Goal: Transaction & Acquisition: Book appointment/travel/reservation

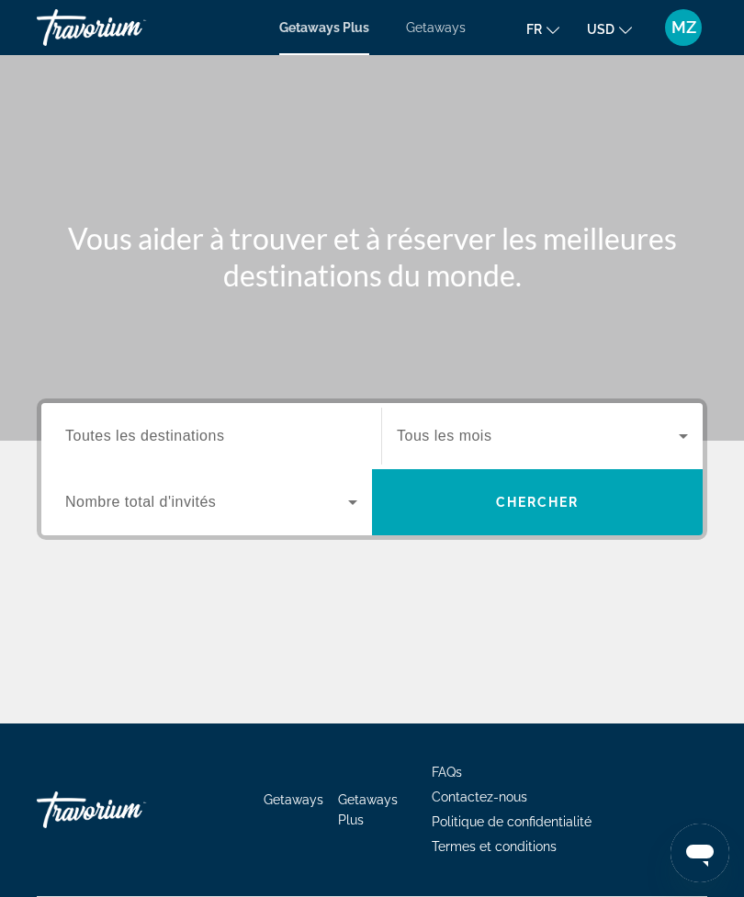
click at [585, 503] on span "Search" at bounding box center [537, 502] width 331 height 44
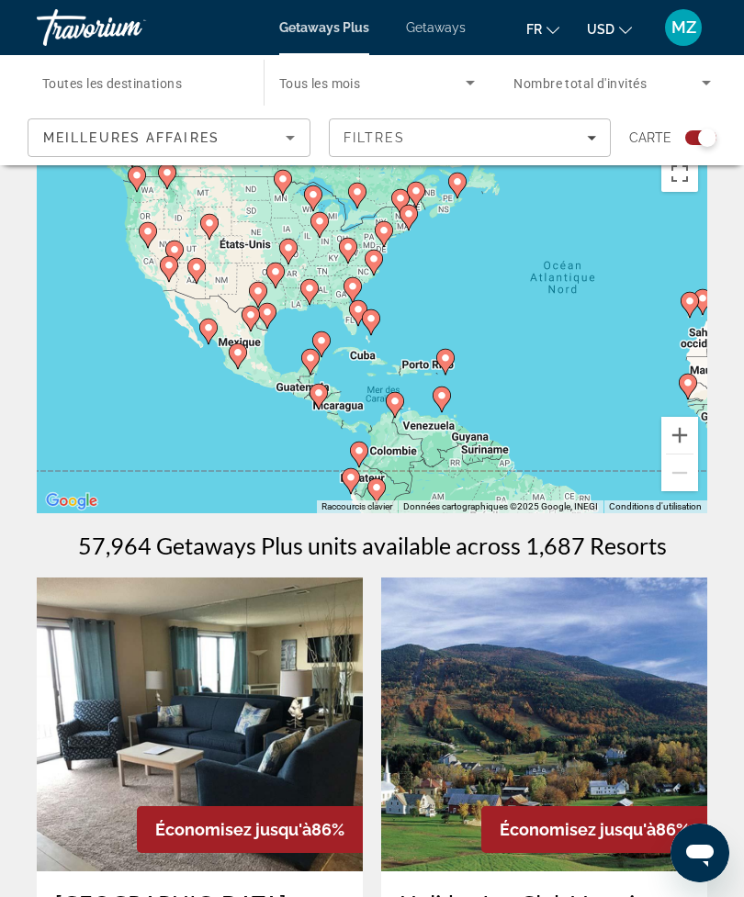
scroll to position [37, 0]
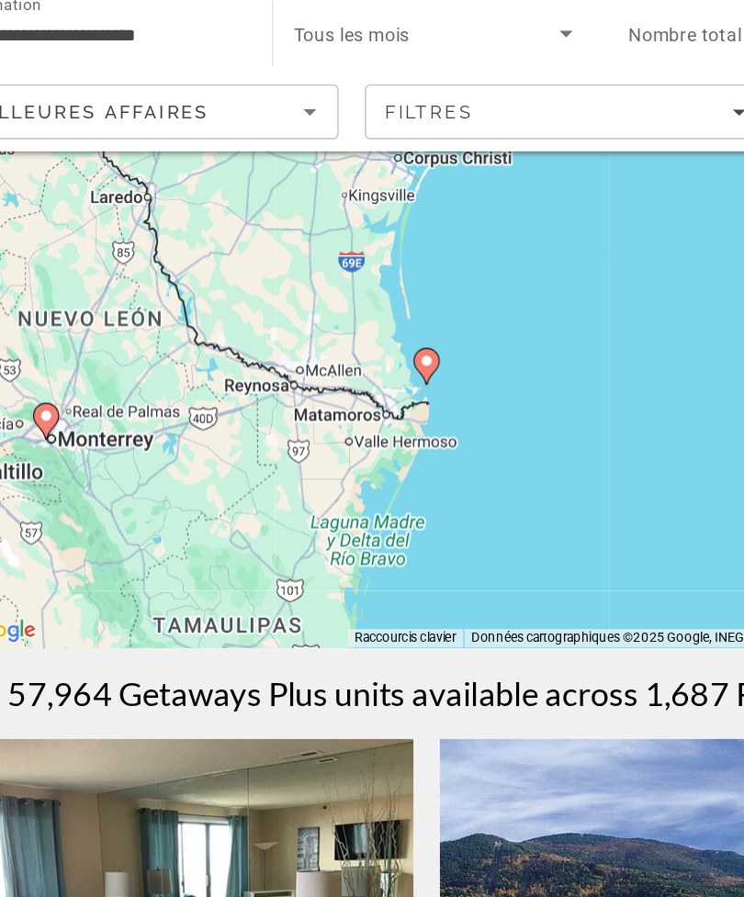
type input "**********"
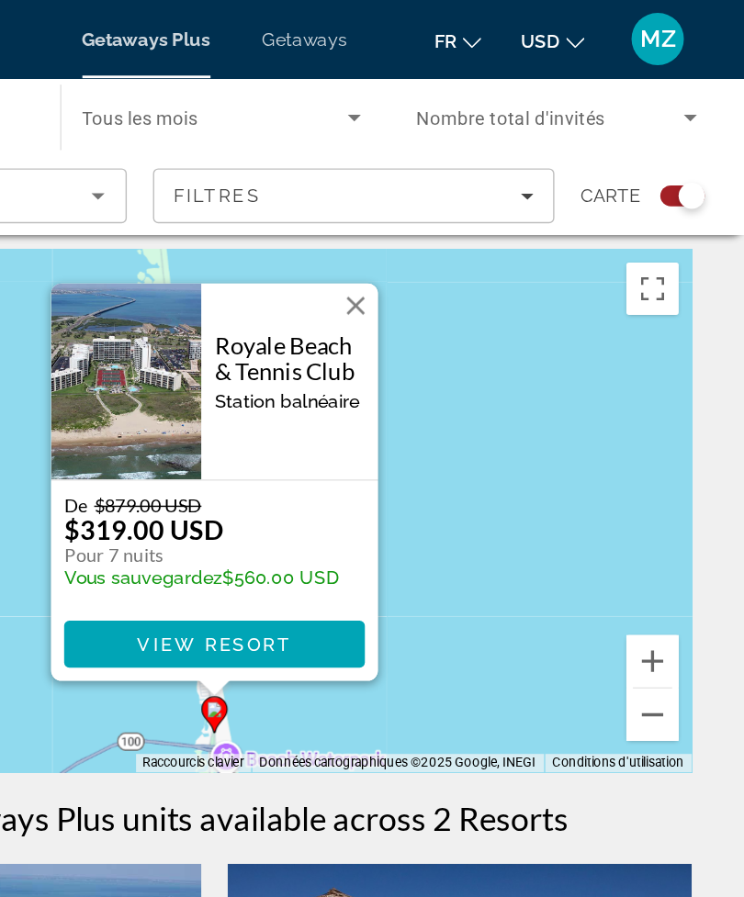
scroll to position [0, 0]
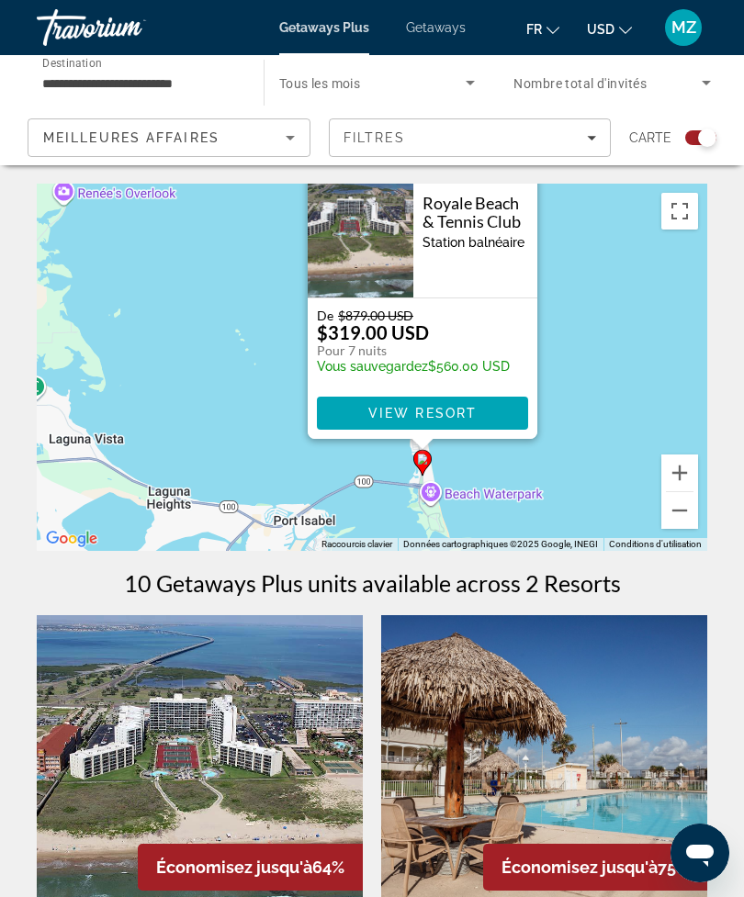
click at [666, 514] on button "Zoom arrière" at bounding box center [679, 510] width 37 height 37
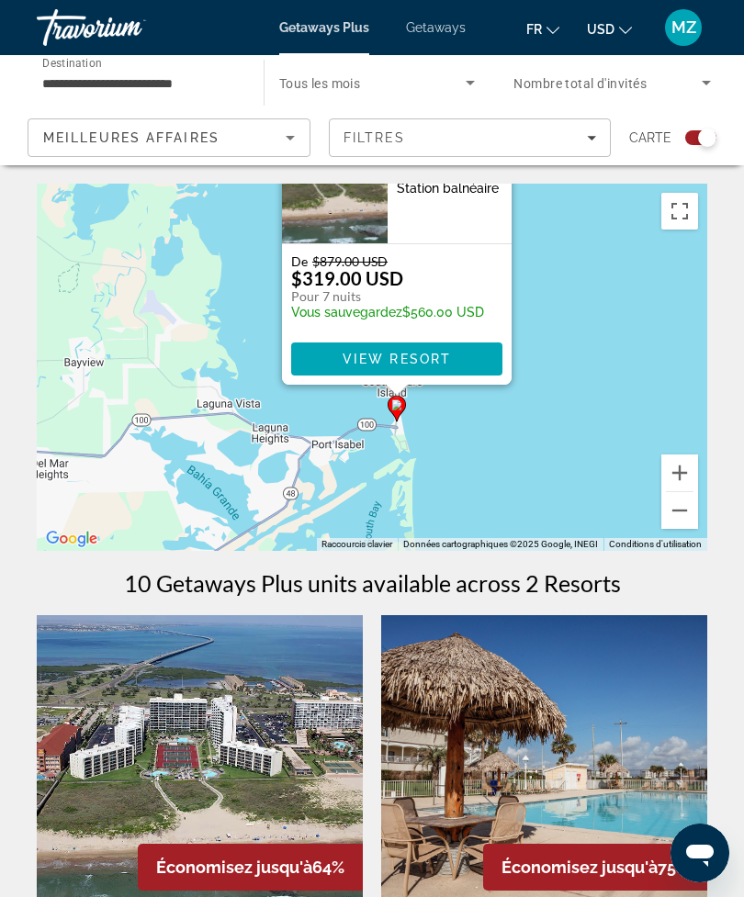
click at [676, 218] on button "Passer en plein écran" at bounding box center [679, 211] width 37 height 37
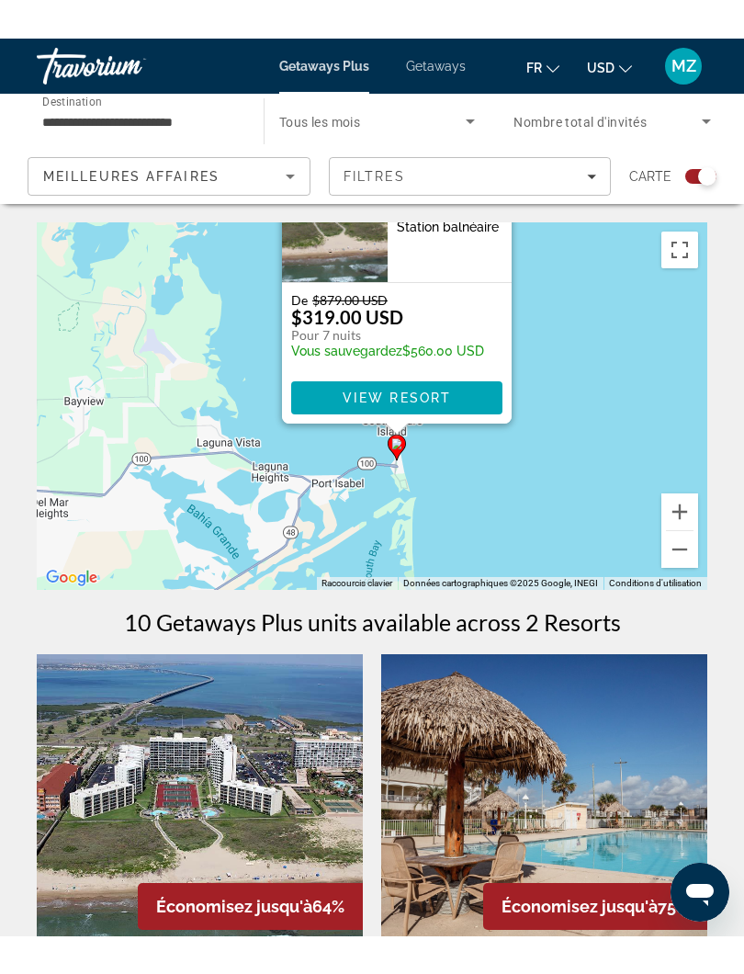
scroll to position [18, 0]
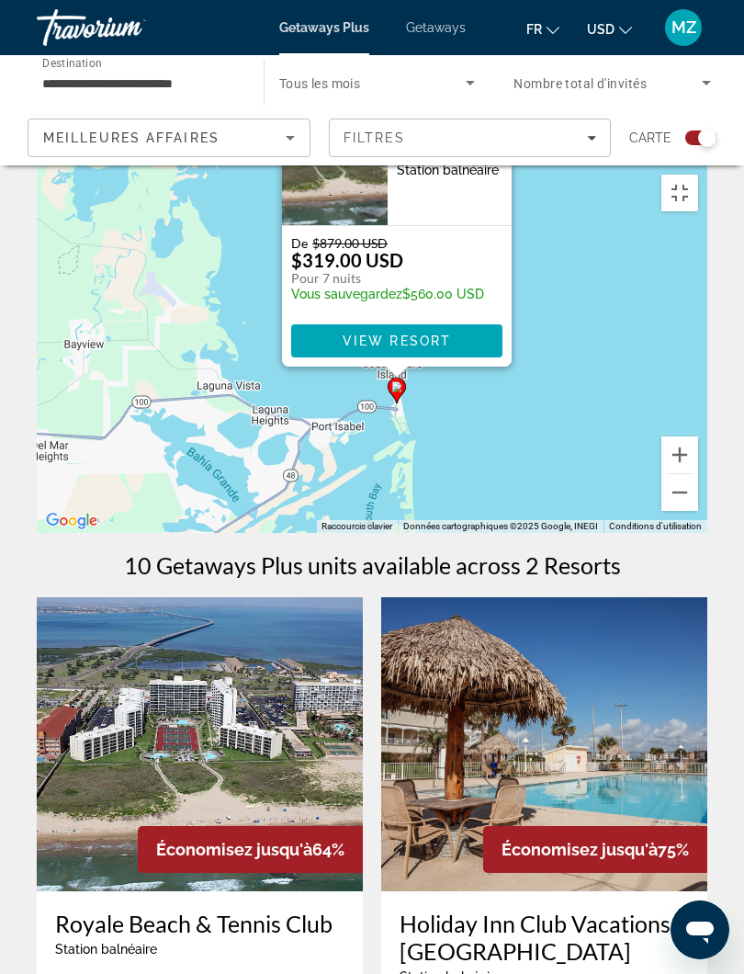
click at [494, 117] on button "Fermer" at bounding box center [496, 103] width 28 height 28
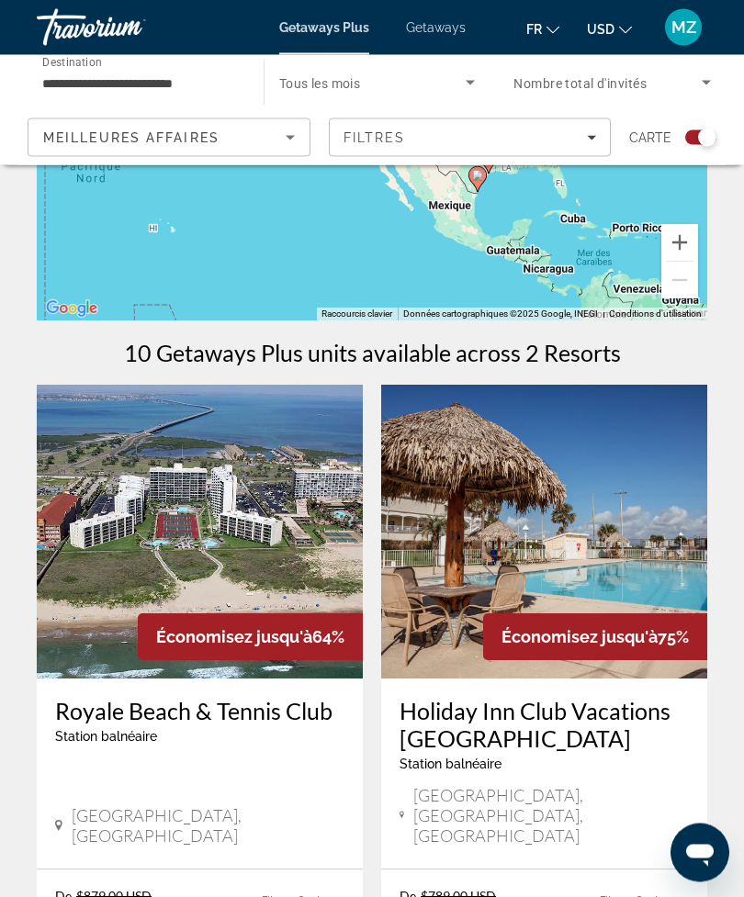
scroll to position [0, 0]
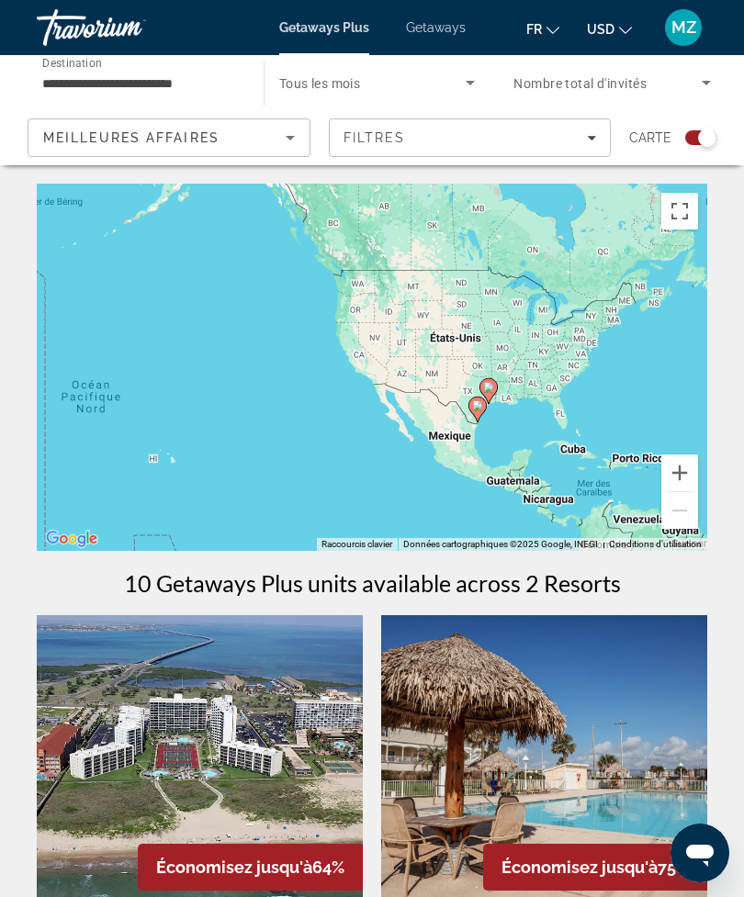
click at [71, 77] on input "**********" at bounding box center [140, 84] width 197 height 22
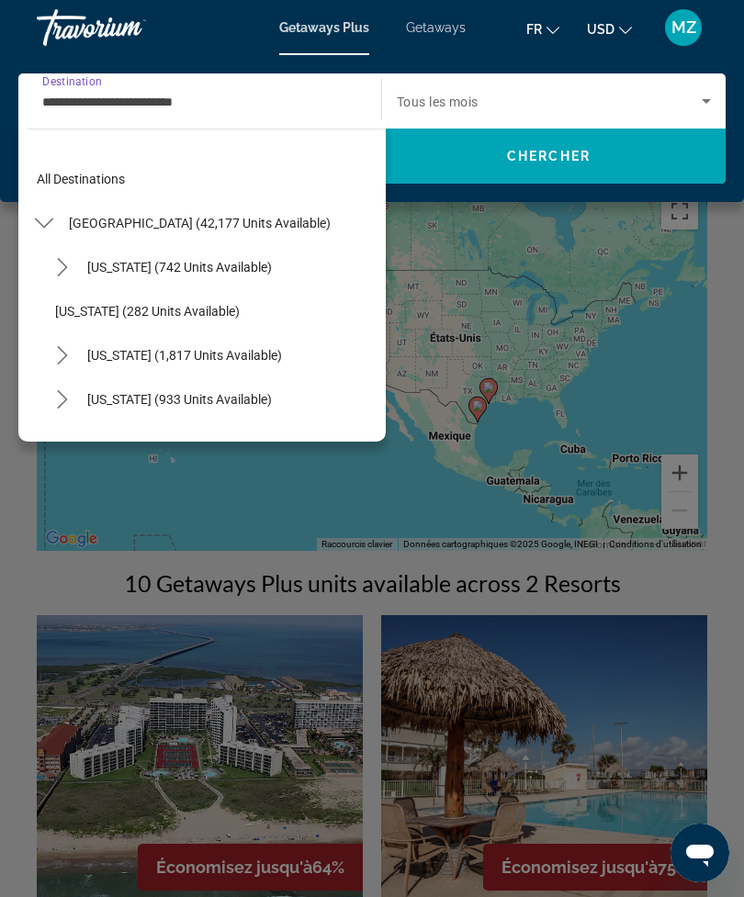
scroll to position [1476, 0]
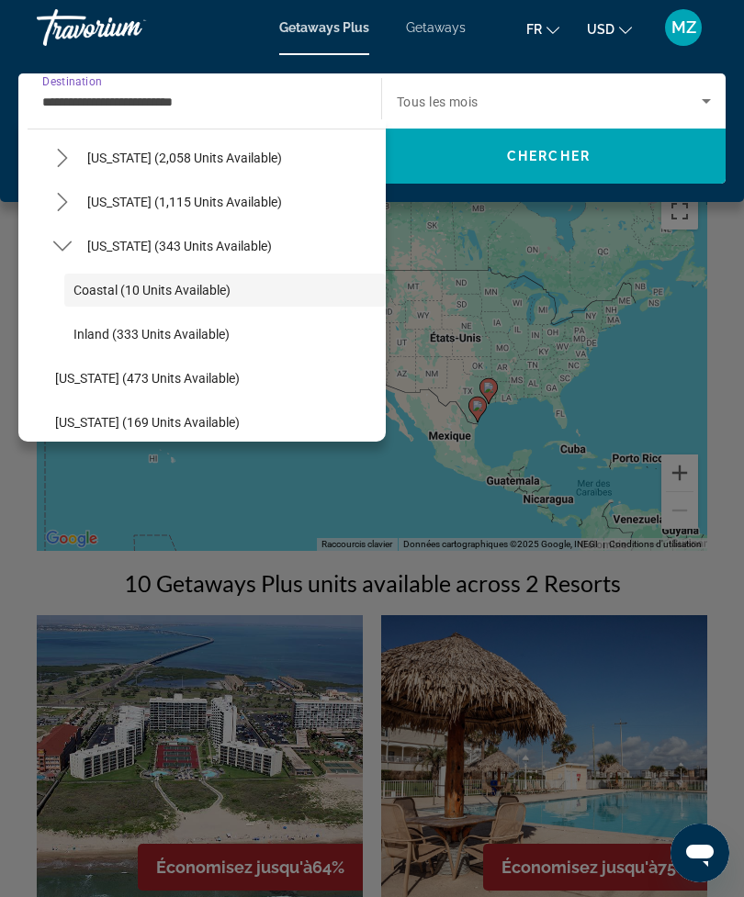
click at [60, 85] on span "Destination" at bounding box center [72, 80] width 60 height 13
click at [60, 91] on input "**********" at bounding box center [195, 102] width 306 height 22
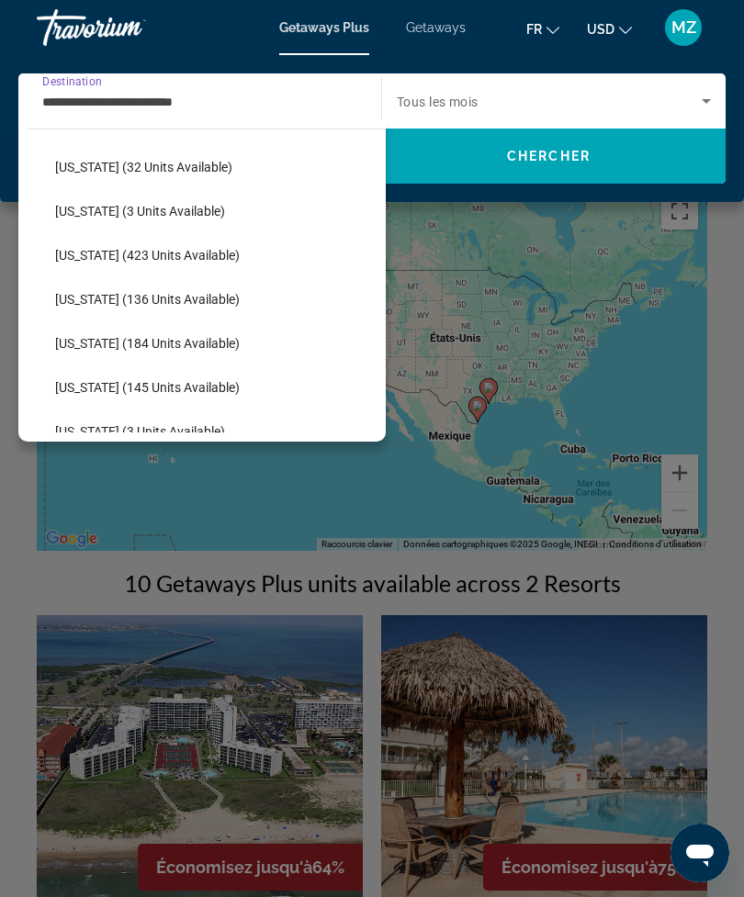
scroll to position [405, 0]
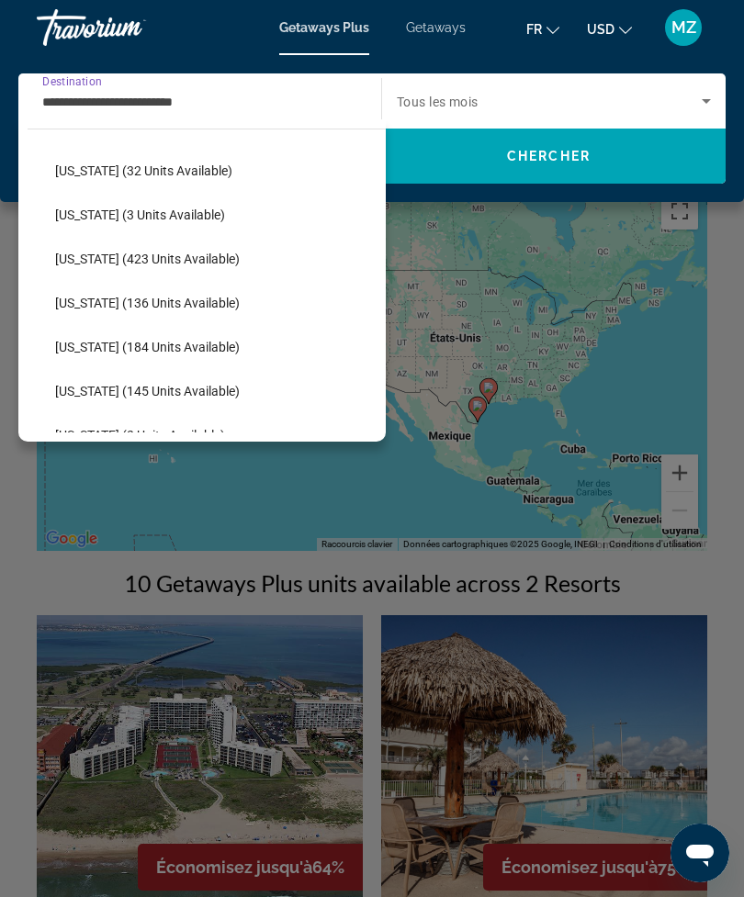
click at [736, 175] on div "**********" at bounding box center [372, 128] width 744 height 147
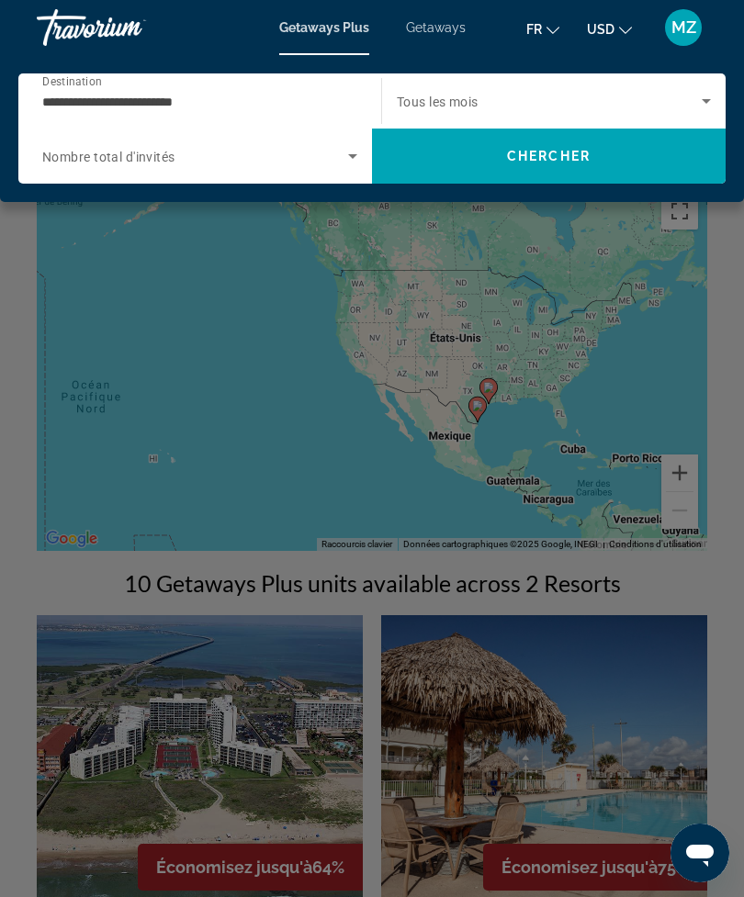
click at [729, 255] on div "Main content" at bounding box center [372, 448] width 744 height 897
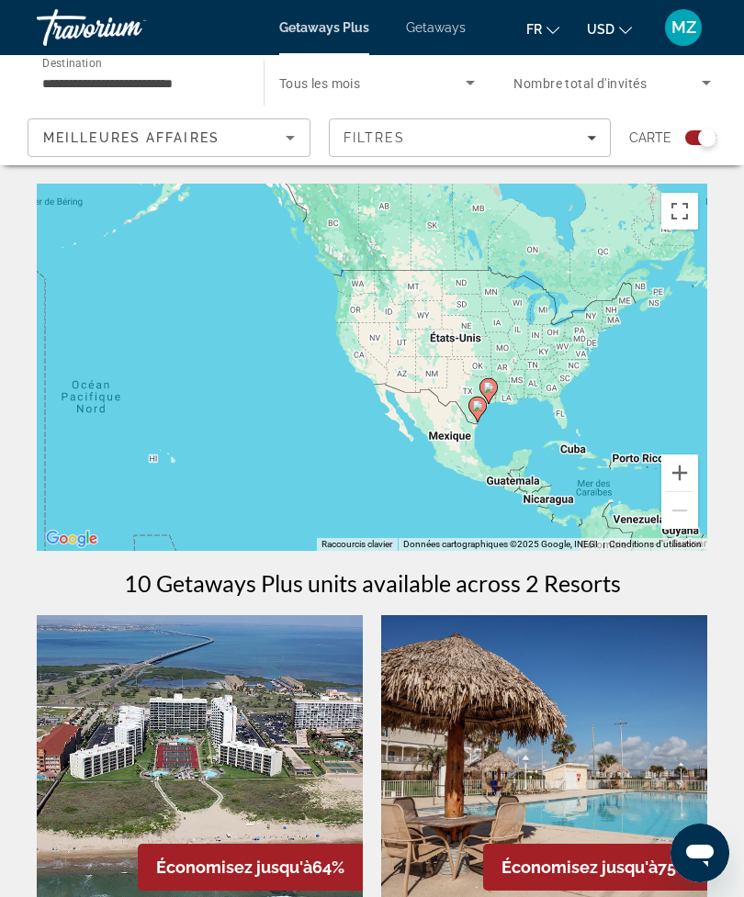
click at [704, 145] on div "Search widget" at bounding box center [707, 138] width 18 height 18
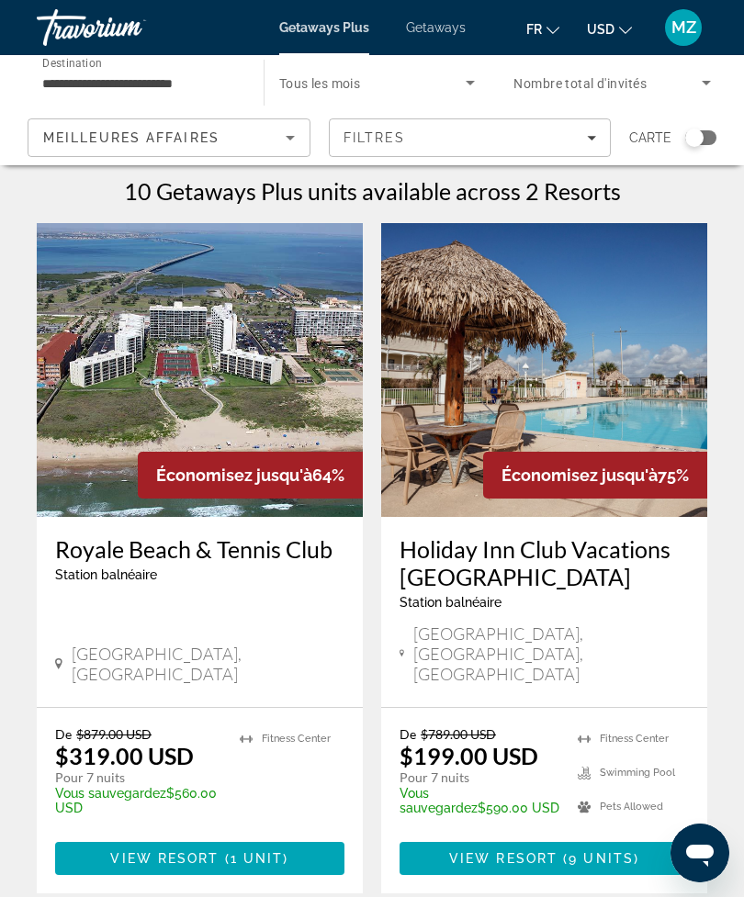
scroll to position [0, 0]
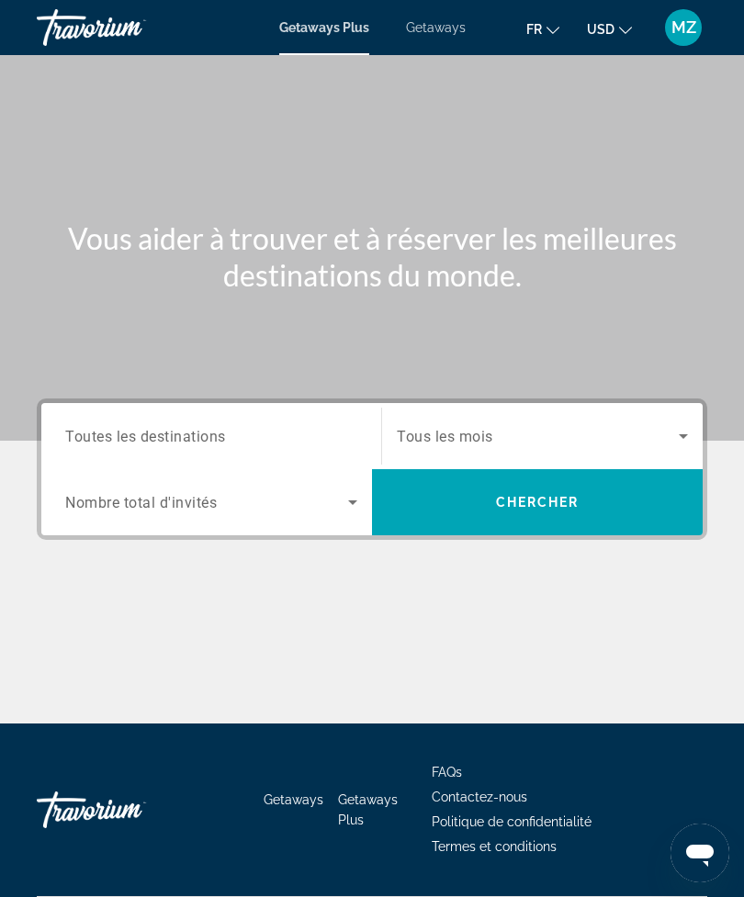
click at [580, 518] on span "Search" at bounding box center [537, 502] width 331 height 44
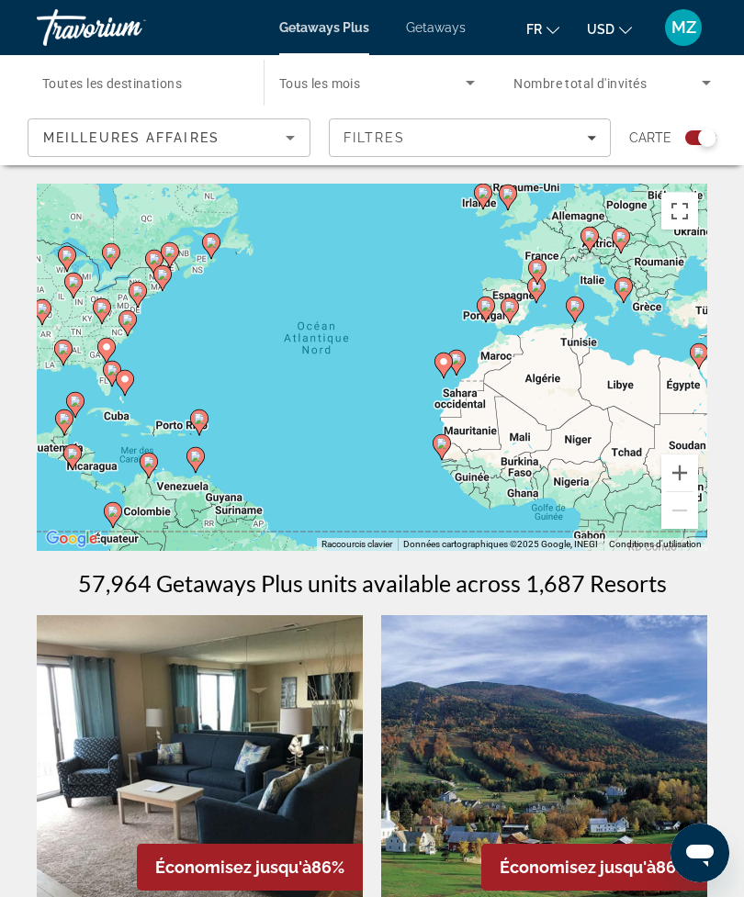
click at [678, 210] on button "Passer en plein écran" at bounding box center [679, 211] width 37 height 37
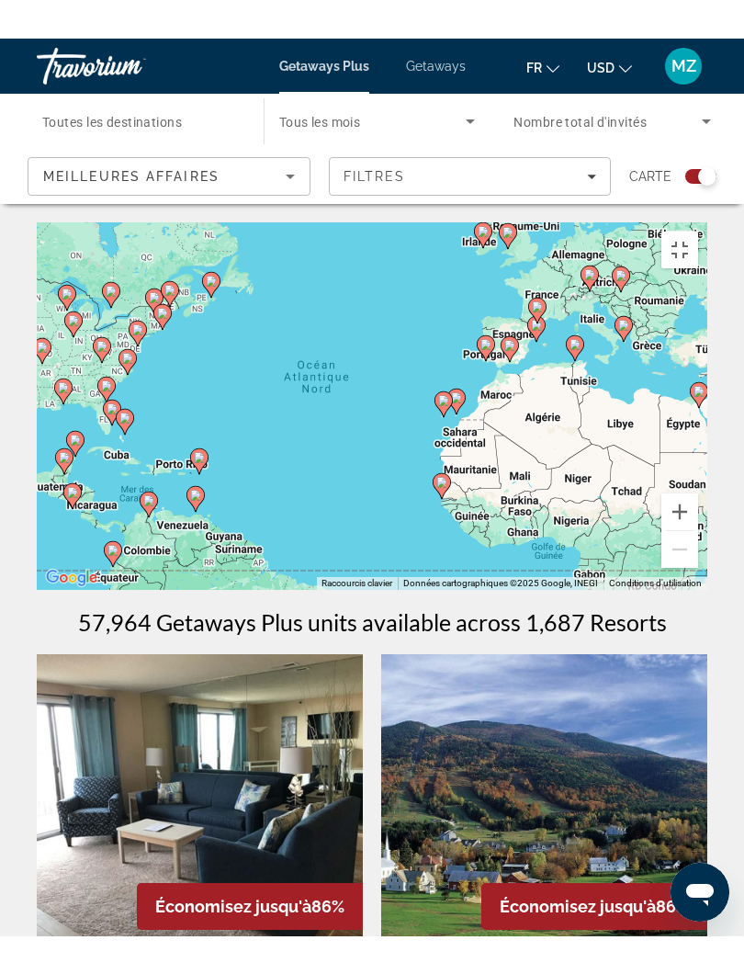
scroll to position [18, 0]
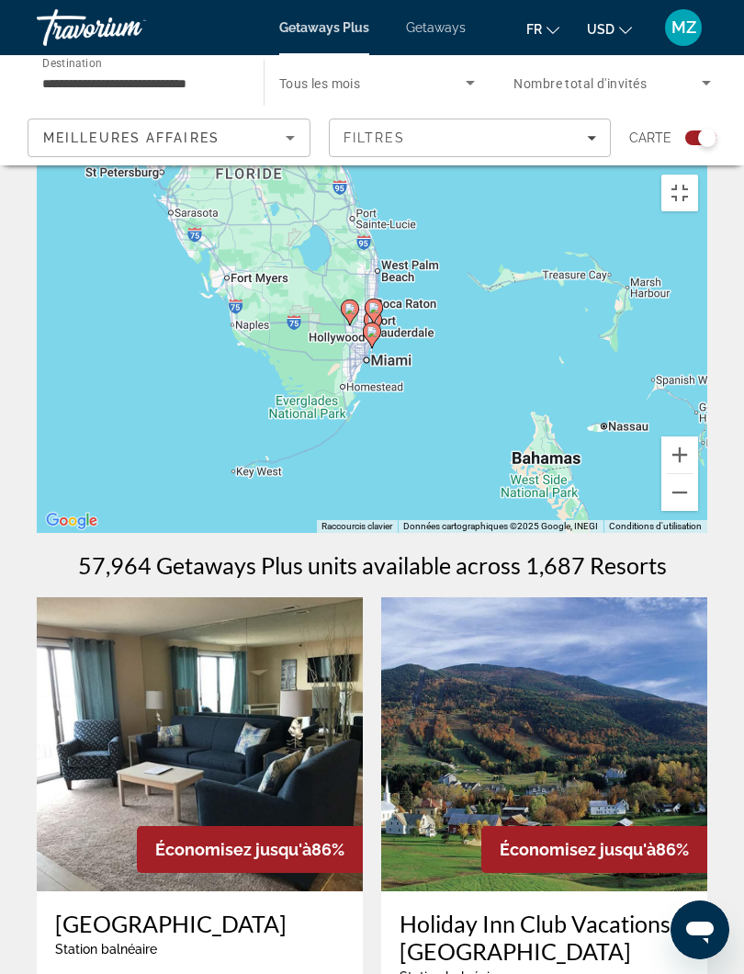
type input "**********"
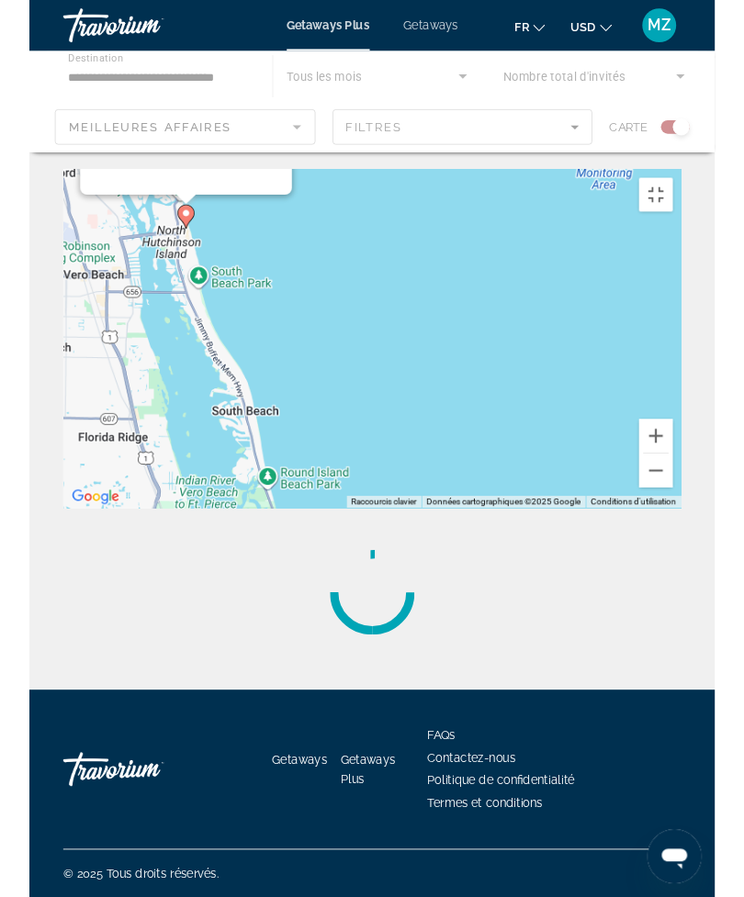
scroll to position [0, 0]
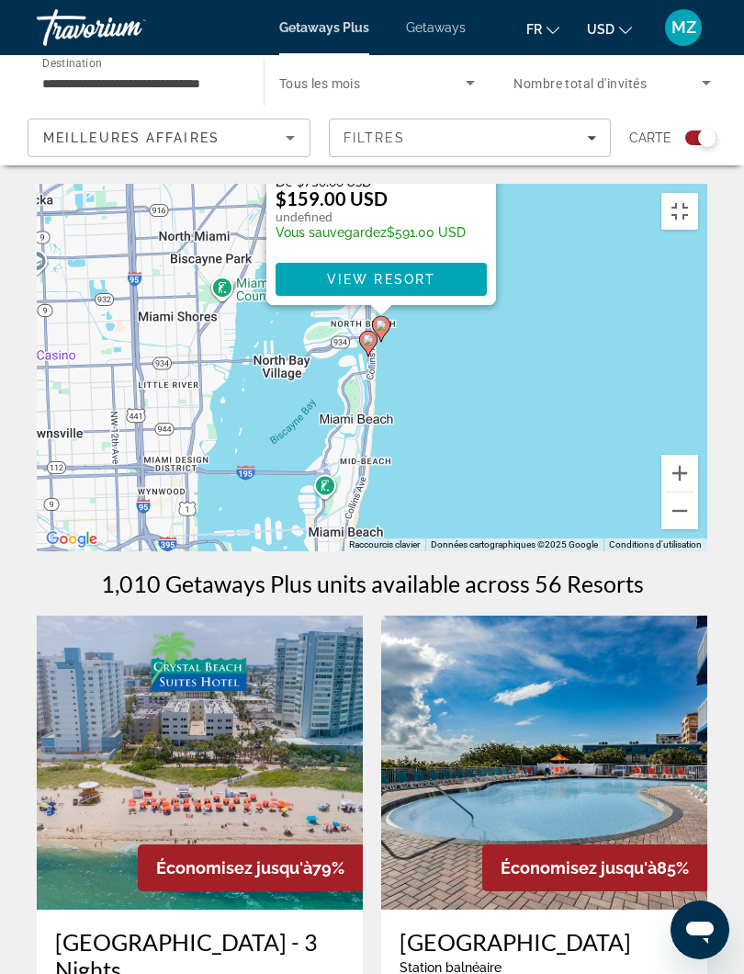
click at [483, 55] on button "Fermer" at bounding box center [481, 42] width 28 height 28
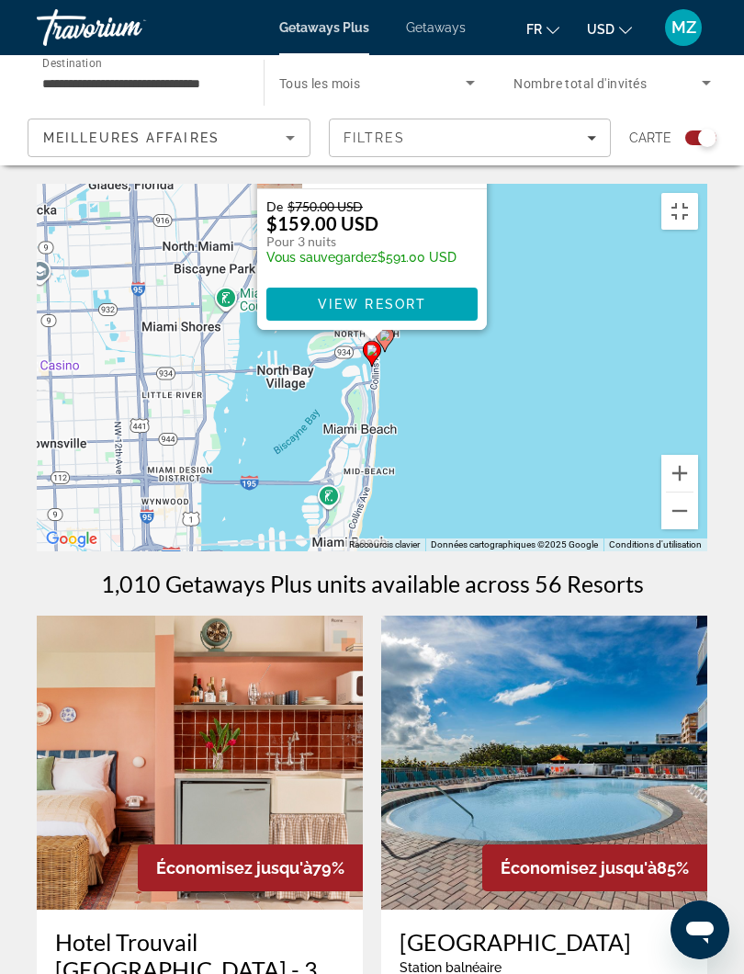
click at [469, 80] on button "Fermer" at bounding box center [471, 66] width 28 height 28
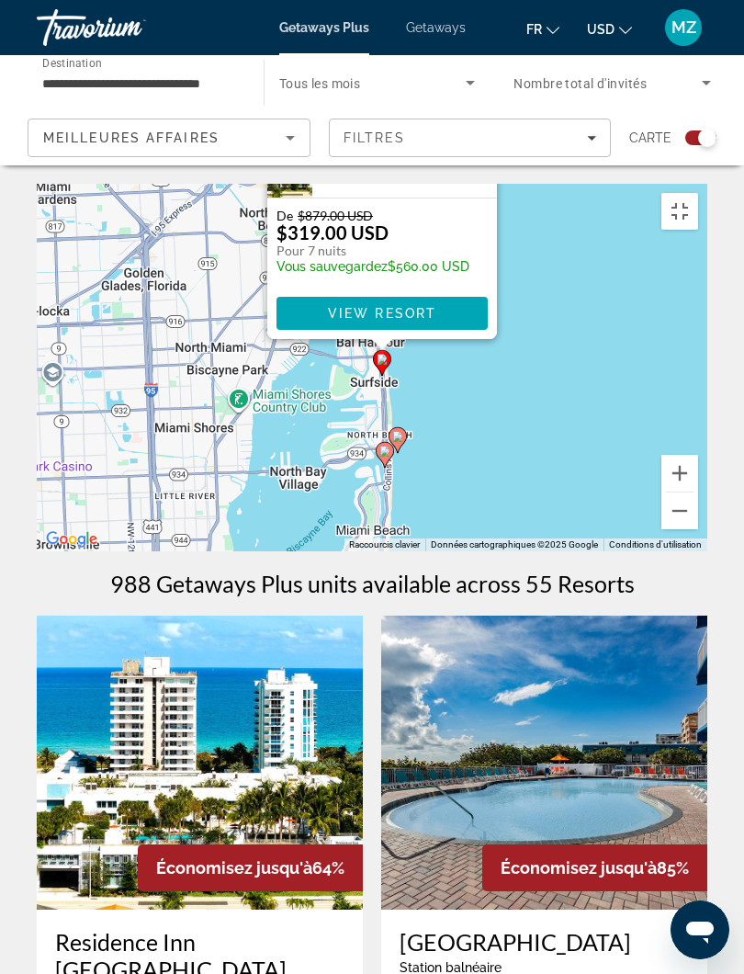
click at [485, 89] on button "Fermer" at bounding box center [481, 76] width 28 height 28
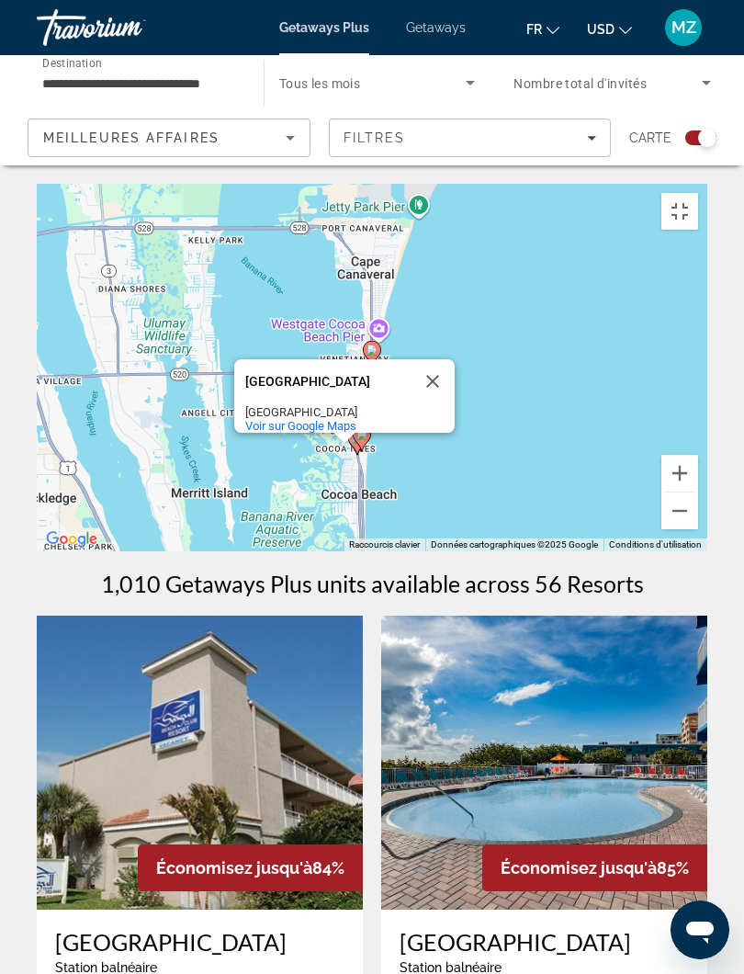
click at [437, 403] on button "Fermer" at bounding box center [433, 381] width 44 height 44
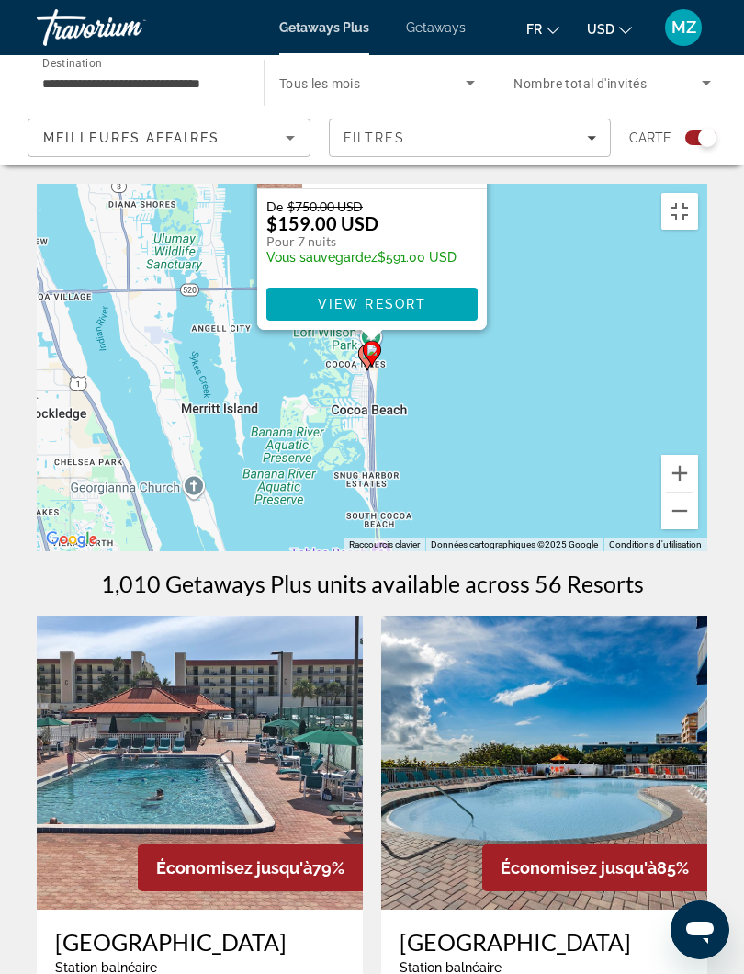
click at [473, 80] on button "Fermer" at bounding box center [471, 66] width 28 height 28
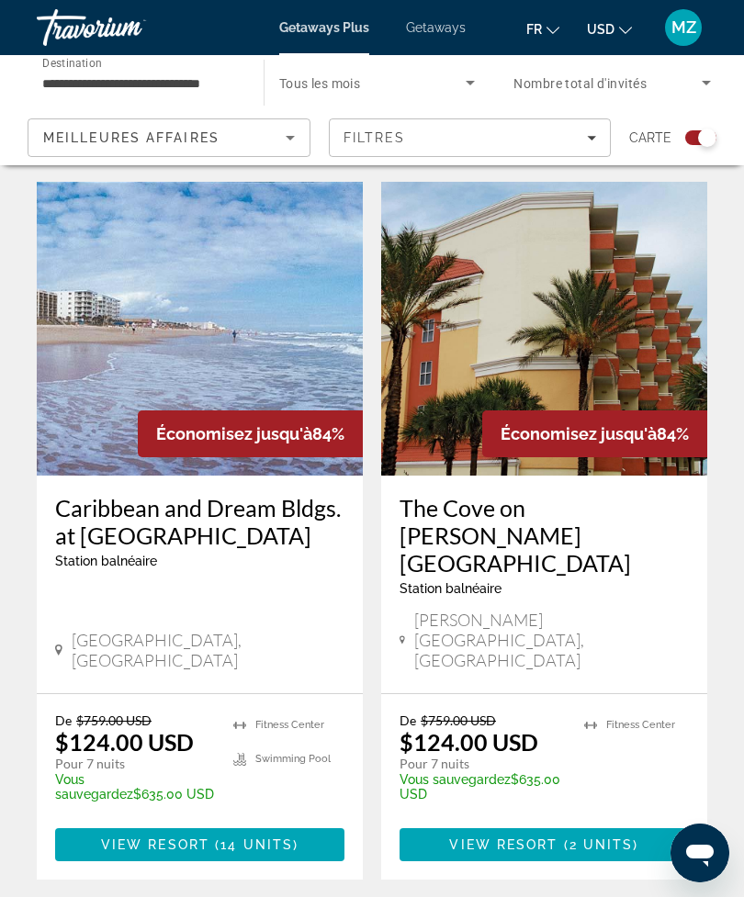
scroll to position [3851, 0]
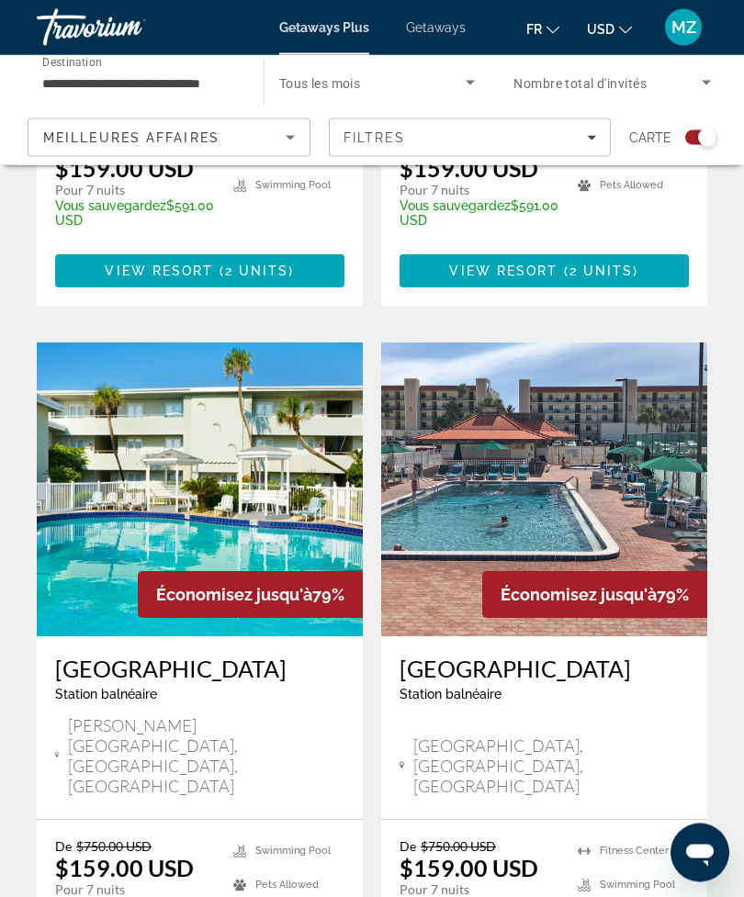
scroll to position [3691, 0]
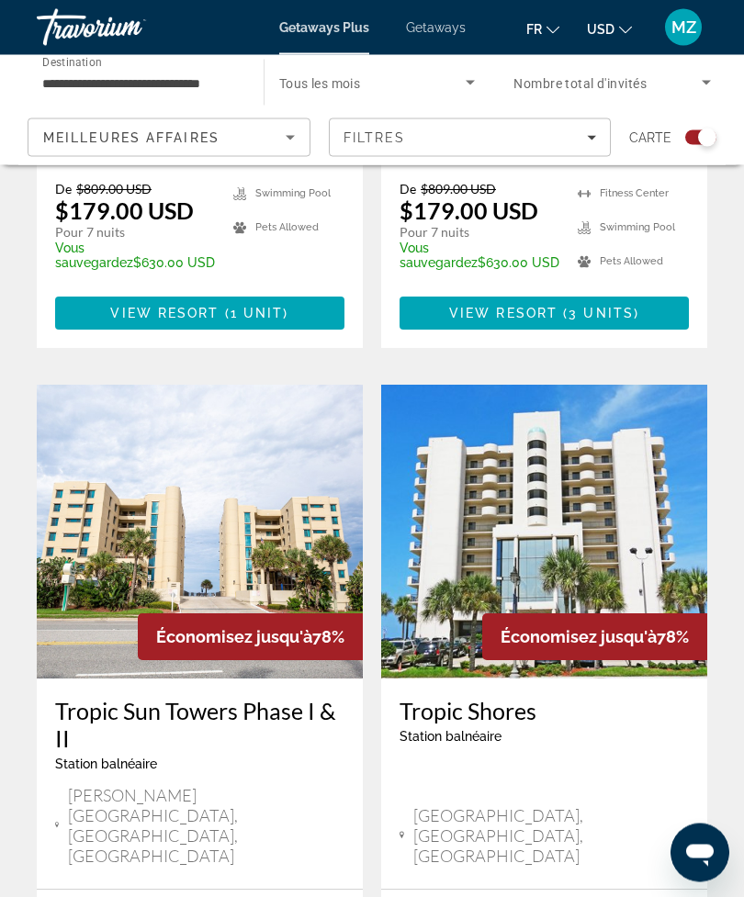
scroll to position [3790, 0]
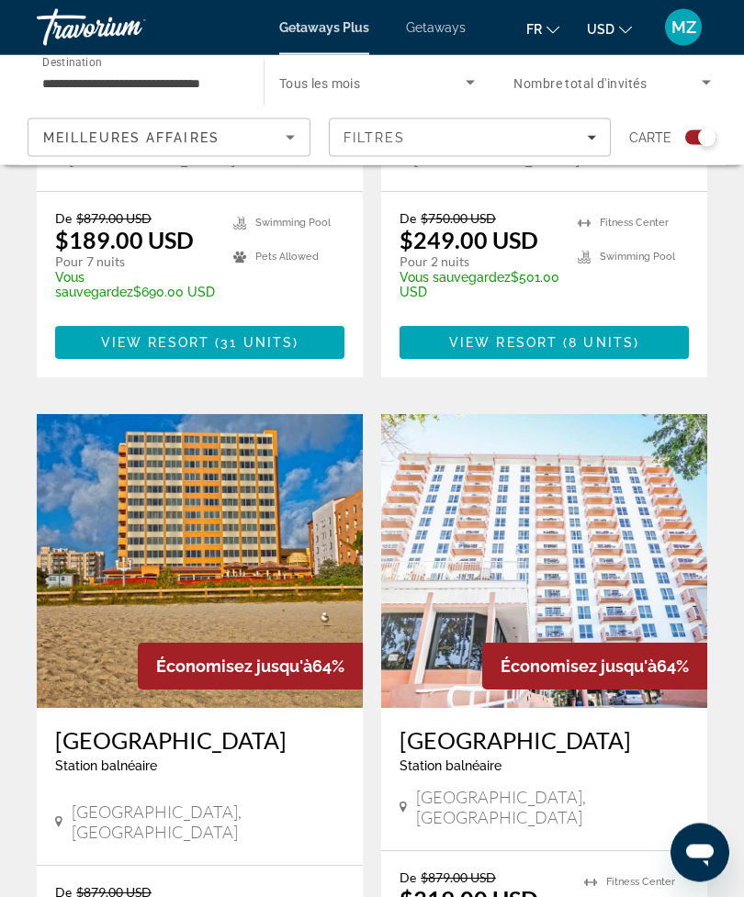
scroll to position [3751, 0]
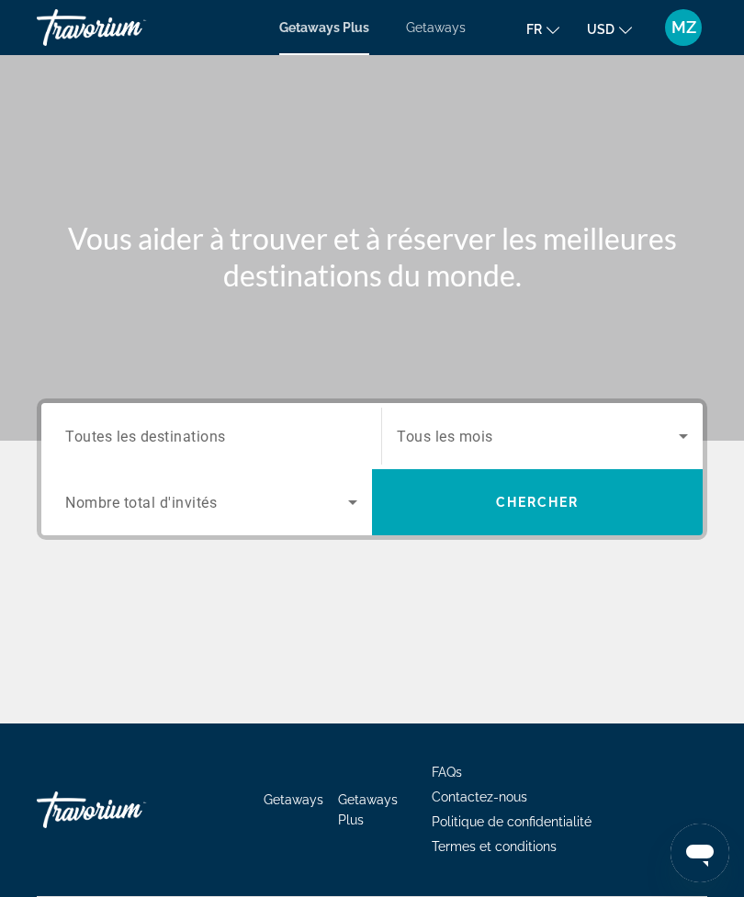
click at [556, 520] on span "Search" at bounding box center [537, 502] width 331 height 44
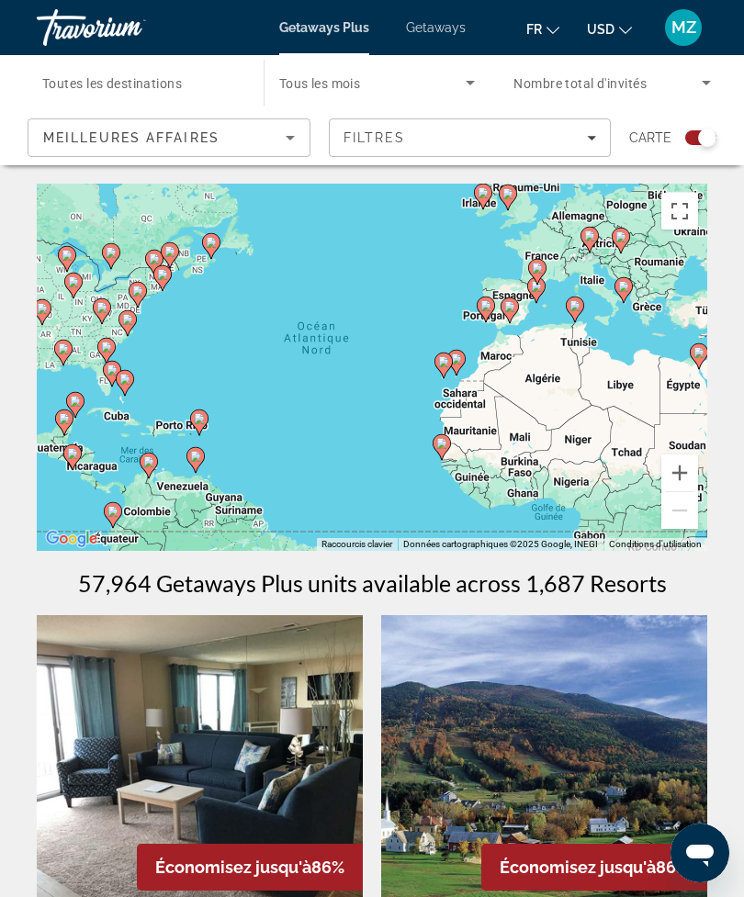
click at [680, 217] on button "Passer en plein écran" at bounding box center [679, 211] width 37 height 37
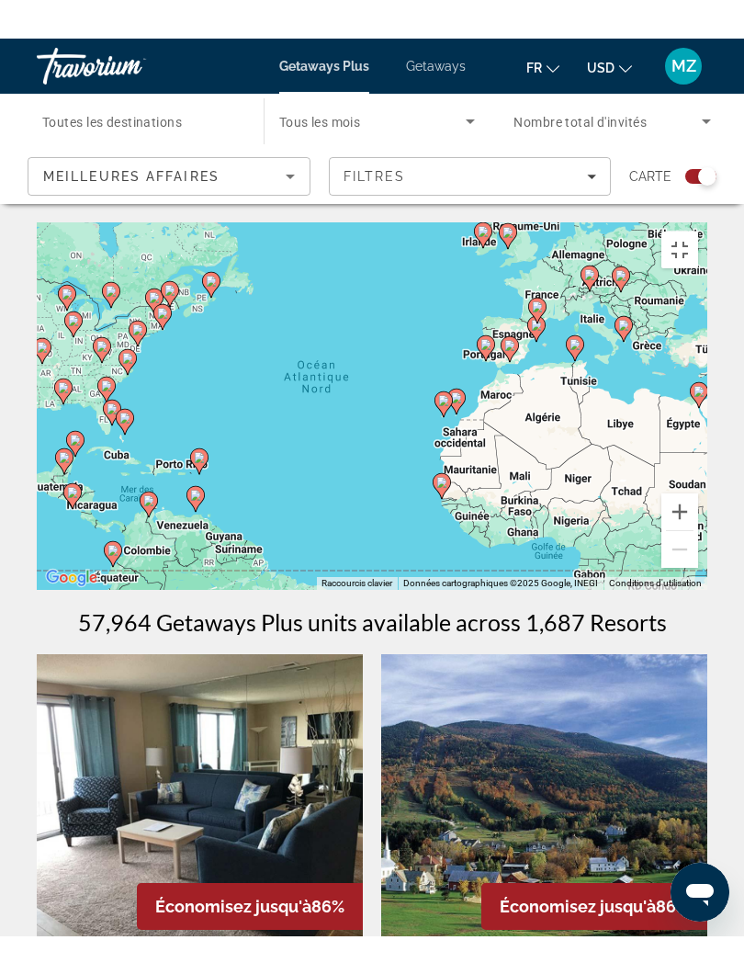
scroll to position [18, 0]
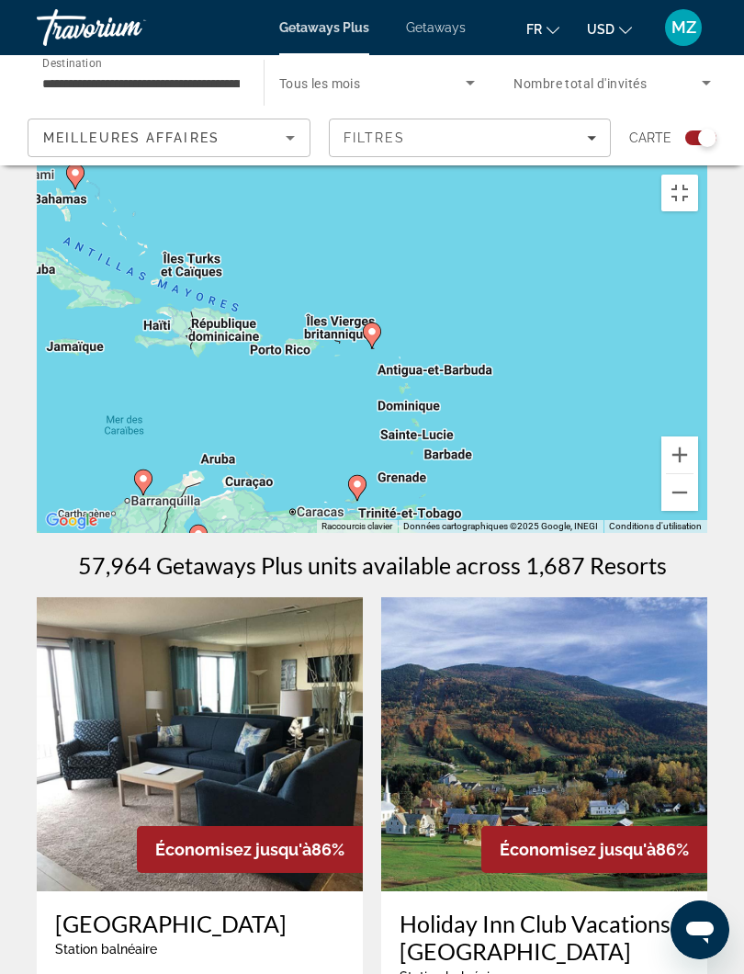
type input "**********"
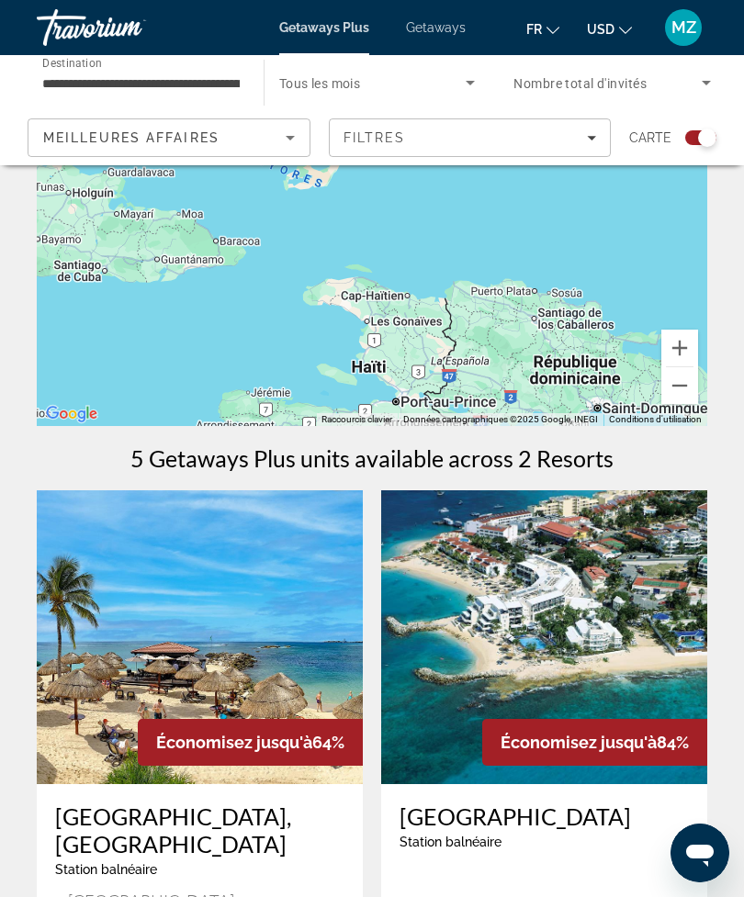
scroll to position [0, 0]
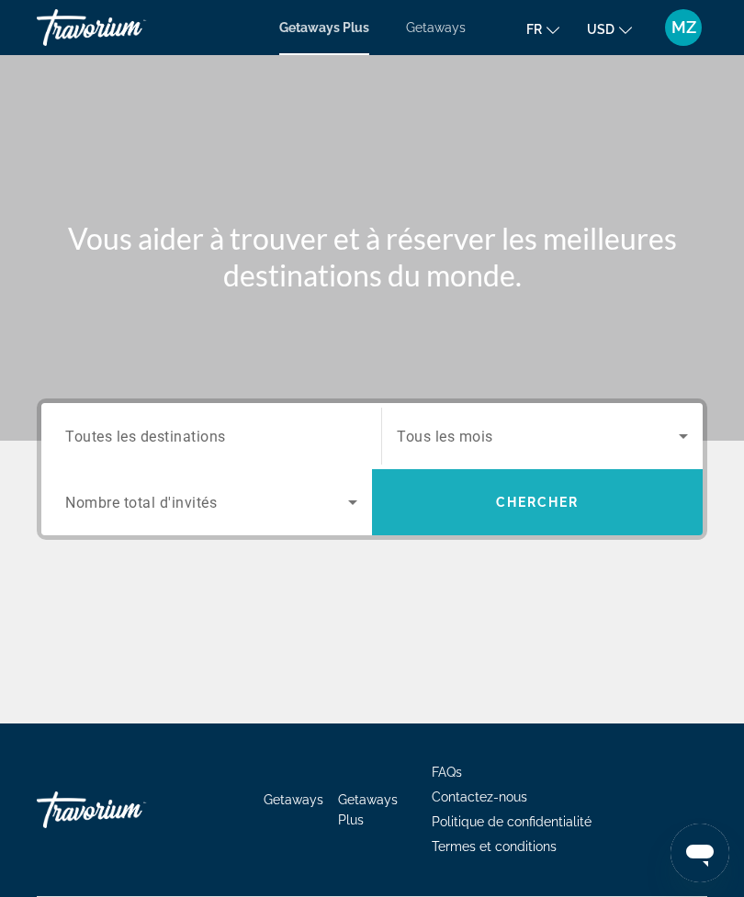
click at [439, 529] on span "Search" at bounding box center [537, 502] width 331 height 66
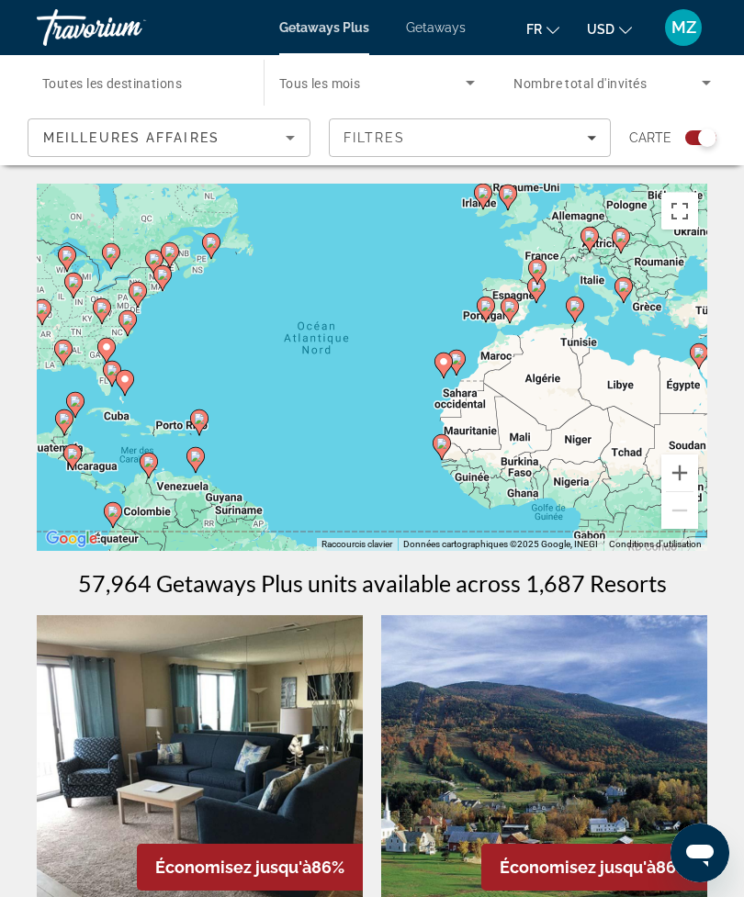
click at [685, 208] on button "Passer en plein écran" at bounding box center [679, 211] width 37 height 37
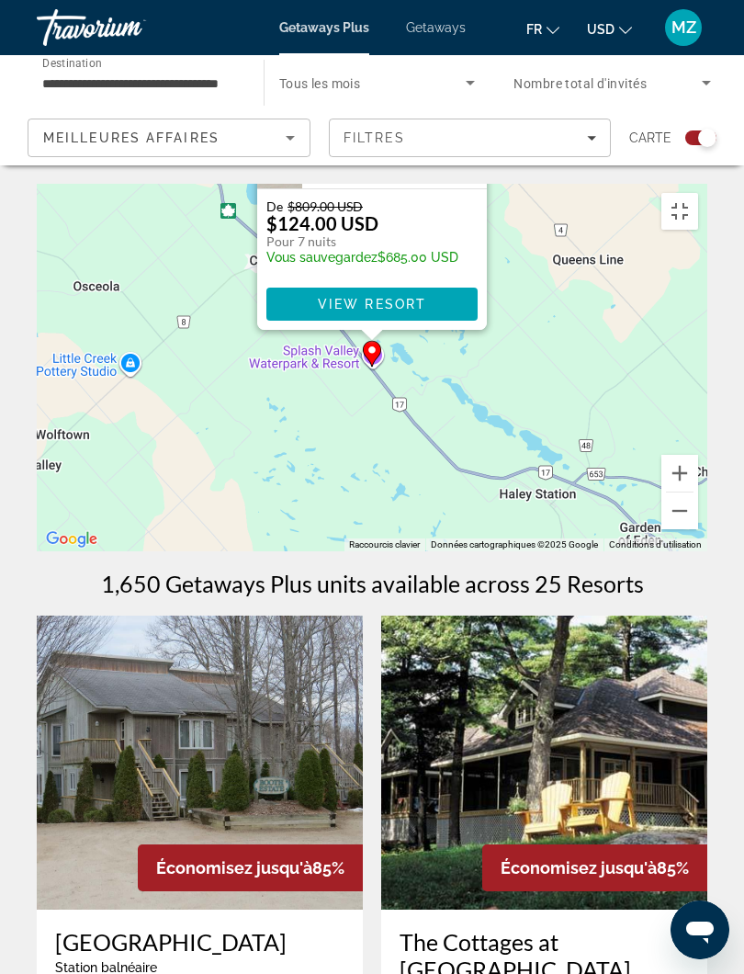
click at [468, 80] on button "Fermer" at bounding box center [471, 66] width 28 height 28
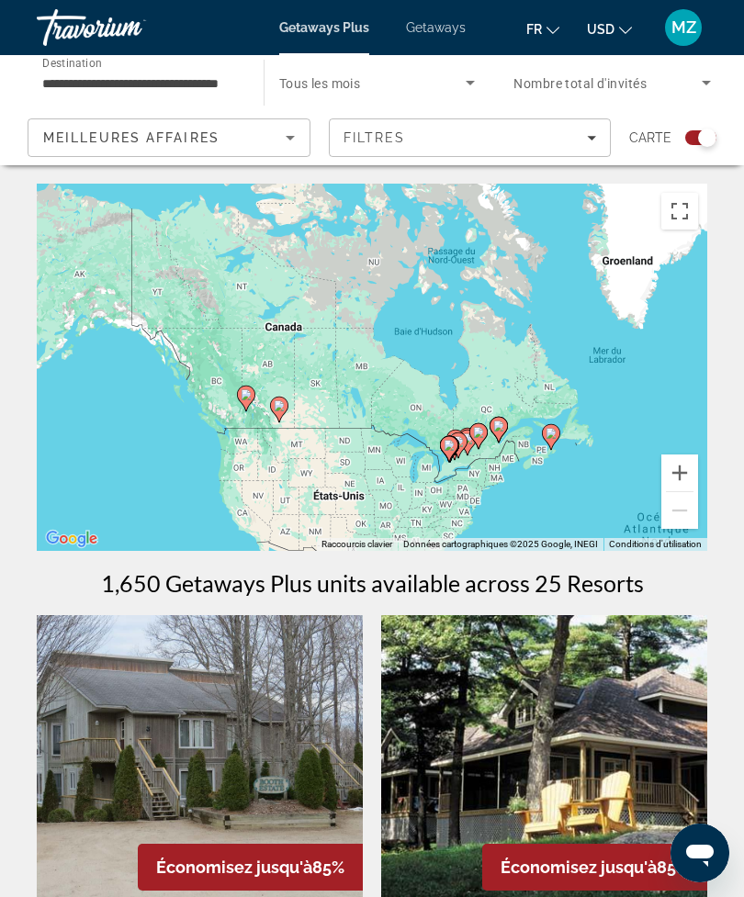
click at [57, 79] on input "**********" at bounding box center [140, 84] width 197 height 22
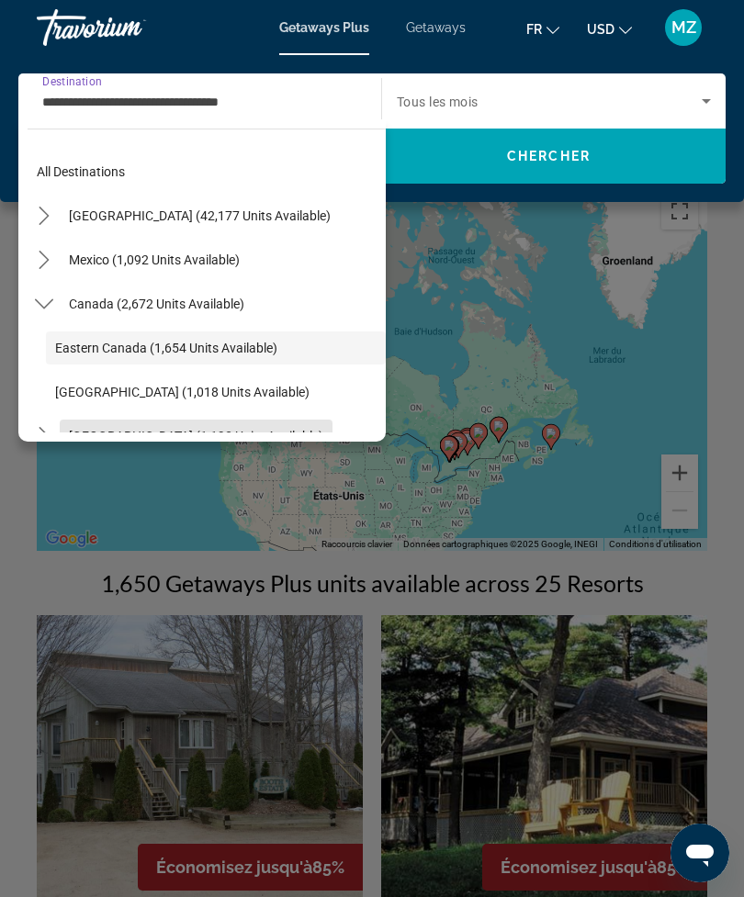
scroll to position [5, 0]
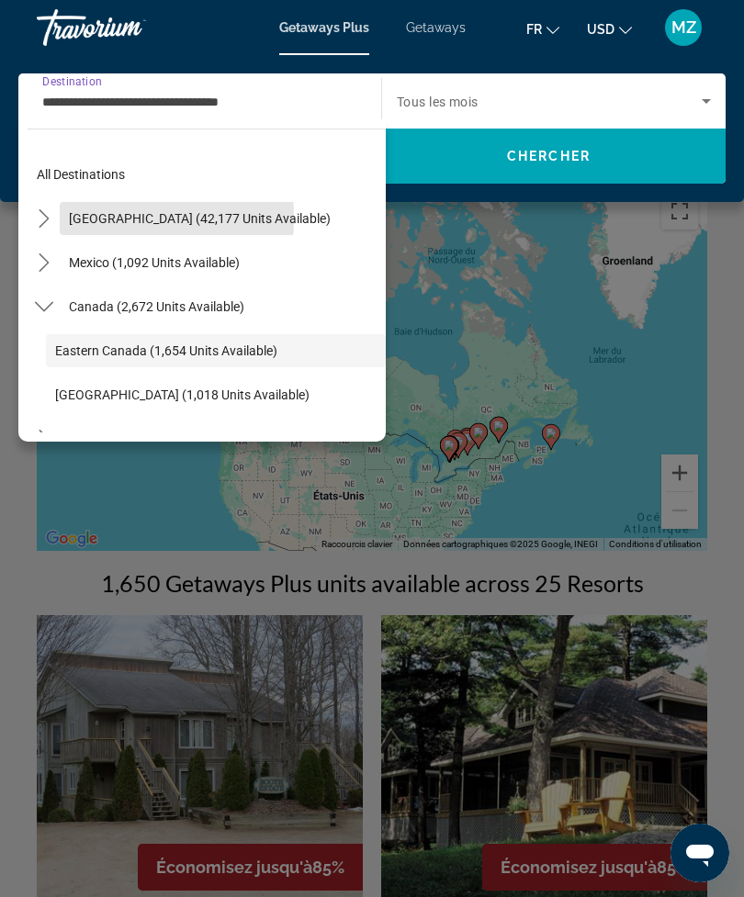
click at [85, 218] on span "United States (42,177 units available)" at bounding box center [200, 218] width 262 height 15
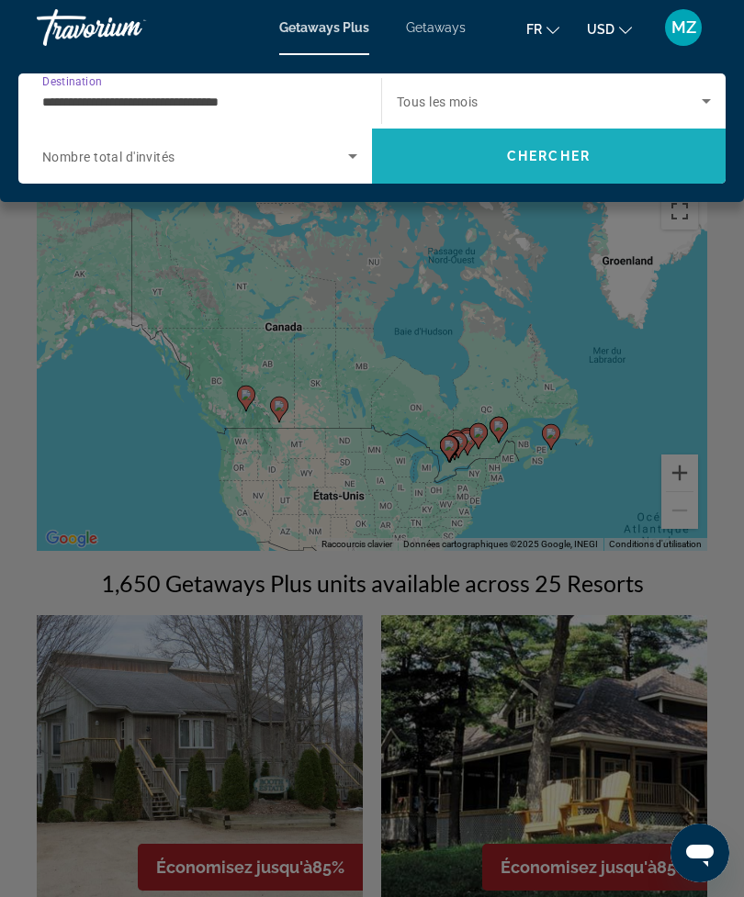
click at [467, 165] on span "Search" at bounding box center [549, 156] width 354 height 44
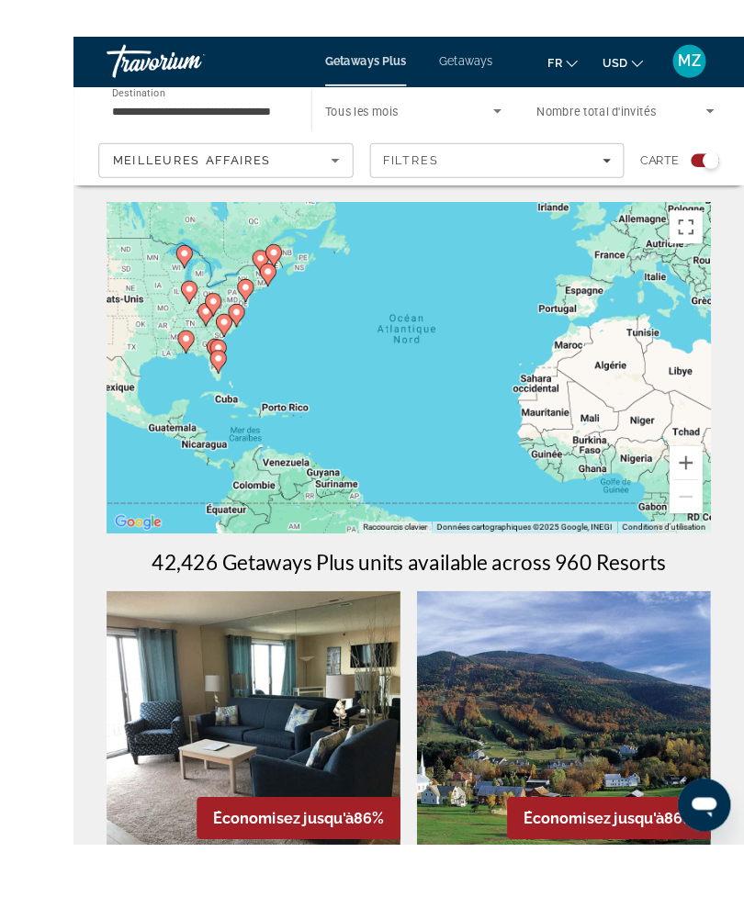
scroll to position [17, 0]
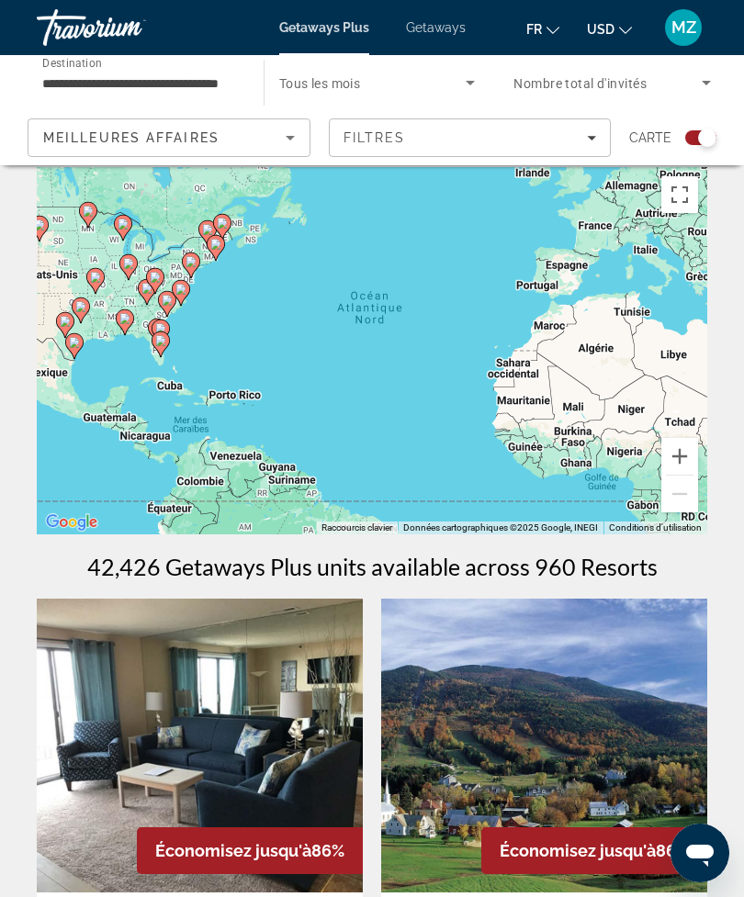
click at [672, 198] on button "Passer en plein écran" at bounding box center [679, 194] width 37 height 37
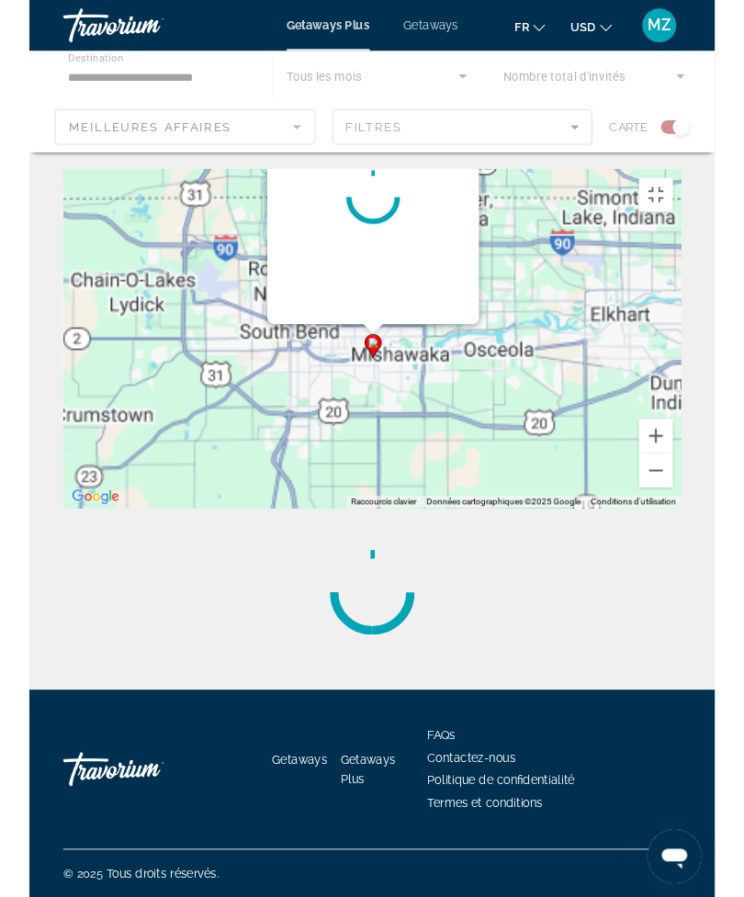
scroll to position [0, 0]
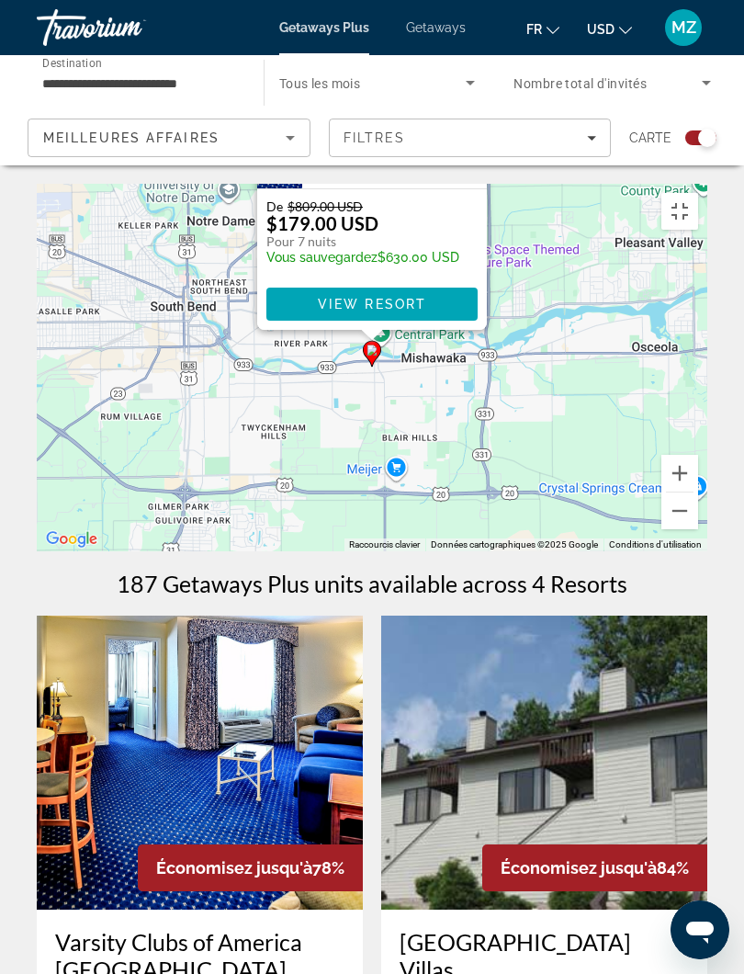
click at [471, 80] on button "Fermer" at bounding box center [471, 66] width 28 height 28
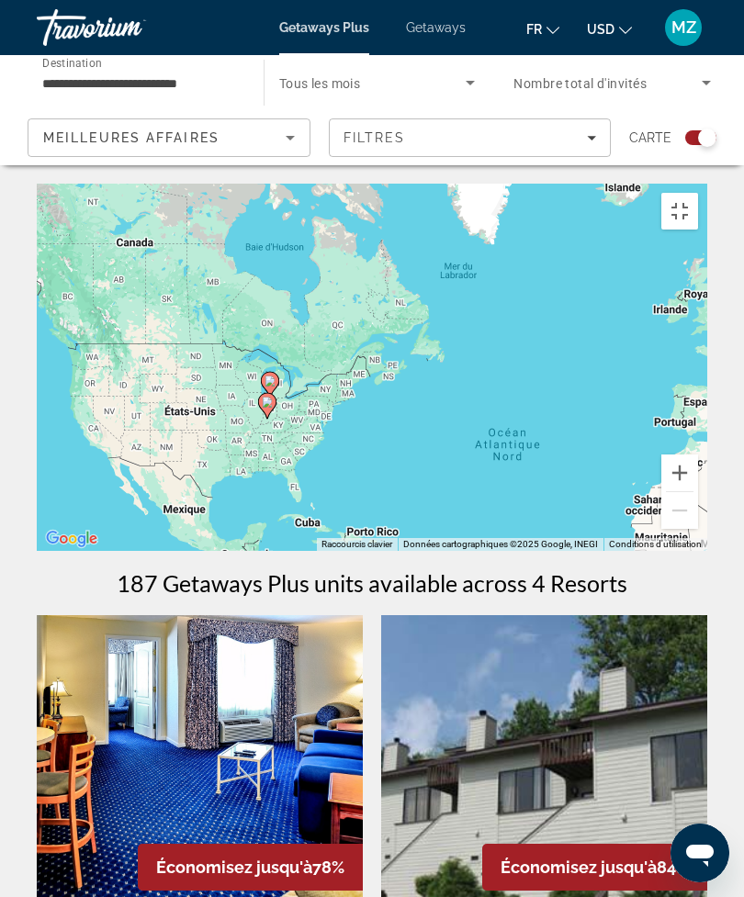
scroll to position [17, 0]
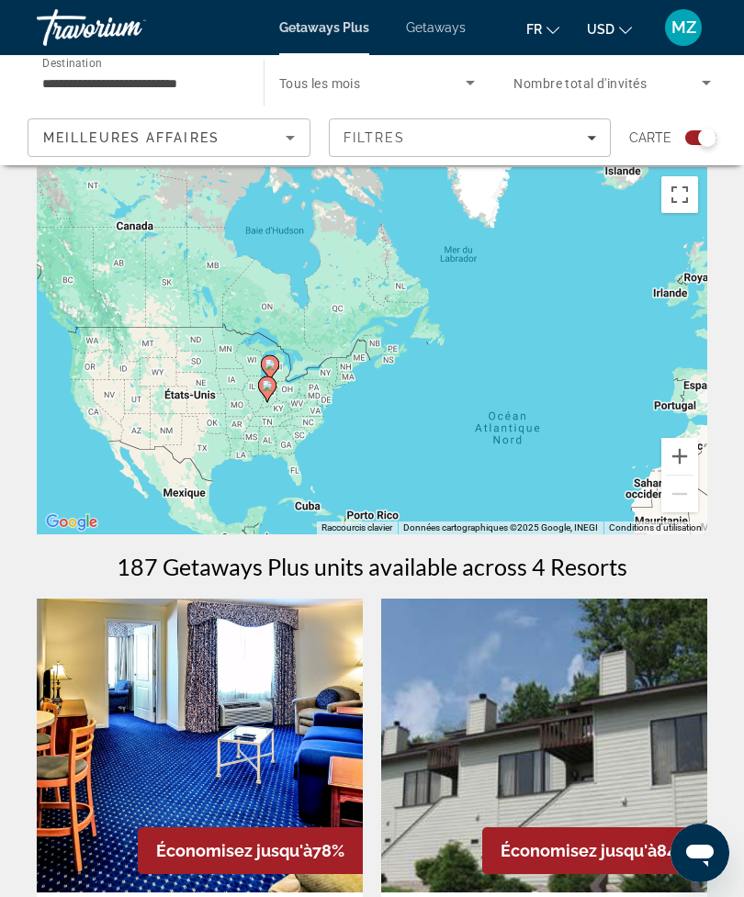
click at [50, 81] on input "**********" at bounding box center [140, 84] width 197 height 22
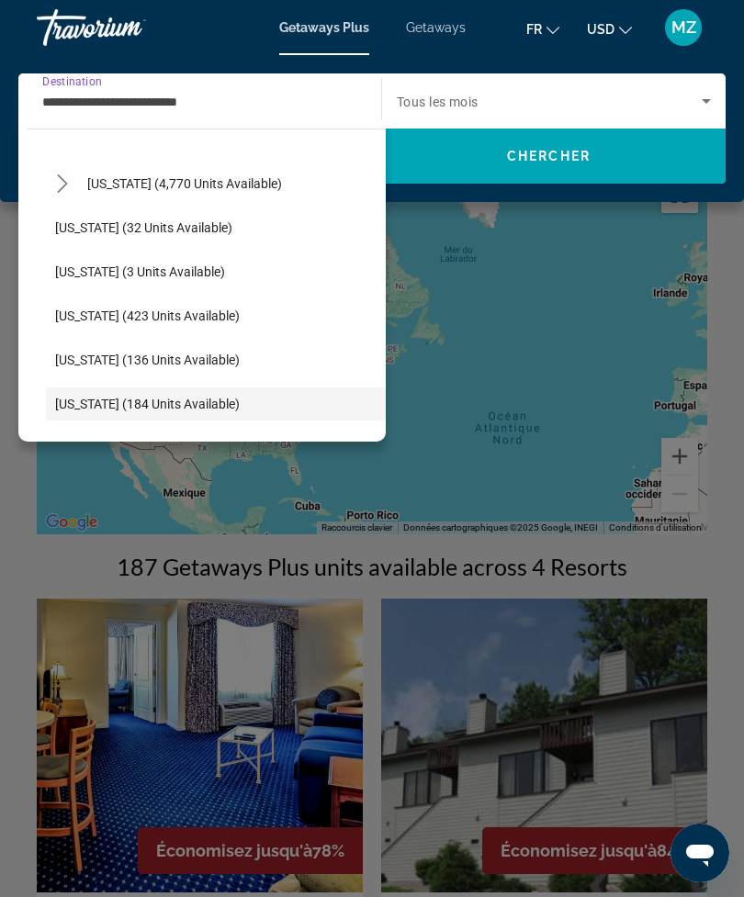
scroll to position [347, 0]
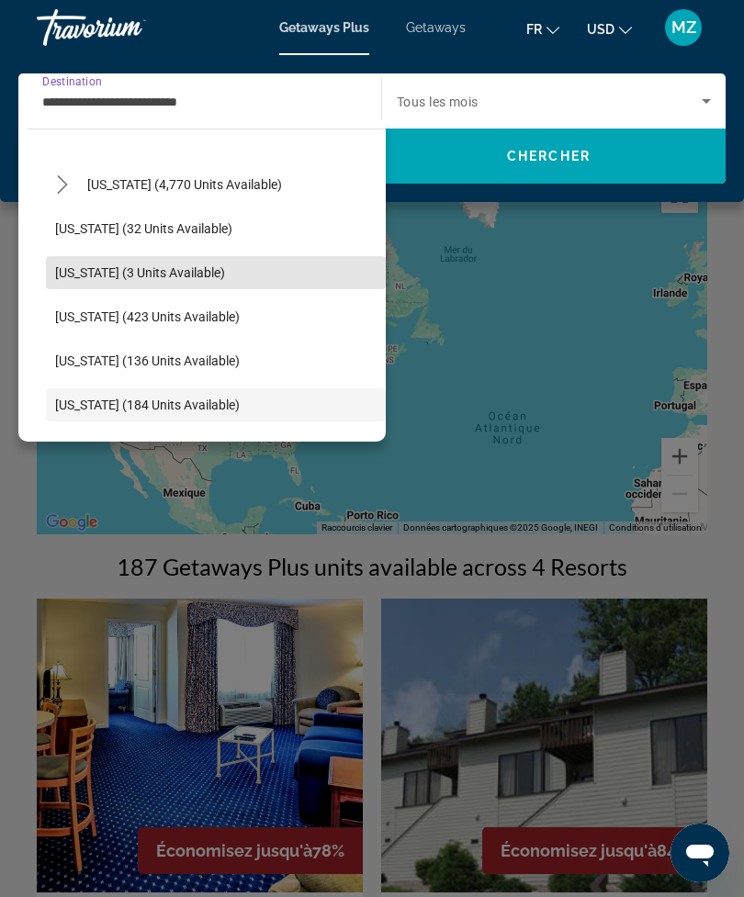
click at [62, 261] on span "Select destination: Hawaii (3 units available)" at bounding box center [216, 273] width 340 height 44
type input "**********"
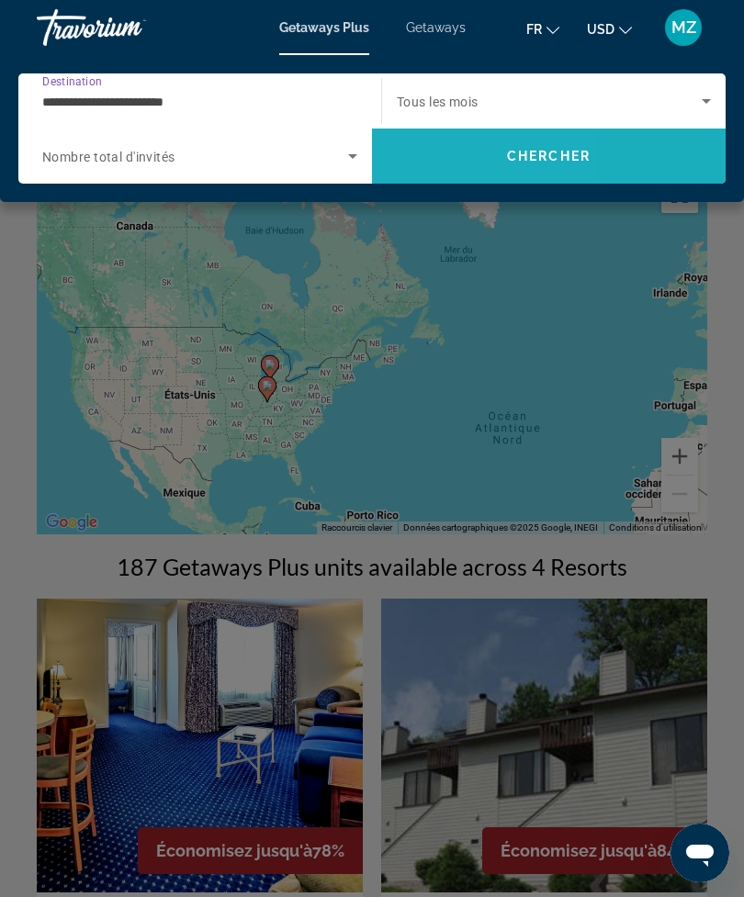
click at [429, 159] on span "Search" at bounding box center [549, 156] width 354 height 44
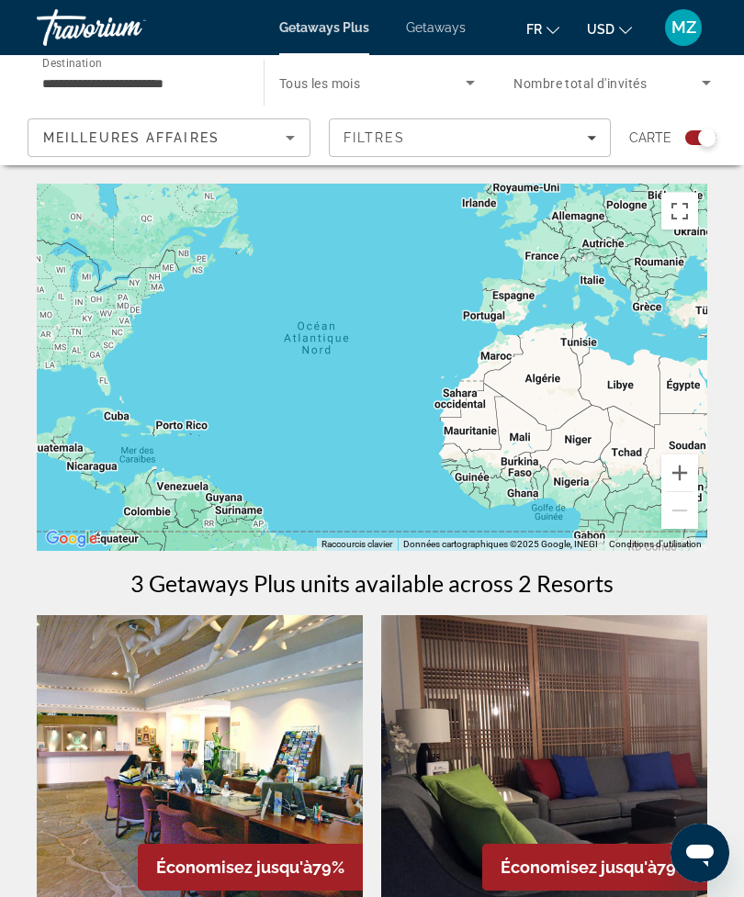
click at [681, 231] on div "Main content" at bounding box center [372, 367] width 670 height 367
click at [674, 210] on button "Passer en plein écran" at bounding box center [679, 211] width 37 height 37
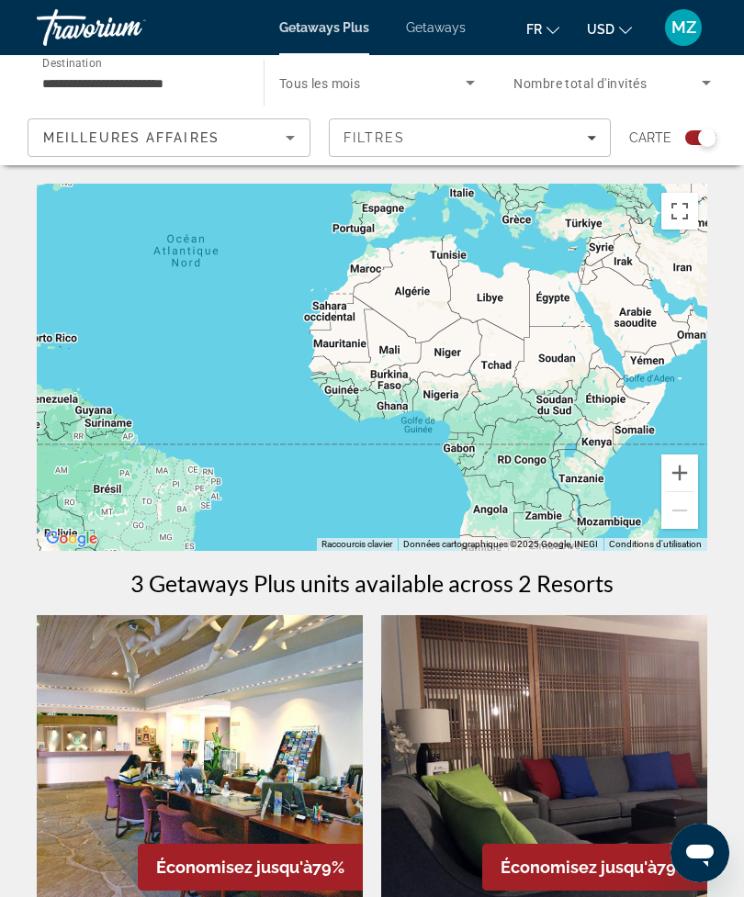
click at [689, 144] on div "Search widget" at bounding box center [700, 137] width 31 height 15
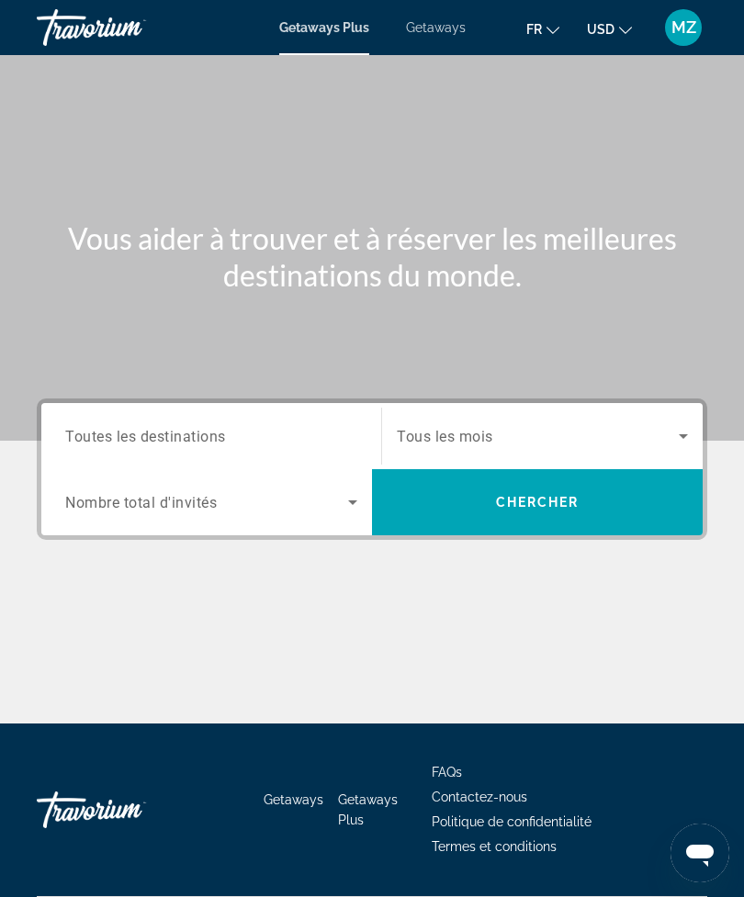
click at [463, 503] on span "Search" at bounding box center [537, 502] width 331 height 44
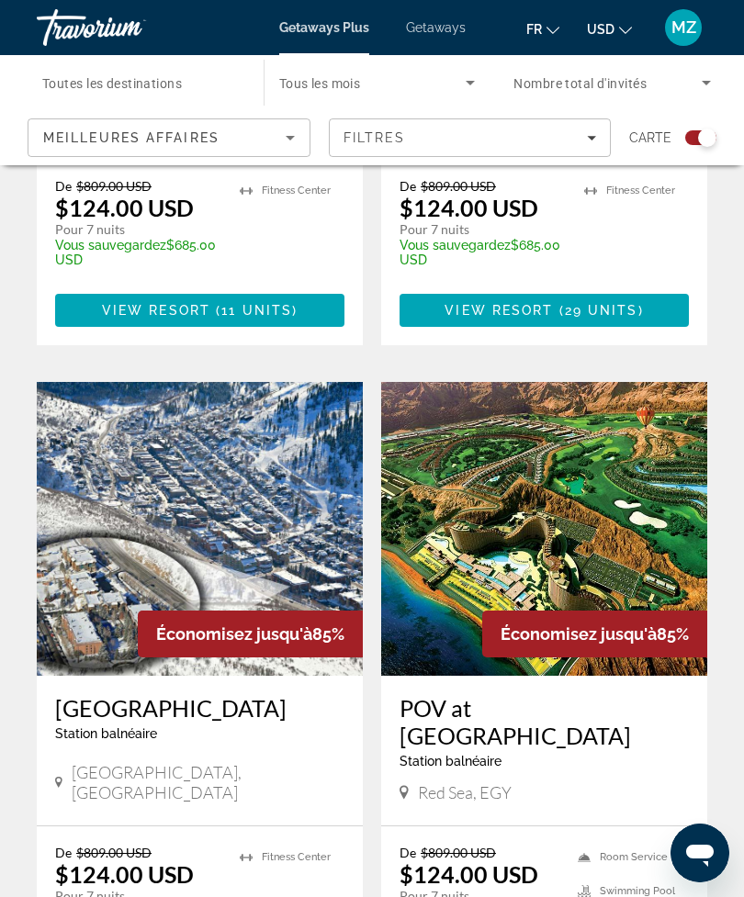
scroll to position [3635, 0]
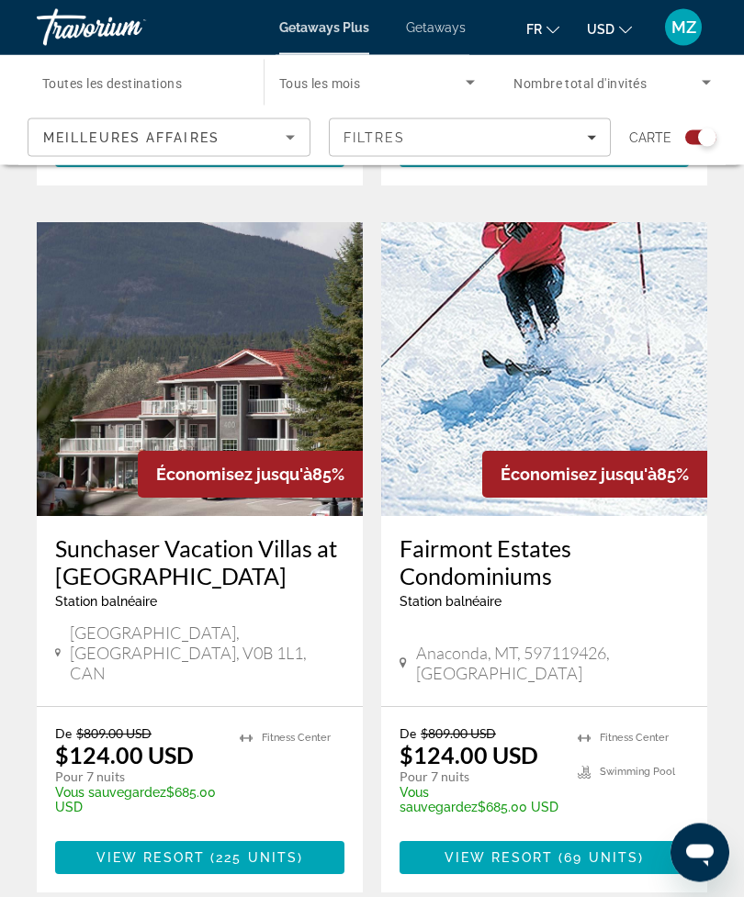
scroll to position [3985, 0]
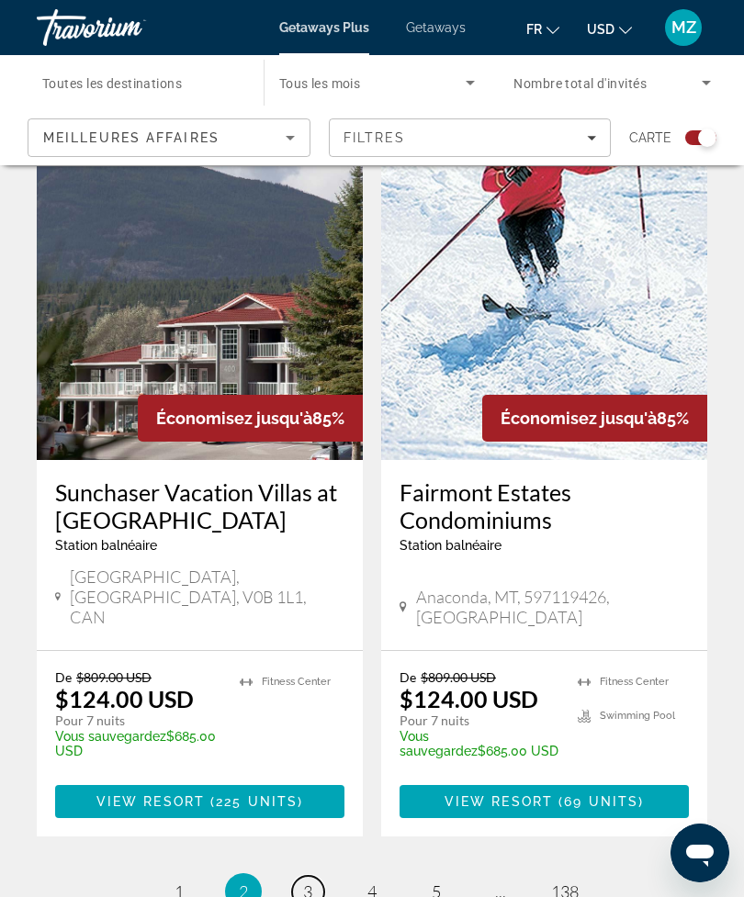
click at [306, 882] on span "3" at bounding box center [307, 892] width 9 height 20
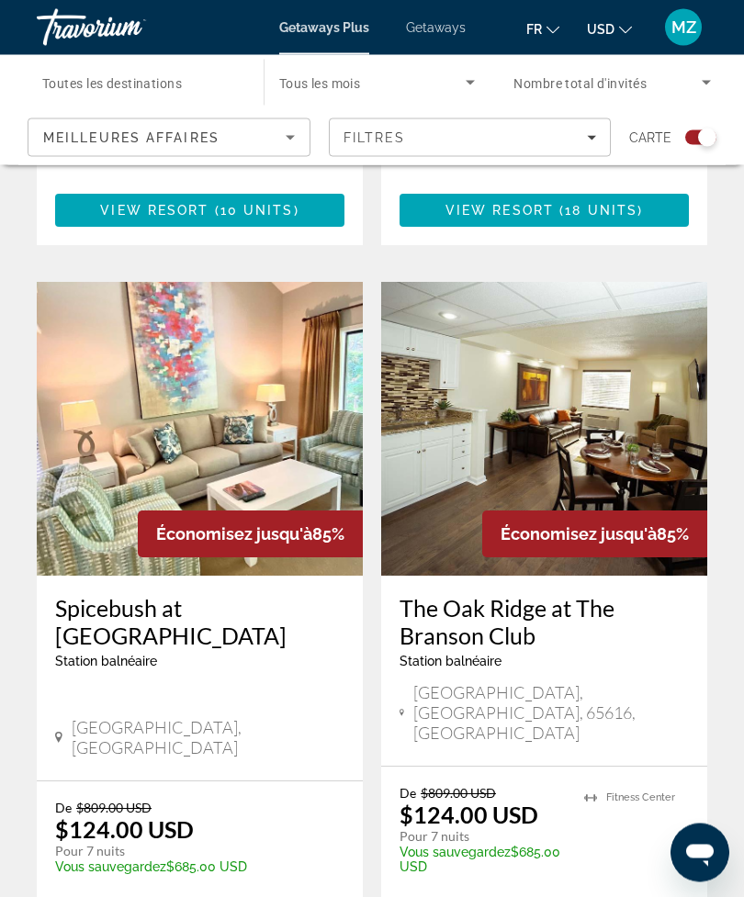
scroll to position [3852, 0]
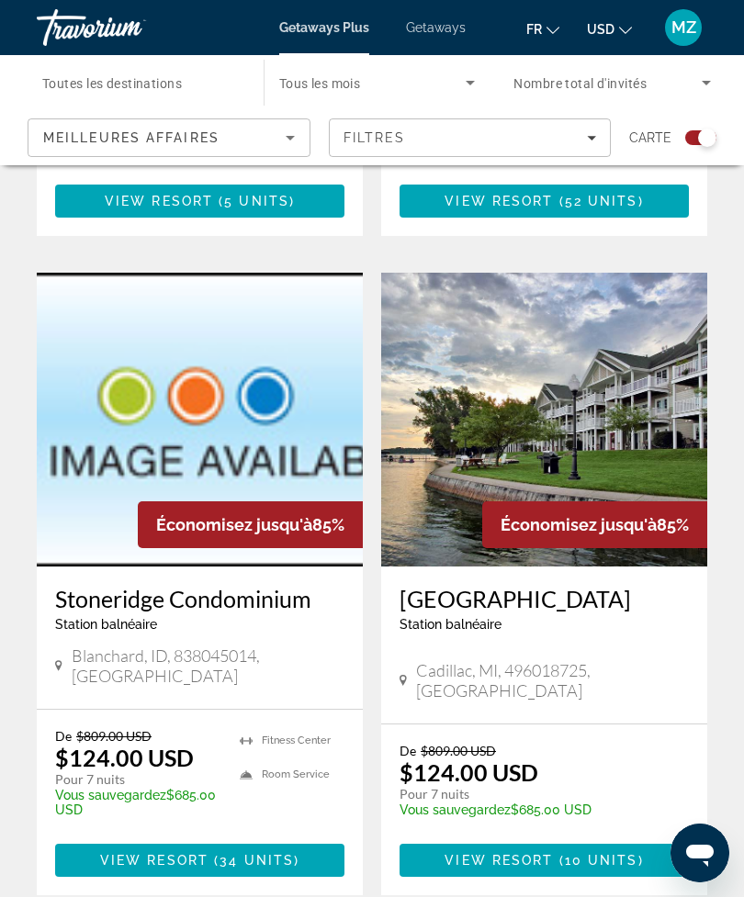
scroll to position [3895, 0]
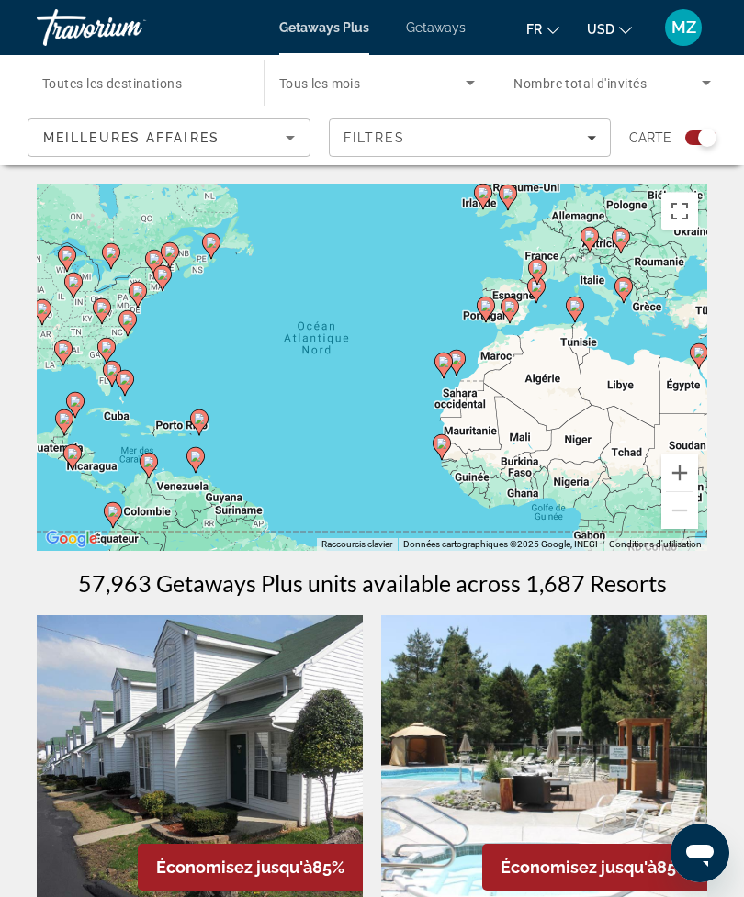
click at [685, 219] on button "Passer en plein écran" at bounding box center [679, 211] width 37 height 37
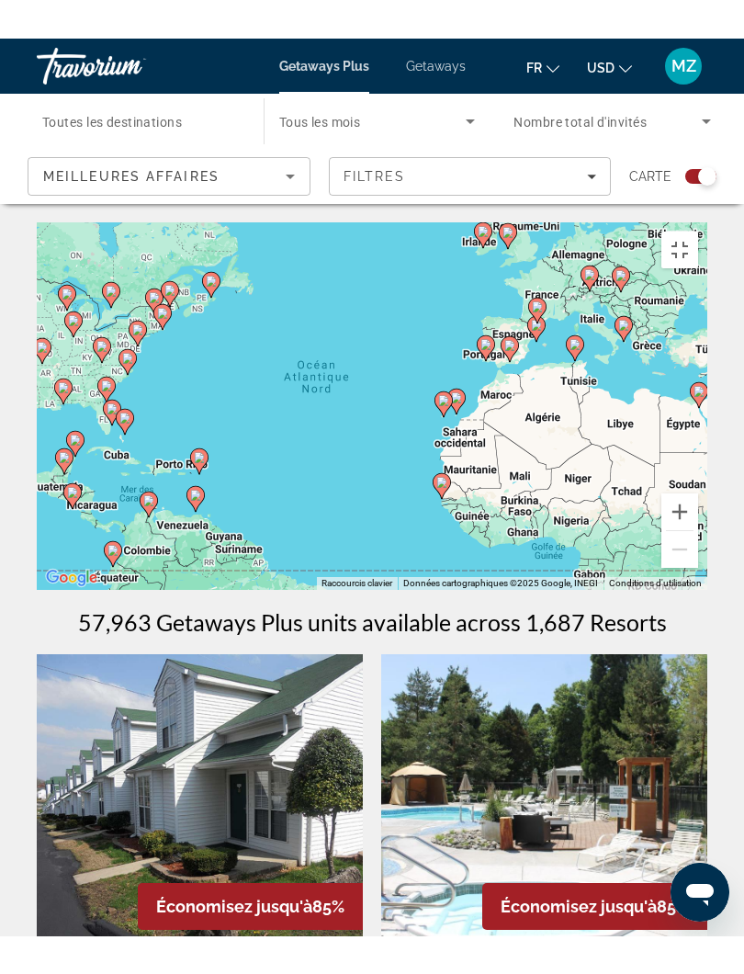
scroll to position [18, 0]
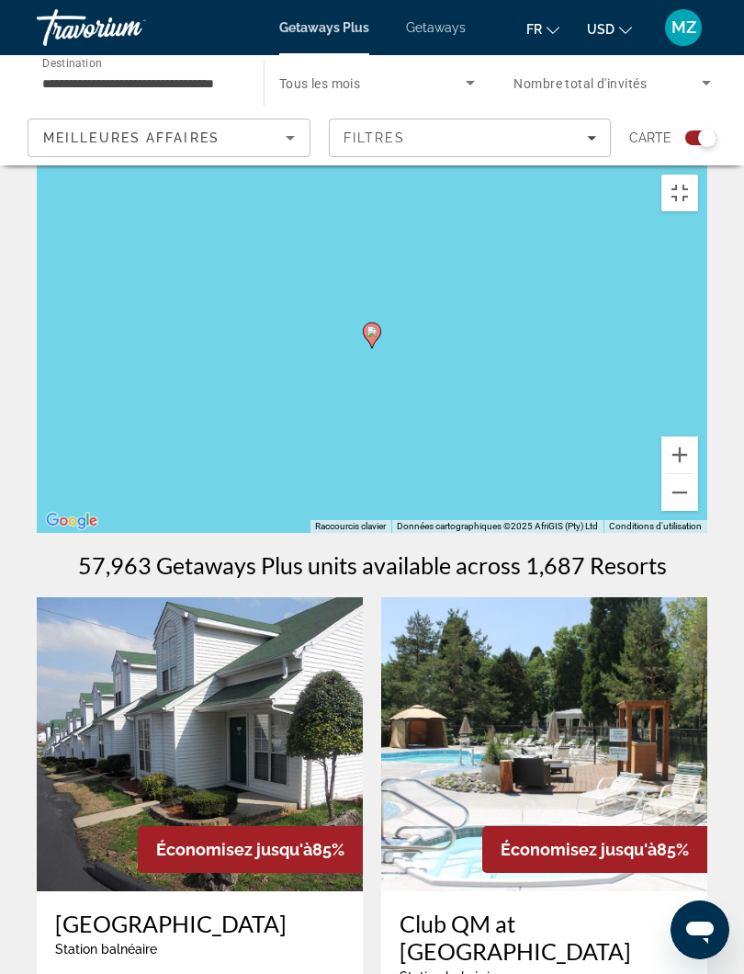
type input "**********"
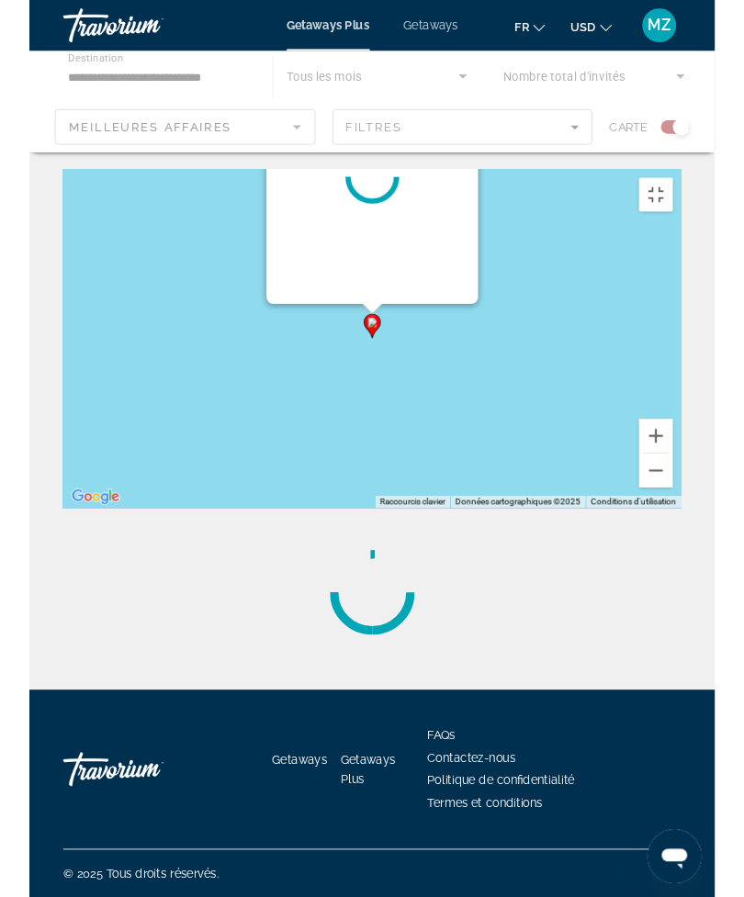
scroll to position [0, 0]
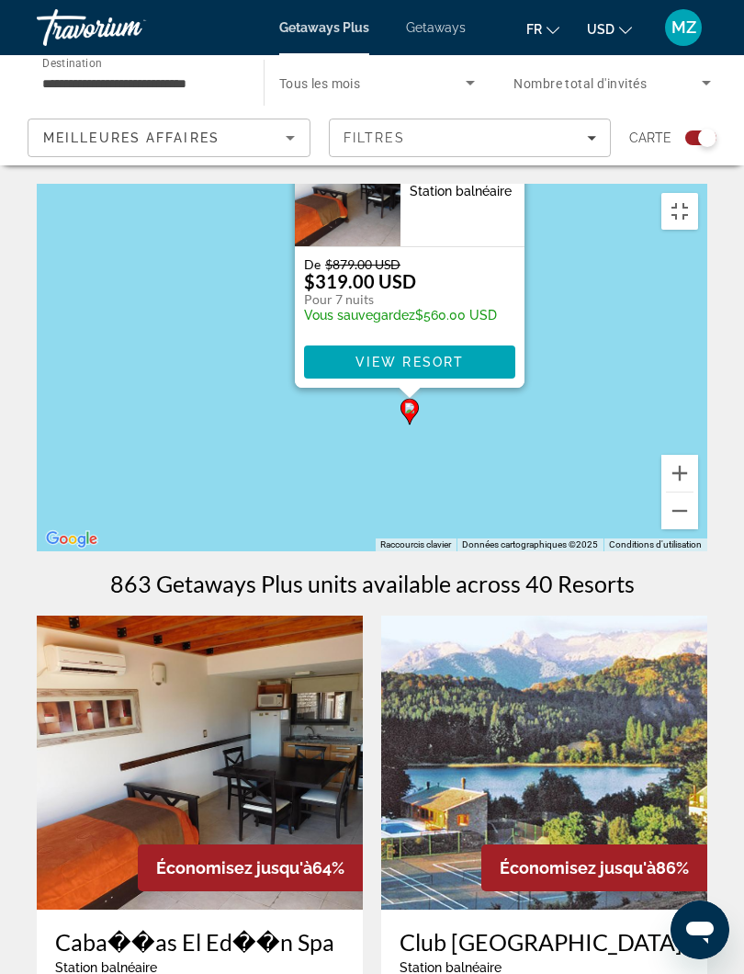
click at [508, 138] on button "Fermer" at bounding box center [509, 124] width 28 height 28
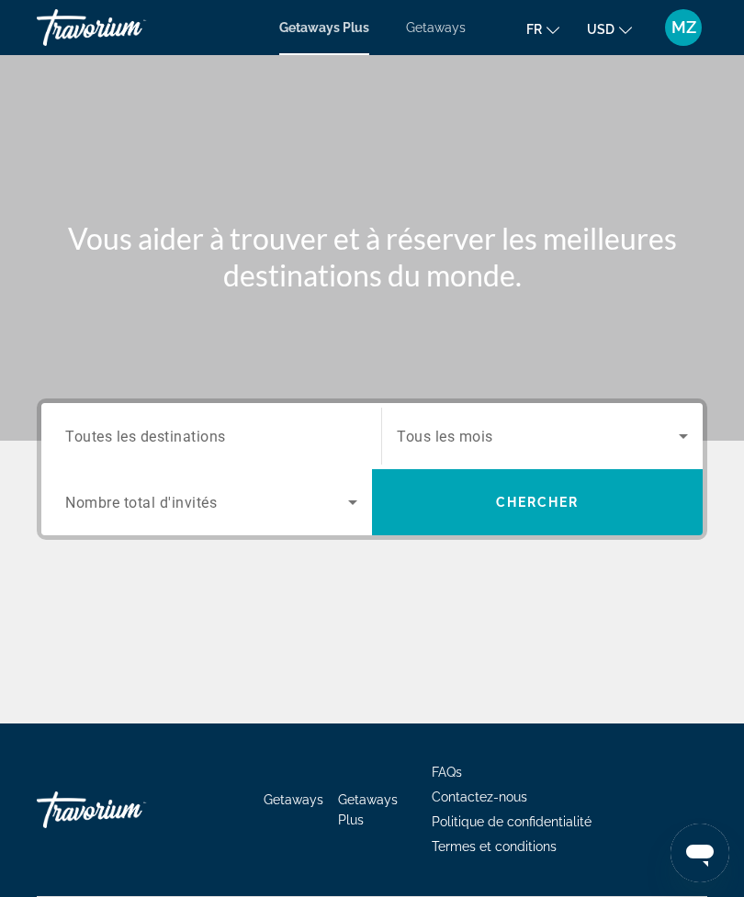
click at [458, 514] on span "Search" at bounding box center [537, 502] width 331 height 44
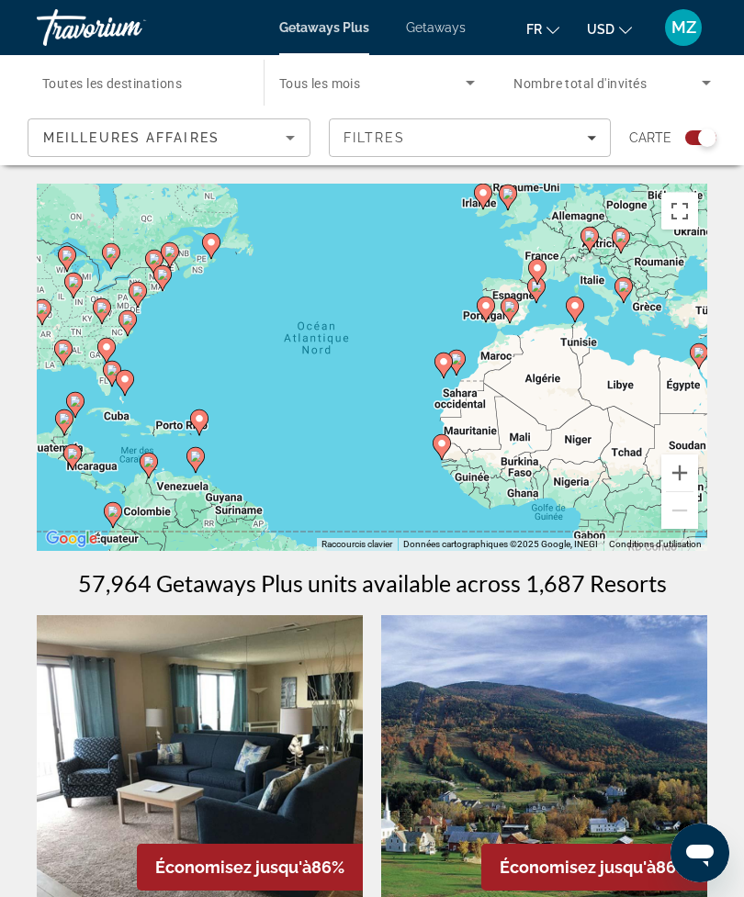
click at [677, 213] on button "Passer en plein écran" at bounding box center [679, 211] width 37 height 37
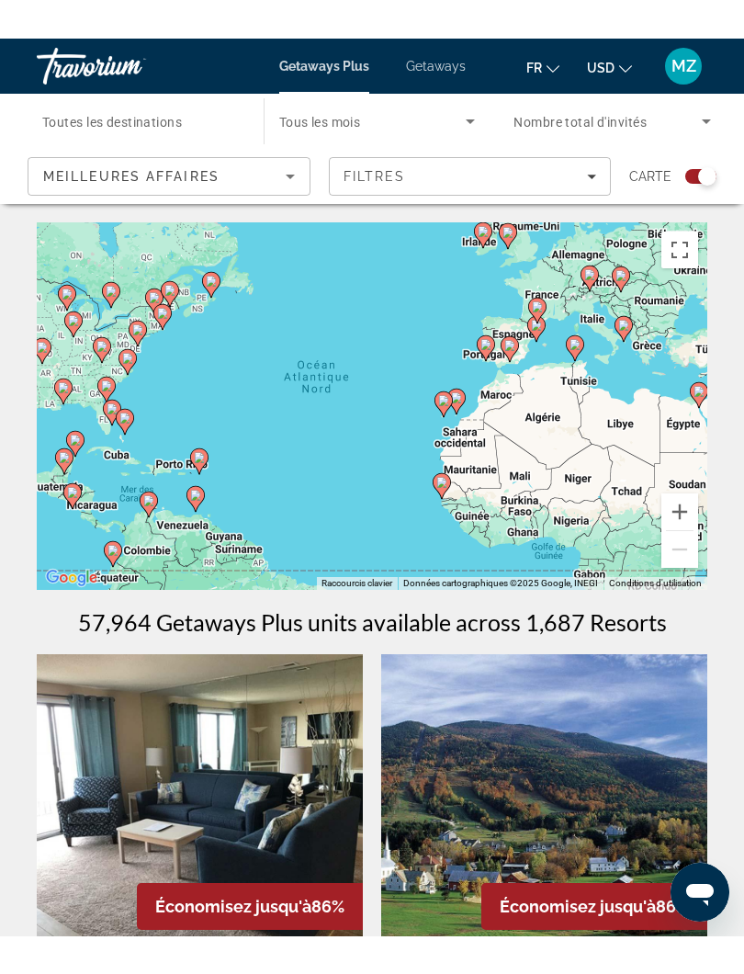
scroll to position [18, 0]
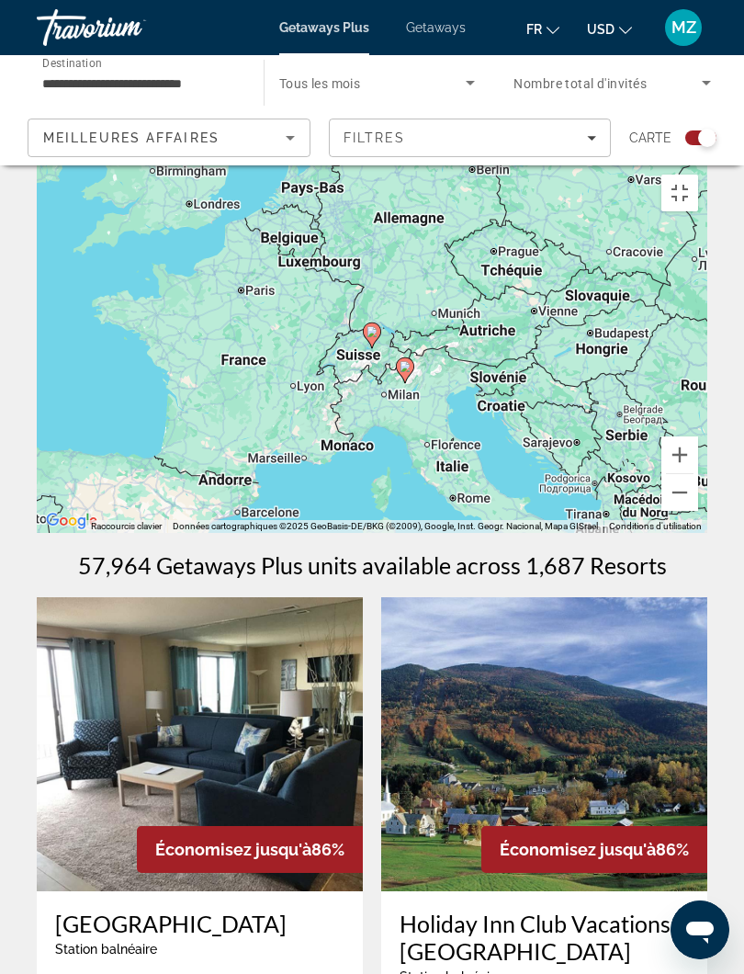
type input "**********"
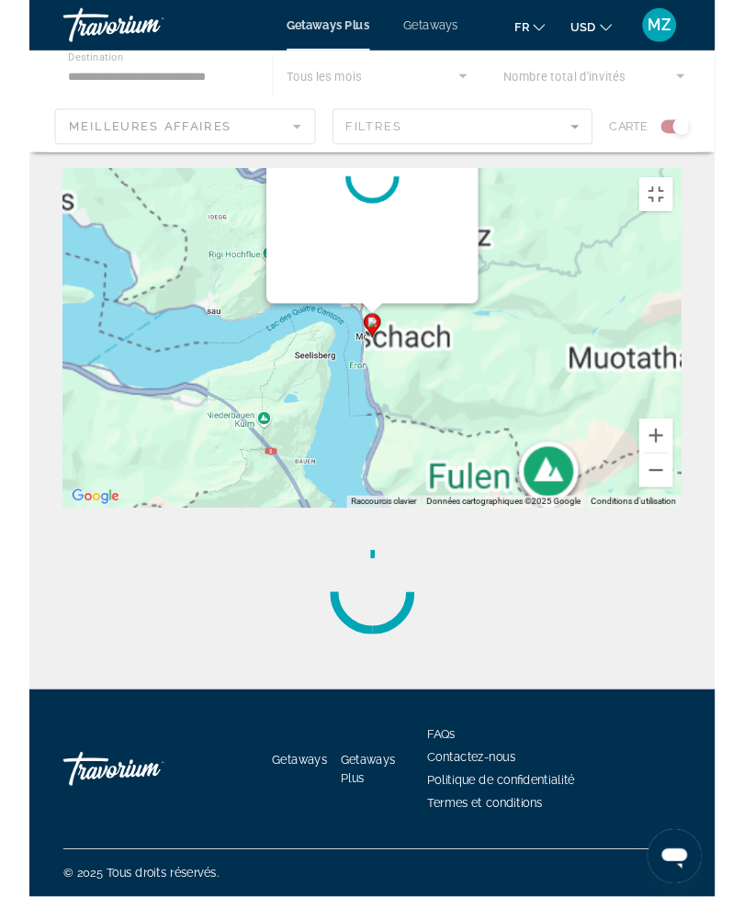
scroll to position [0, 0]
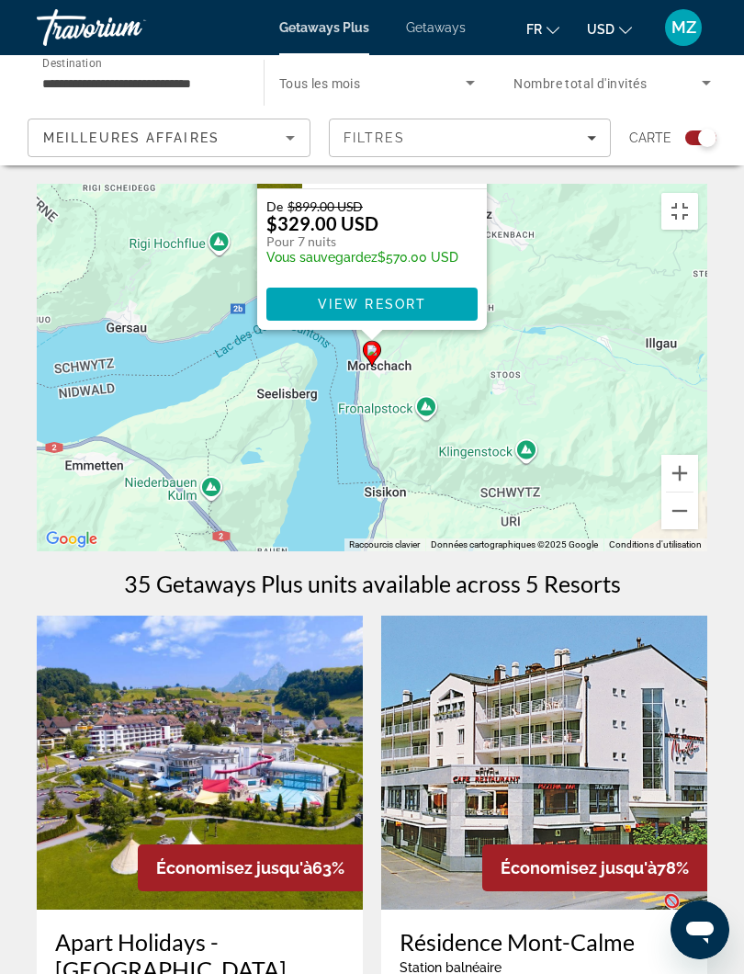
click at [467, 80] on button "Fermer" at bounding box center [471, 66] width 28 height 28
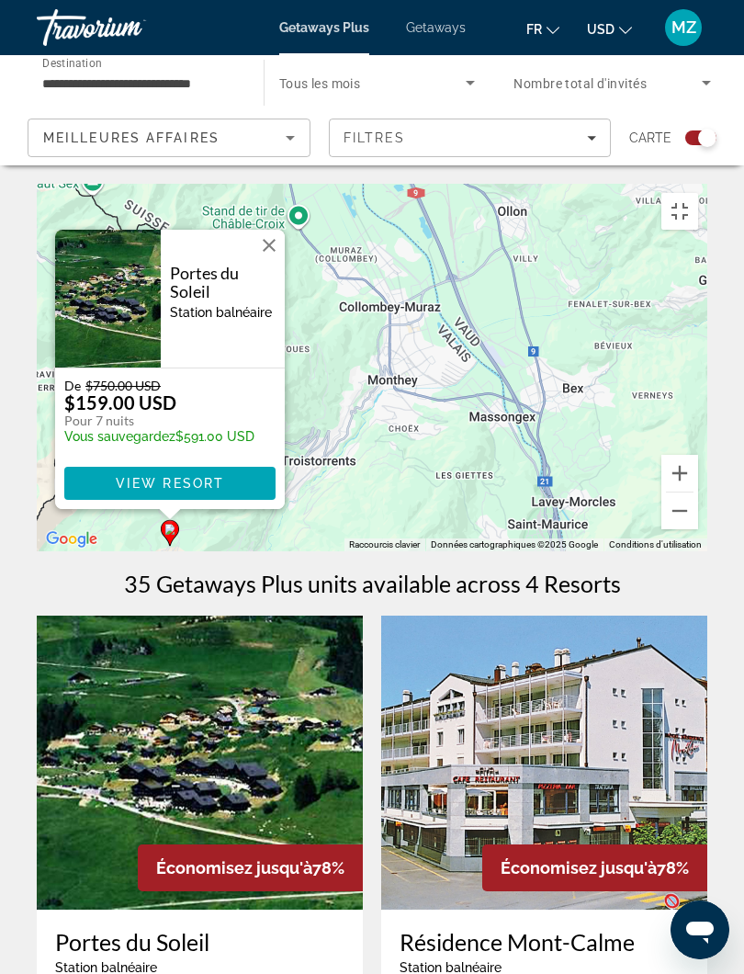
click at [272, 259] on button "Fermer" at bounding box center [269, 245] width 28 height 28
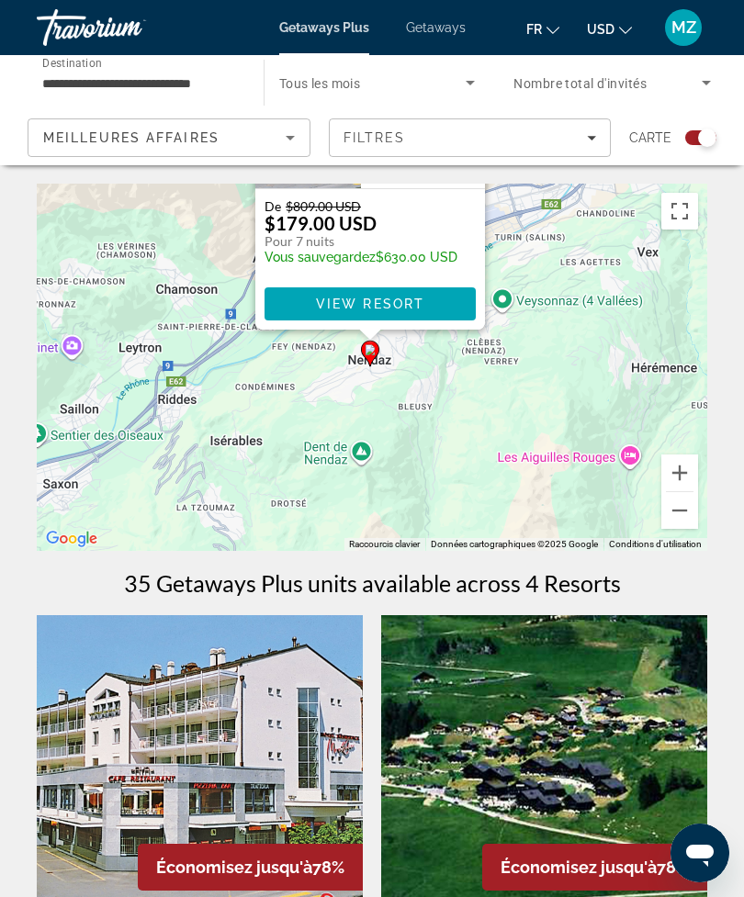
click at [680, 220] on button "Passer en plein écran" at bounding box center [679, 211] width 37 height 37
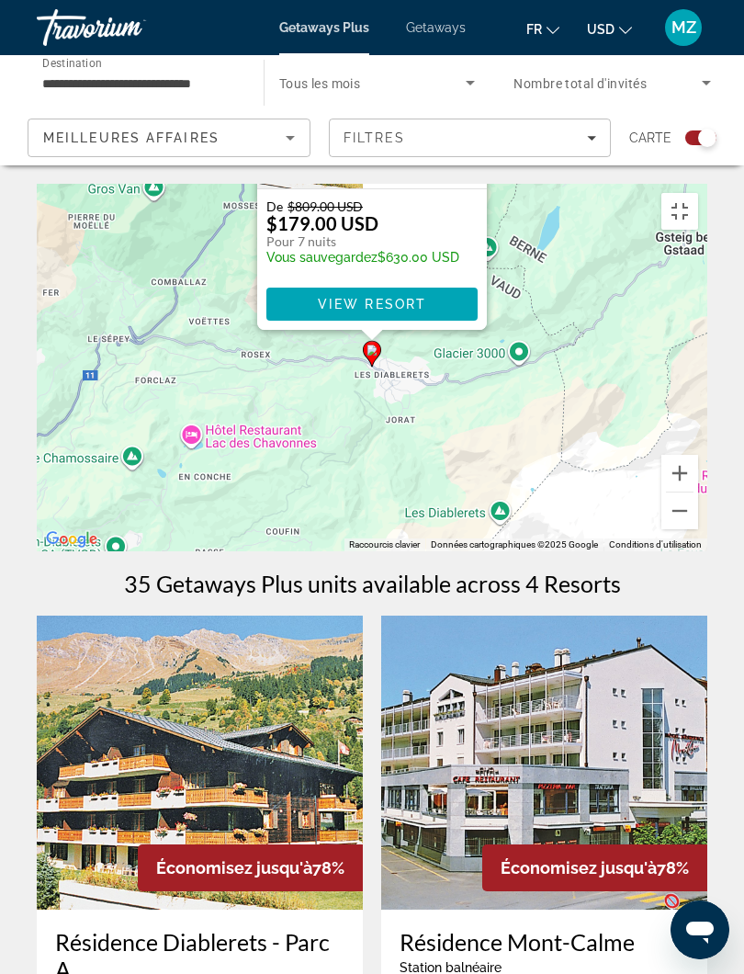
click at [468, 80] on button "Fermer" at bounding box center [471, 66] width 28 height 28
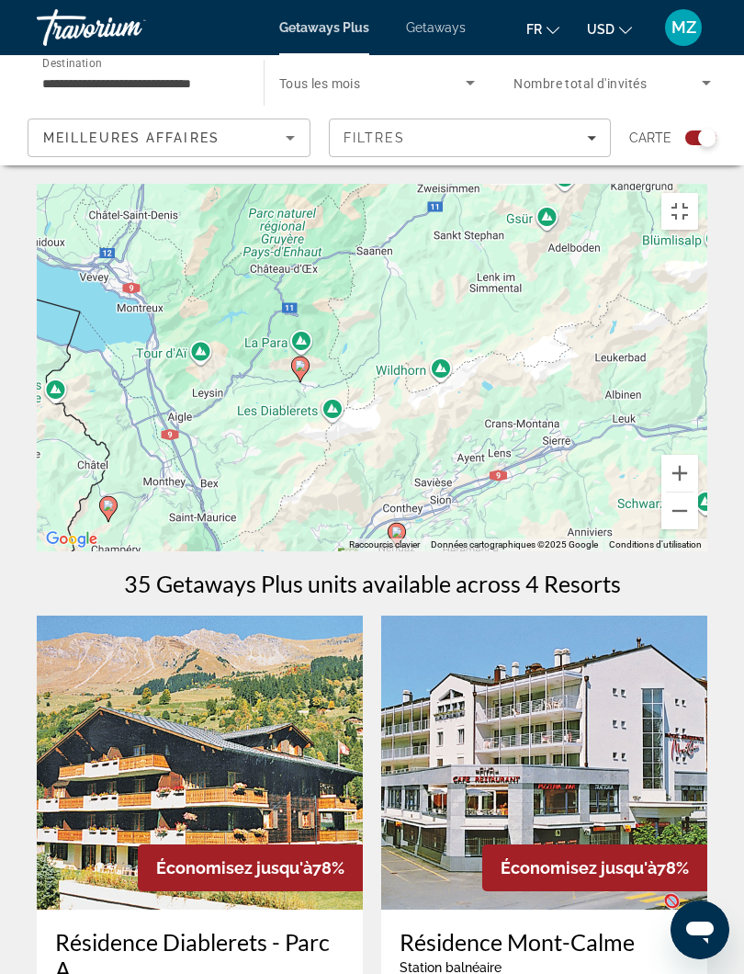
click at [698, 193] on button "Passer en plein écran" at bounding box center [679, 211] width 37 height 37
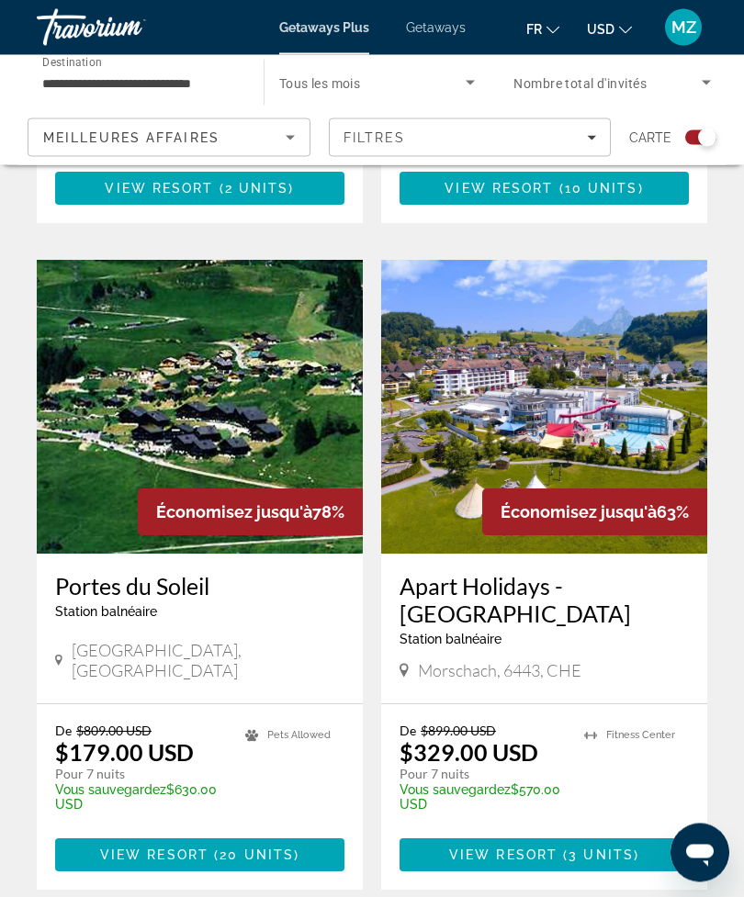
scroll to position [1045, 0]
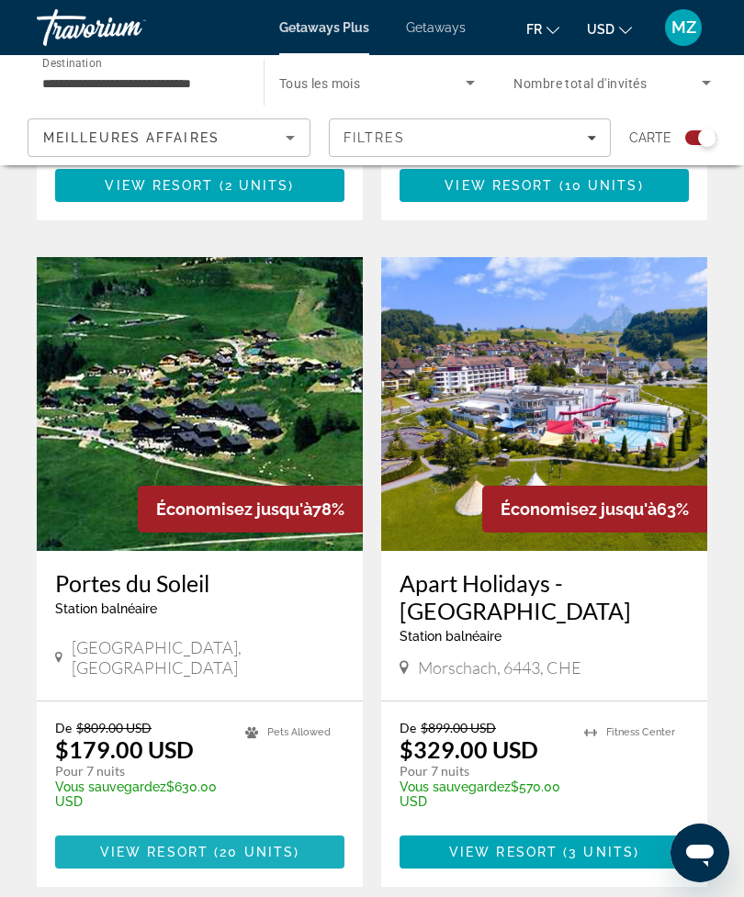
click at [172, 845] on span "View Resort" at bounding box center [154, 852] width 108 height 15
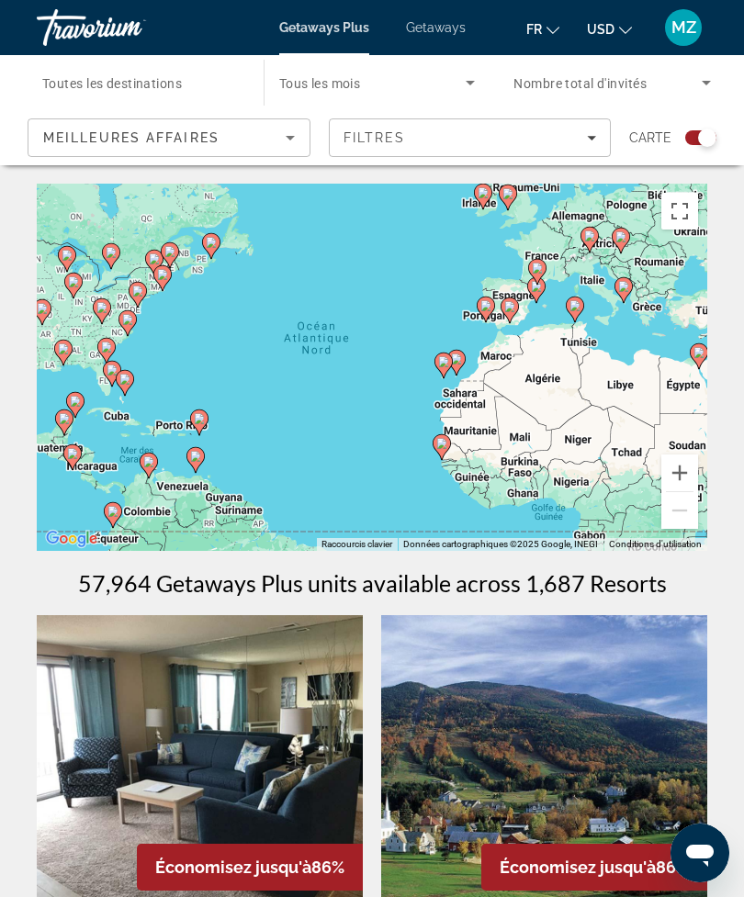
click at [687, 213] on button "Passer en plein écran" at bounding box center [679, 211] width 37 height 37
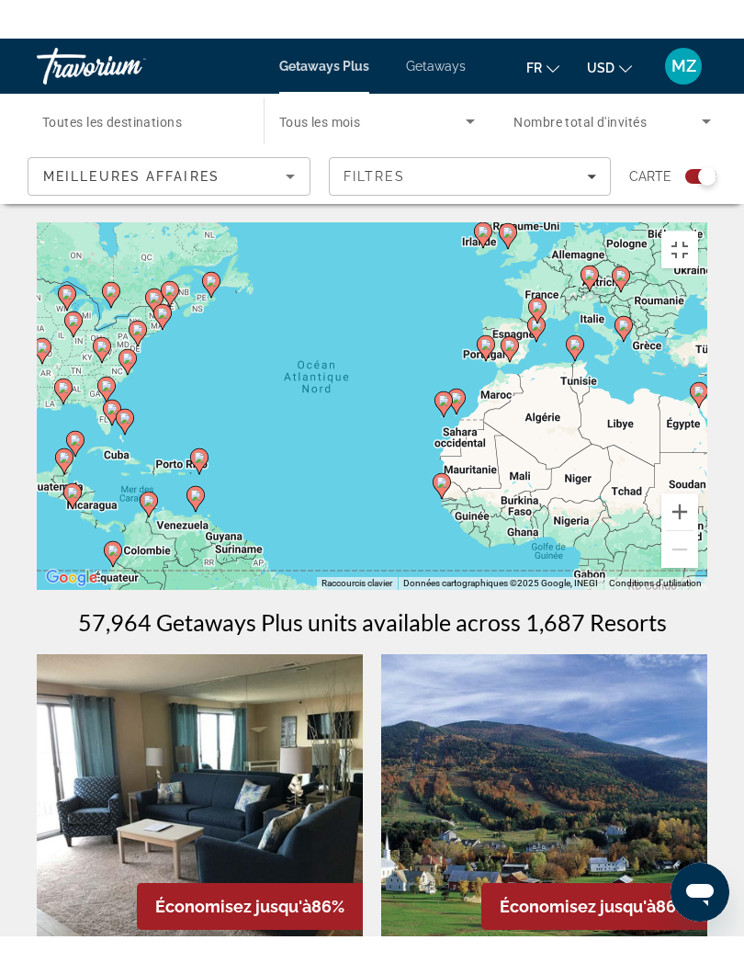
scroll to position [18, 0]
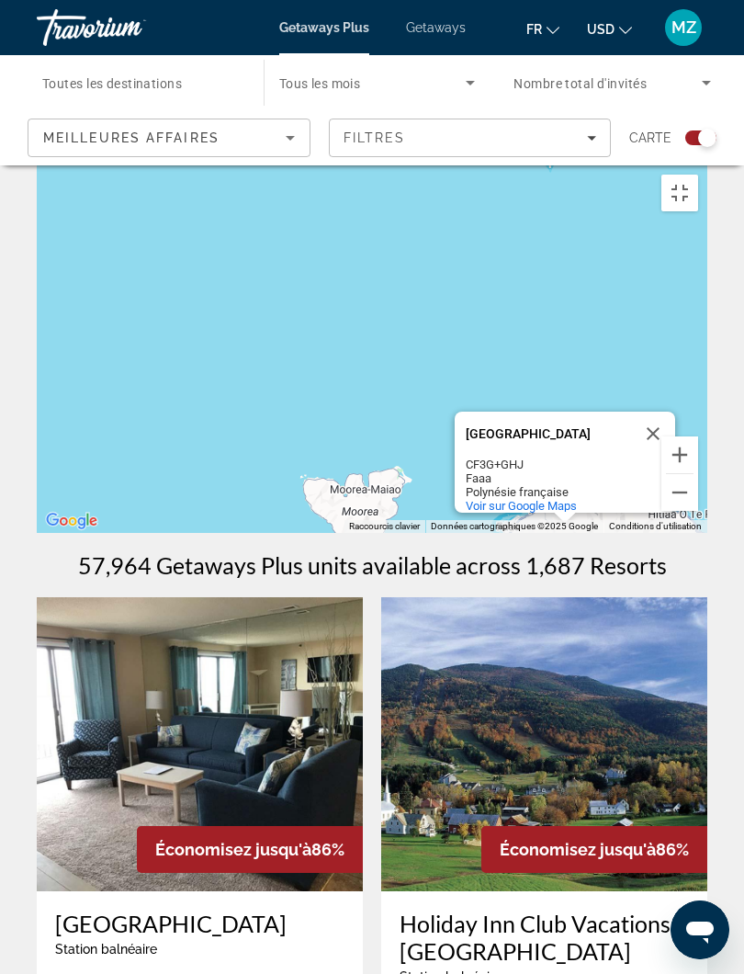
click at [648, 456] on button "Fermer" at bounding box center [653, 433] width 44 height 44
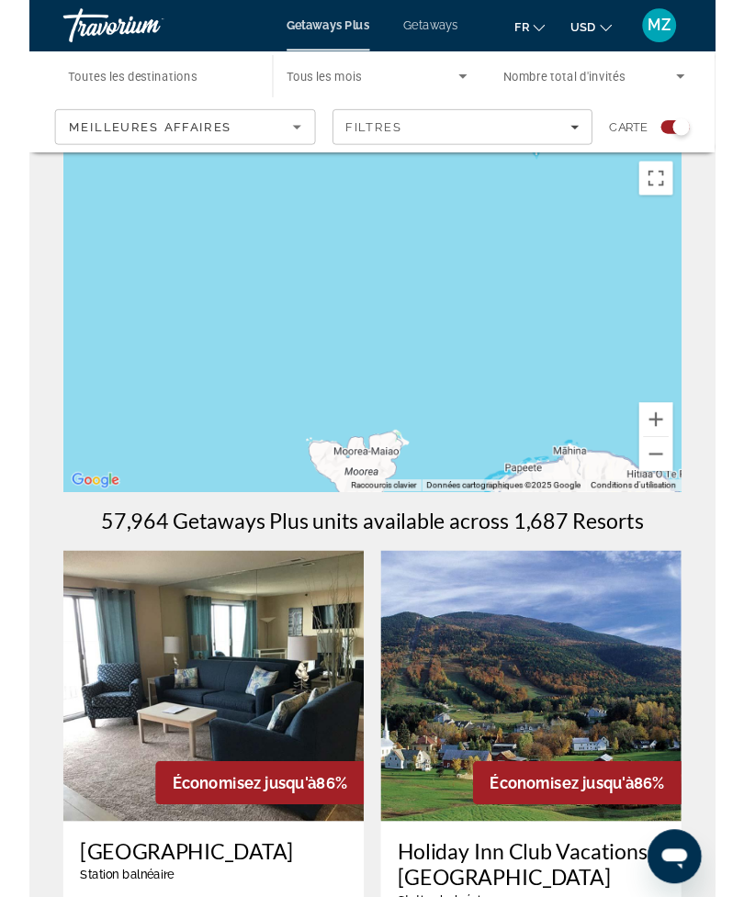
scroll to position [0, 0]
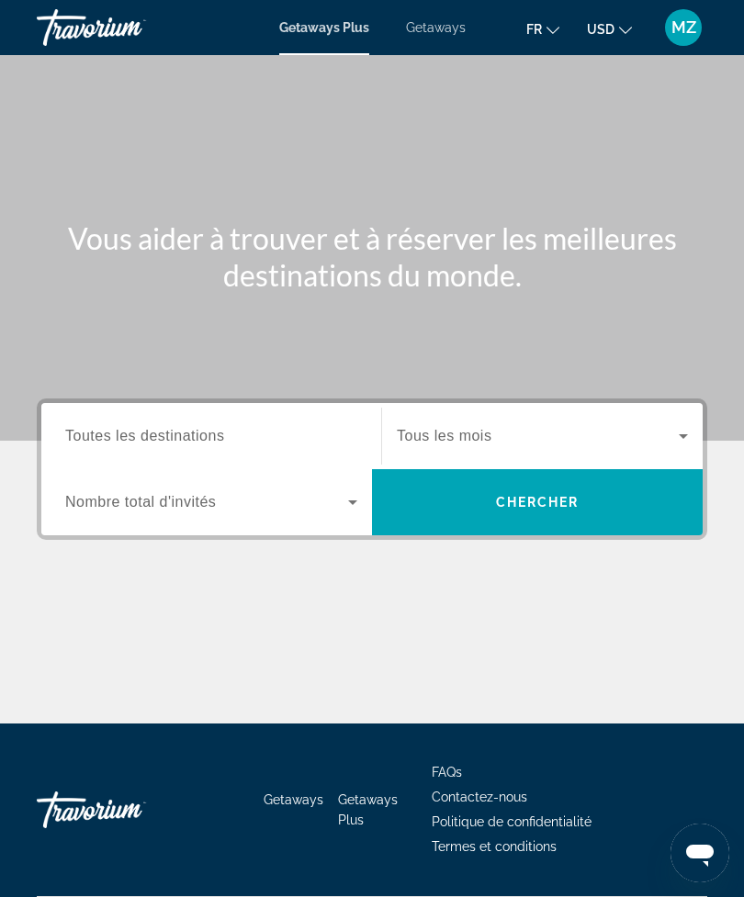
click at [574, 514] on span "Search" at bounding box center [537, 502] width 331 height 44
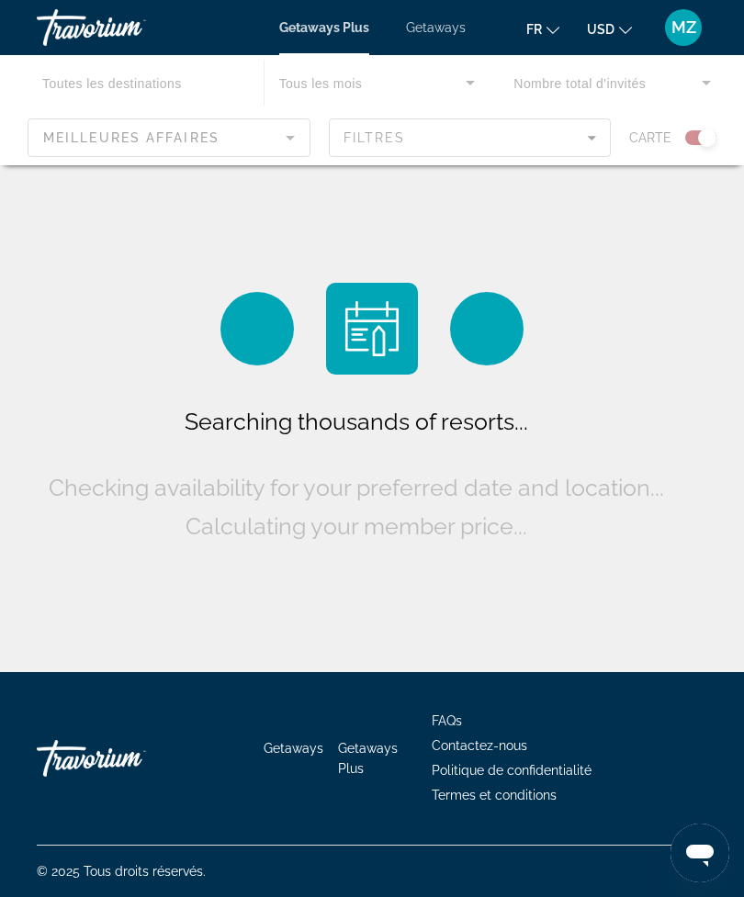
click at [440, 28] on span "Getaways" at bounding box center [436, 27] width 60 height 15
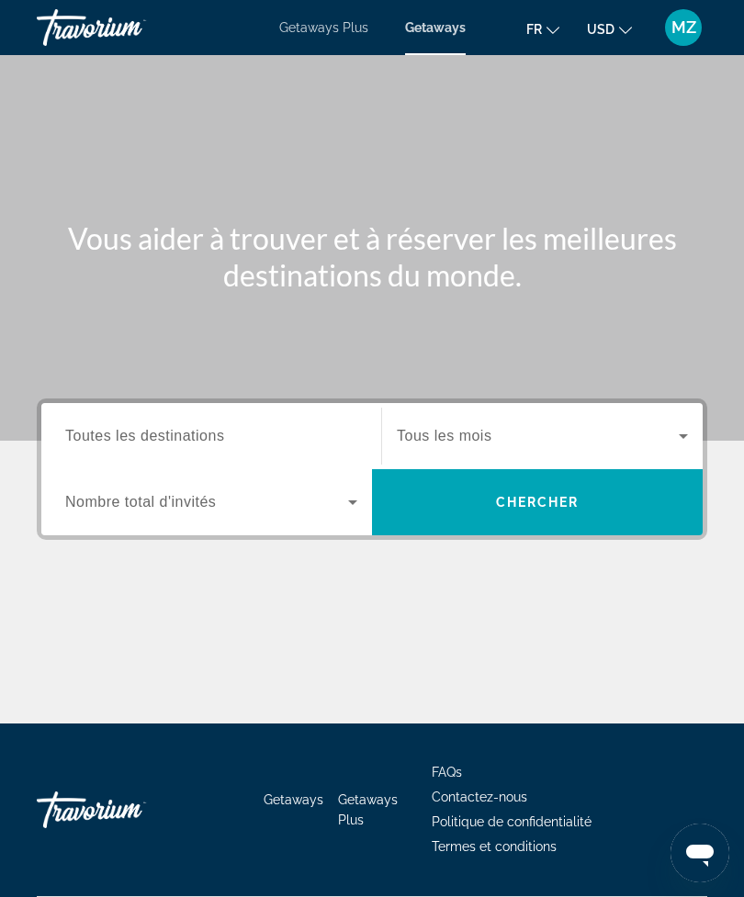
click at [593, 493] on span "Search" at bounding box center [537, 502] width 331 height 44
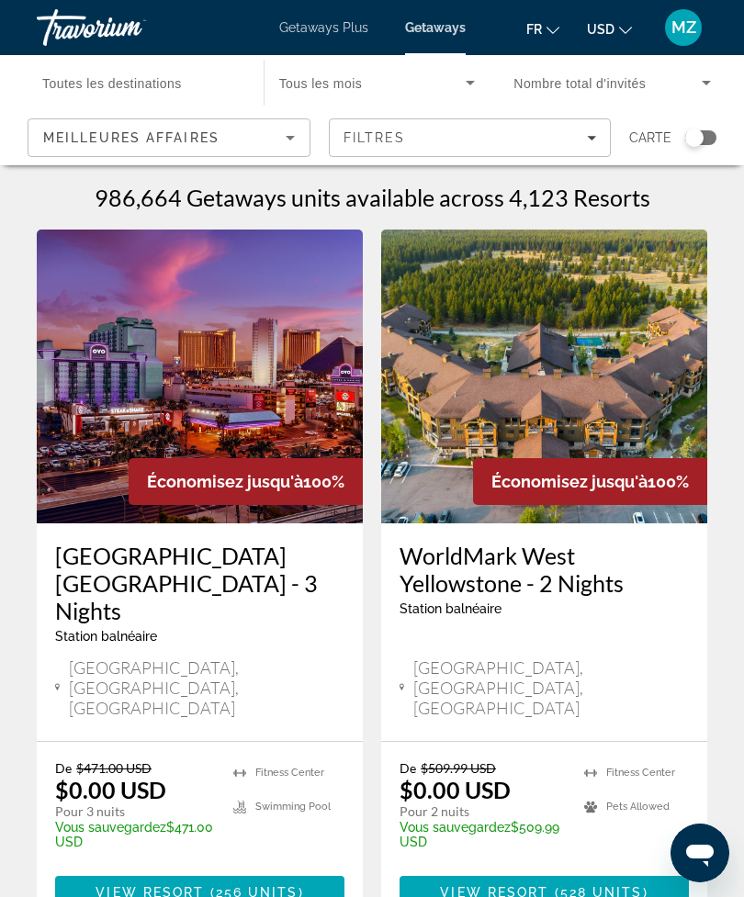
click at [697, 142] on div "Search widget" at bounding box center [694, 138] width 18 height 18
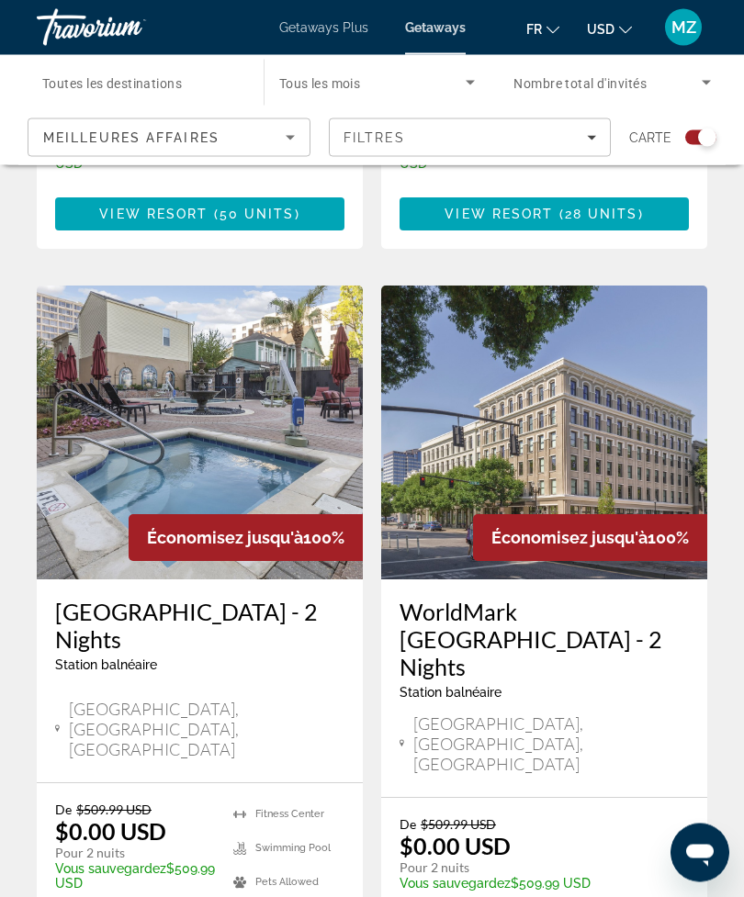
scroll to position [3902, 0]
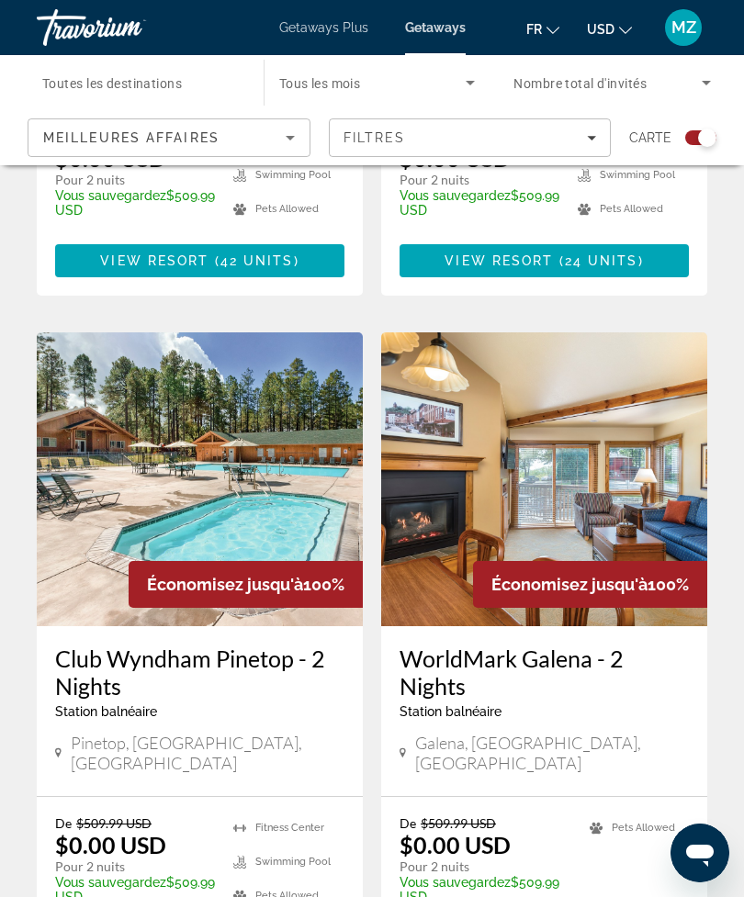
scroll to position [3959, 0]
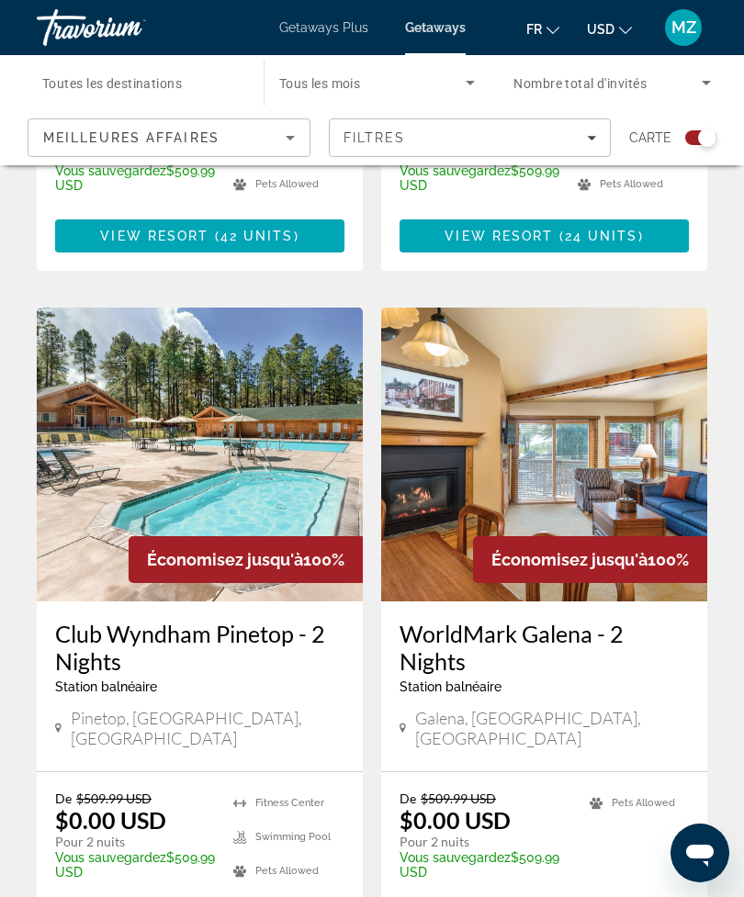
click at [667, 791] on ul "Pets Allowed" at bounding box center [639, 842] width 99 height 102
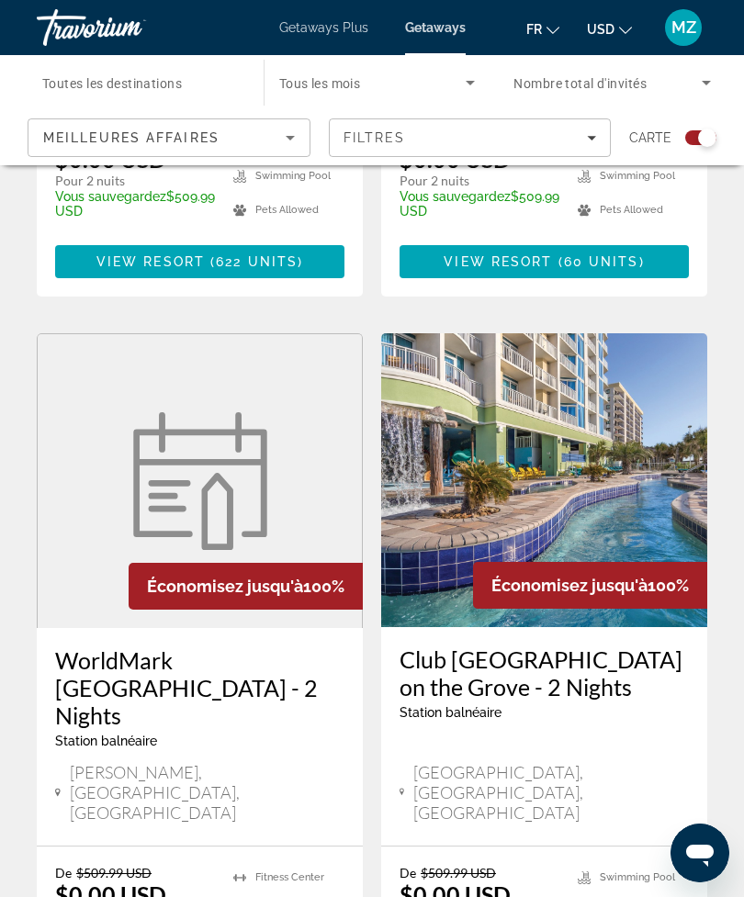
scroll to position [3963, 0]
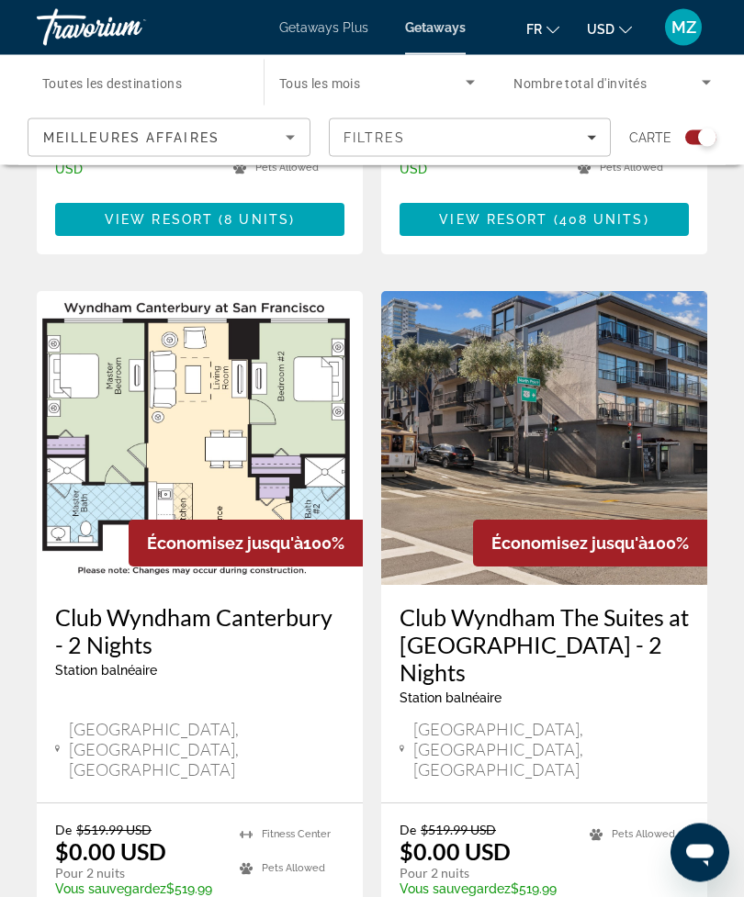
scroll to position [3952, 0]
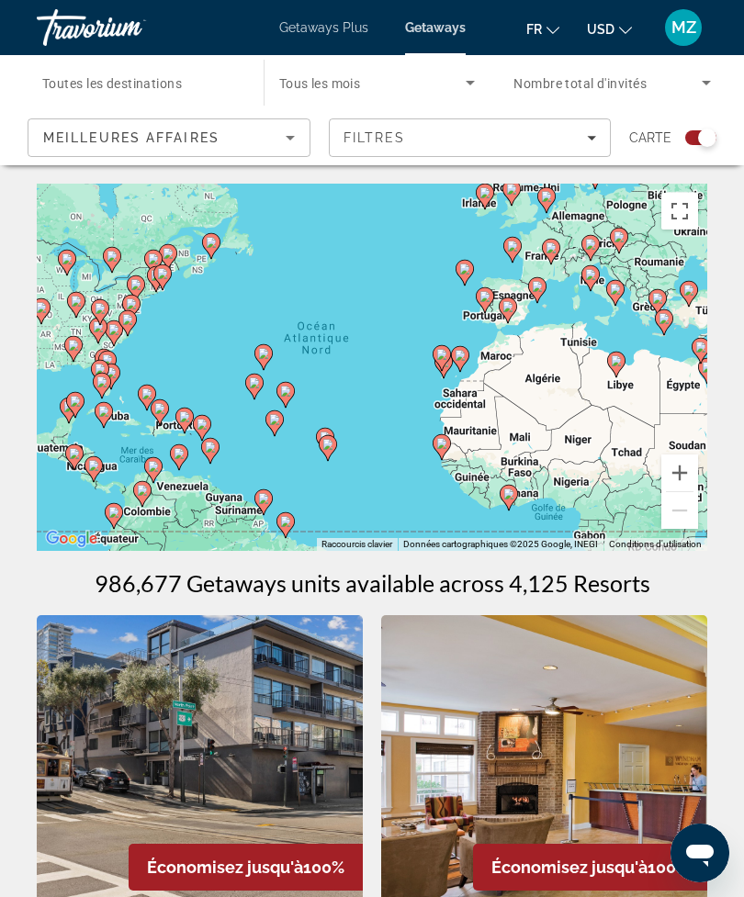
click at [680, 215] on button "Passer en plein écran" at bounding box center [679, 211] width 37 height 37
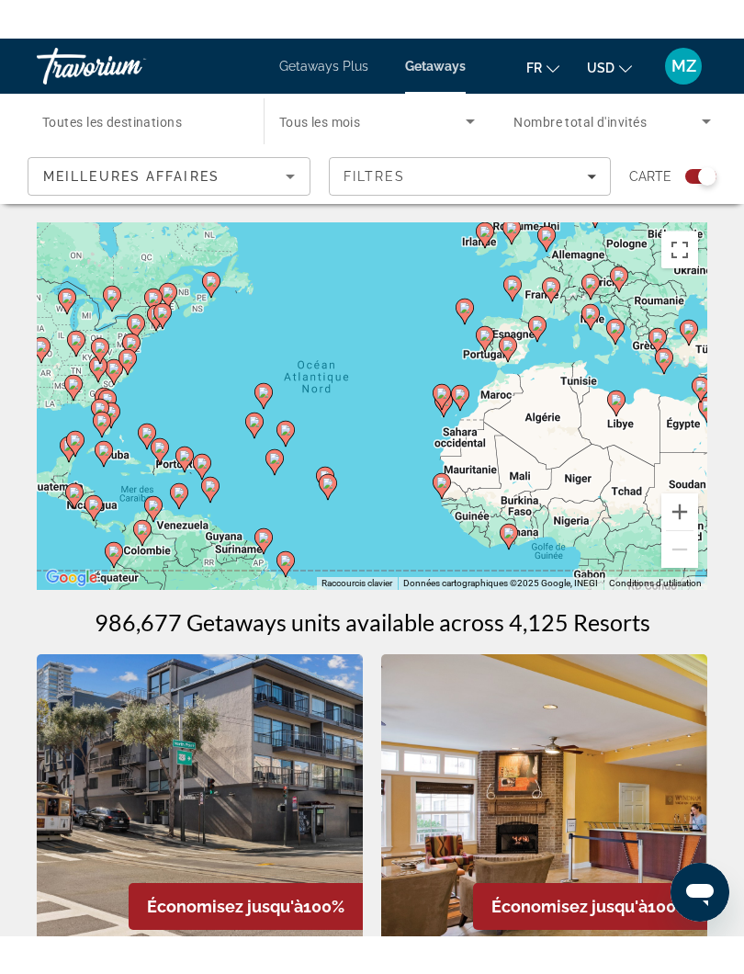
scroll to position [18, 0]
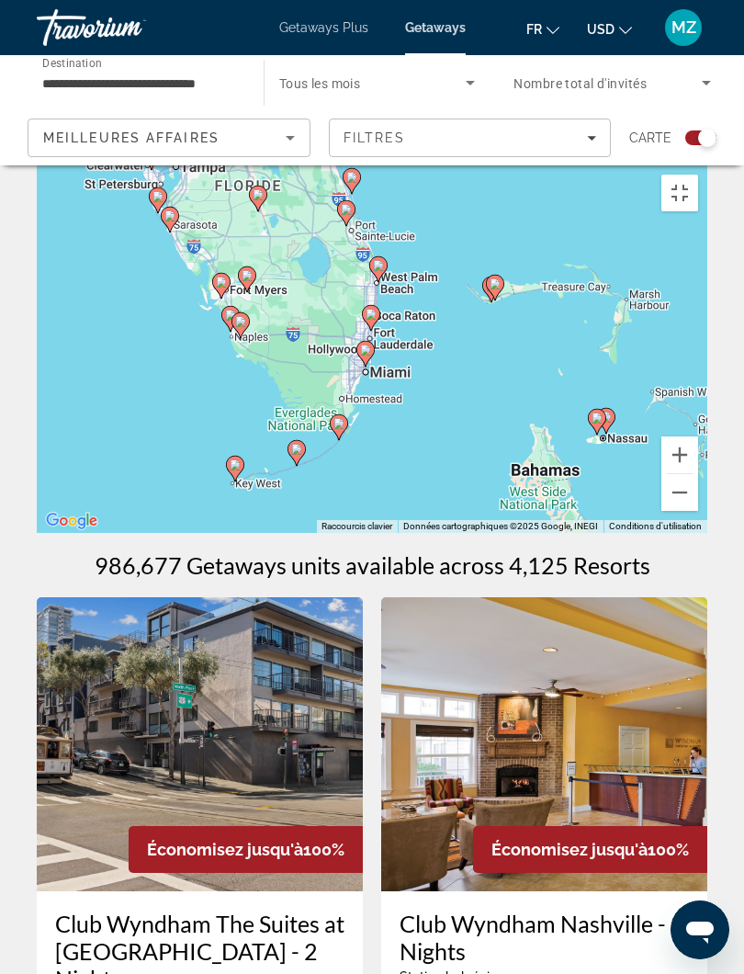
type input "**********"
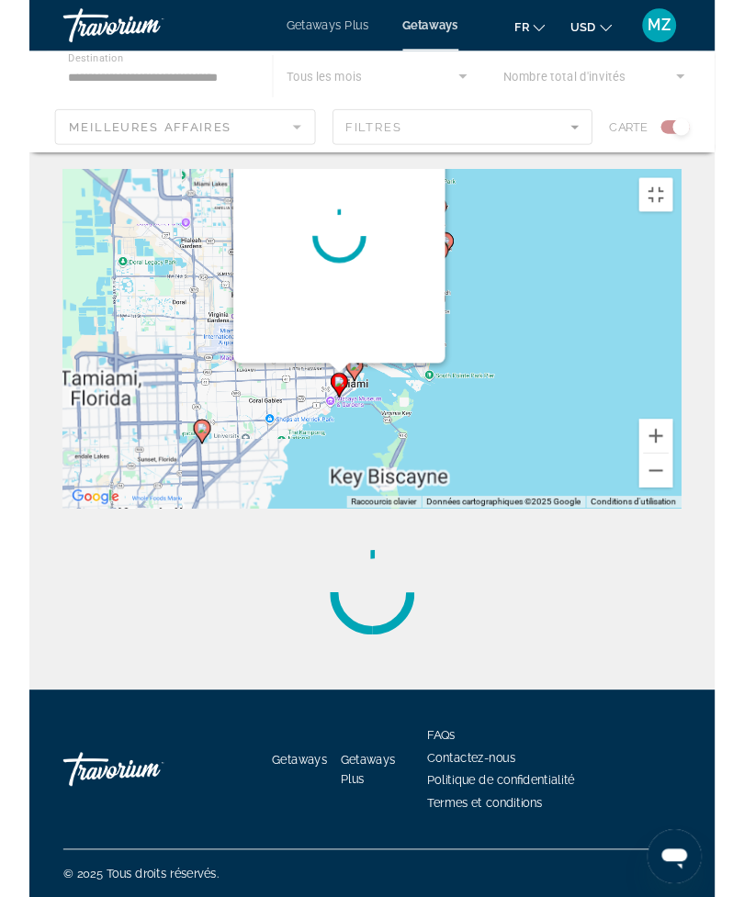
scroll to position [0, 0]
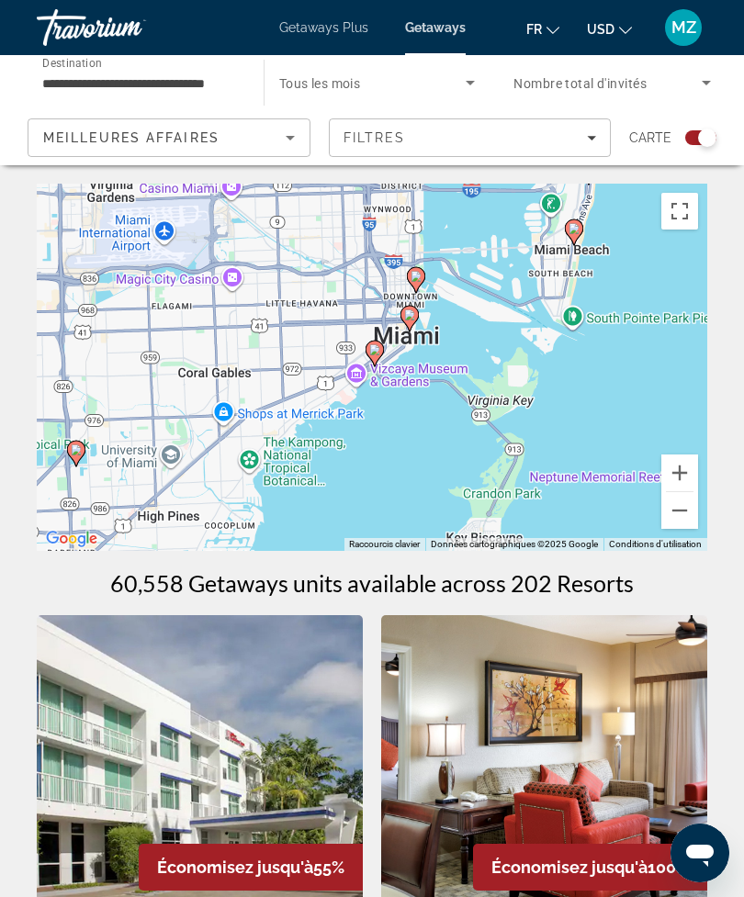
click at [677, 211] on button "Passer en plein écran" at bounding box center [679, 211] width 37 height 37
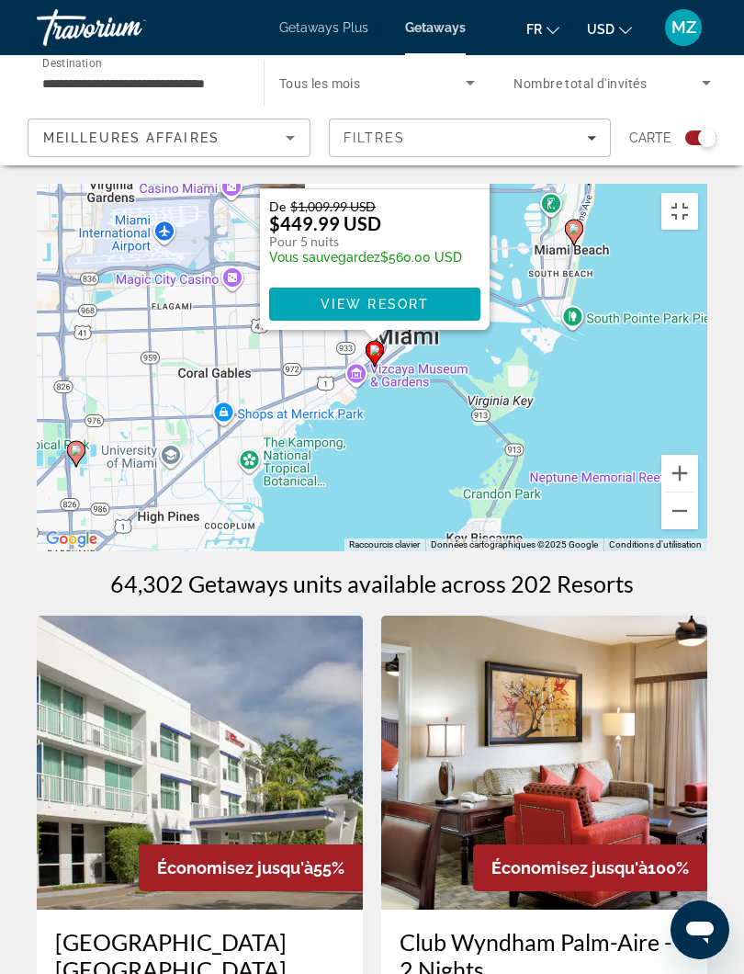
click at [480, 80] on button "Fermer" at bounding box center [474, 66] width 28 height 28
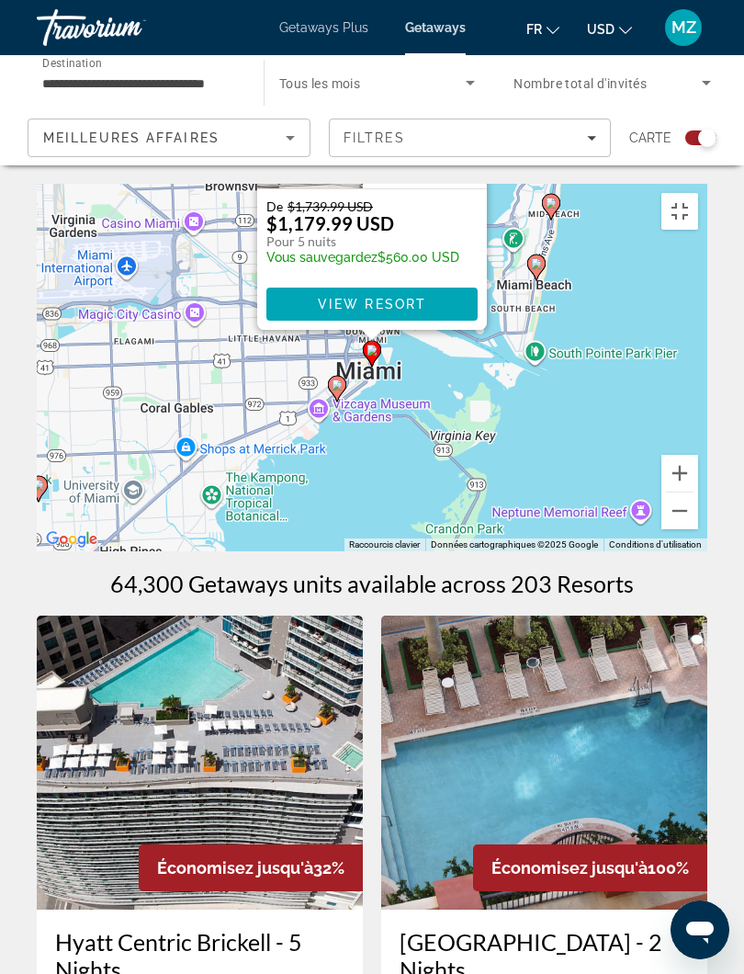
click at [473, 80] on button "Fermer" at bounding box center [471, 66] width 28 height 28
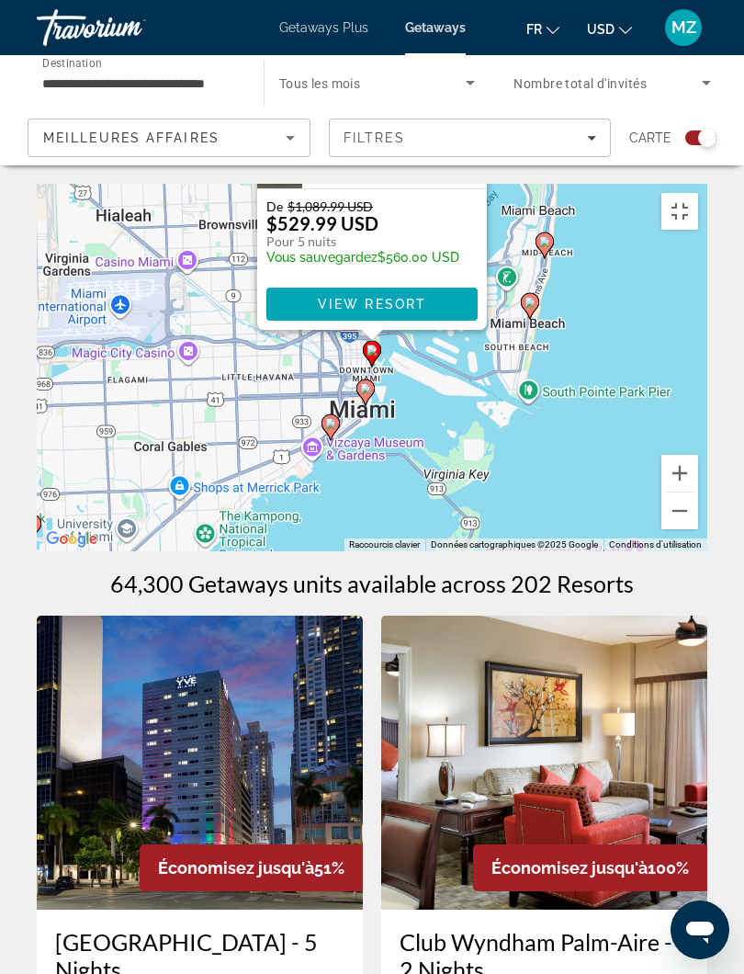
click at [473, 80] on button "Fermer" at bounding box center [471, 66] width 28 height 28
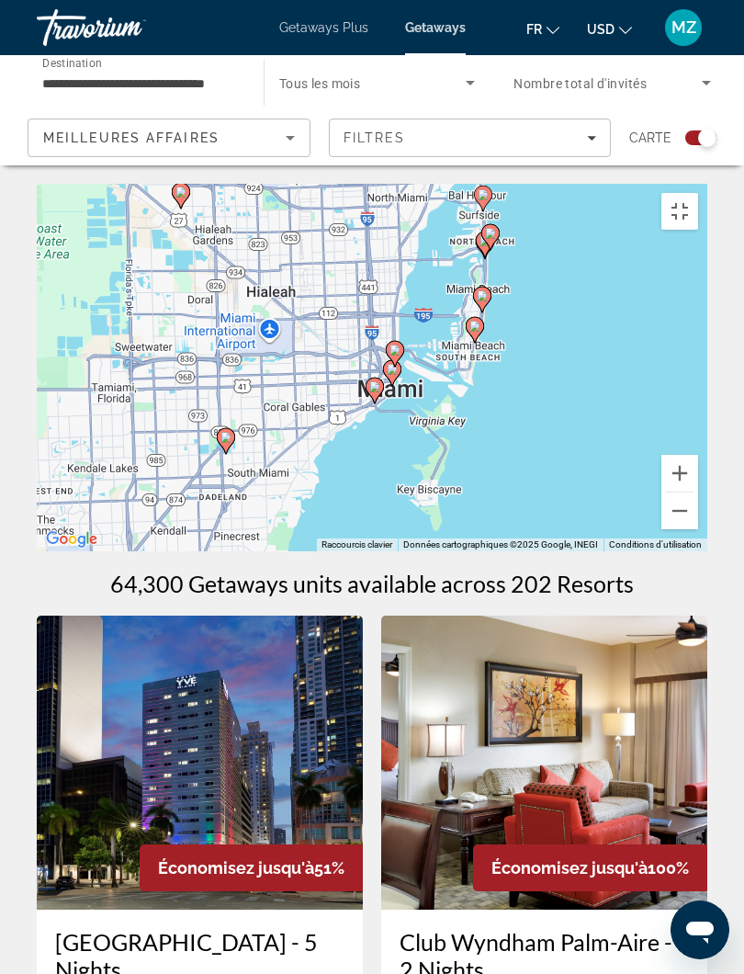
click at [698, 193] on button "Passer en plein écran" at bounding box center [679, 211] width 37 height 37
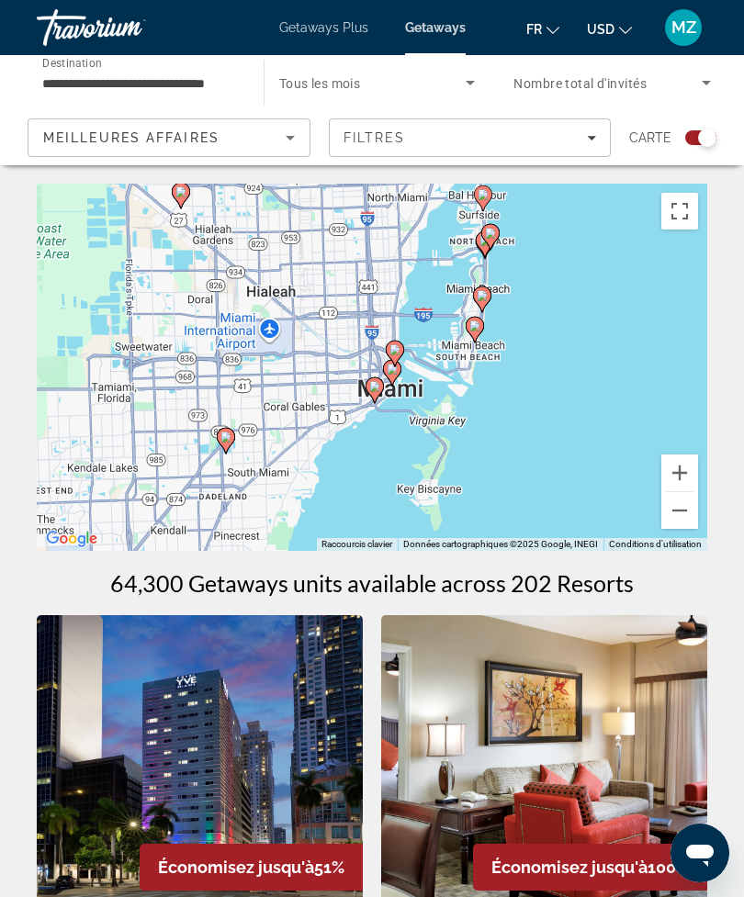
click at [674, 222] on button "Passer en plein écran" at bounding box center [679, 211] width 37 height 37
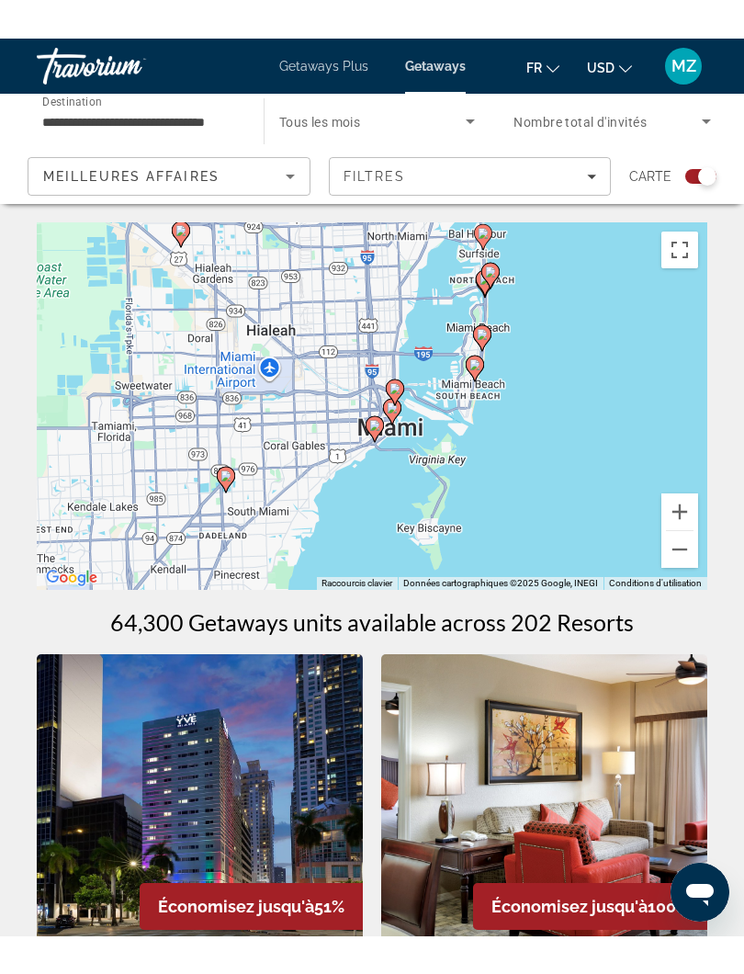
scroll to position [18, 0]
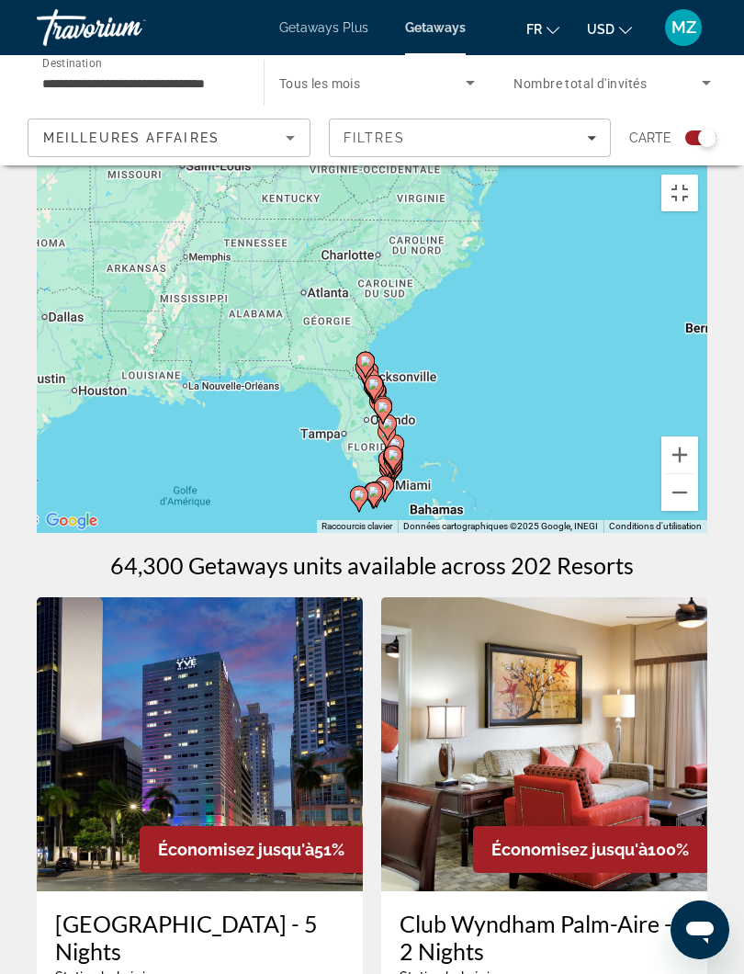
click at [698, 175] on button "Passer en plein écran" at bounding box center [679, 193] width 37 height 37
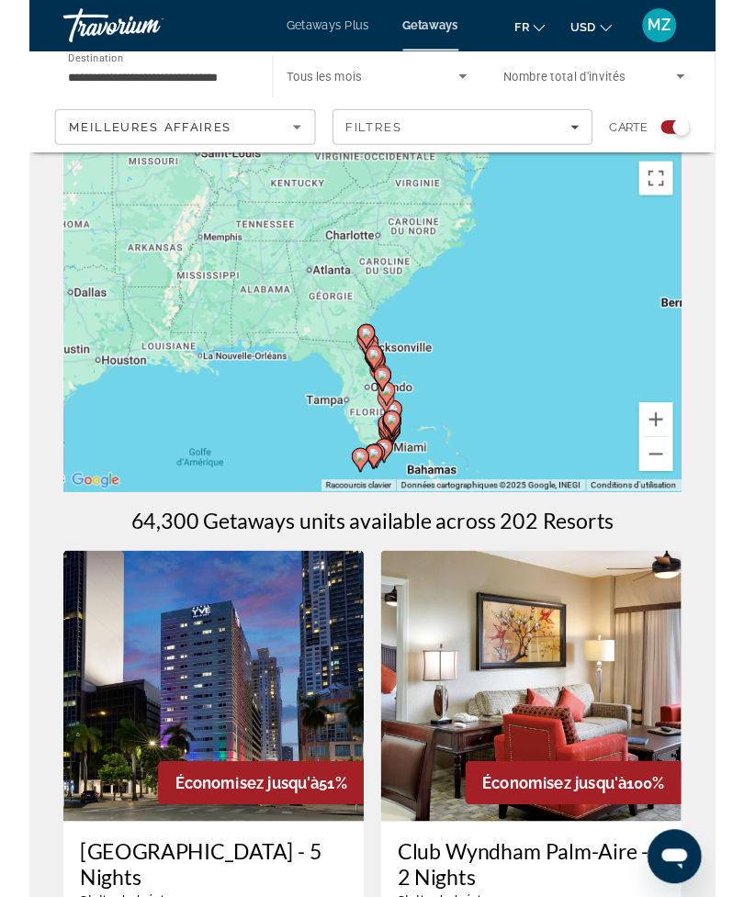
scroll to position [0, 0]
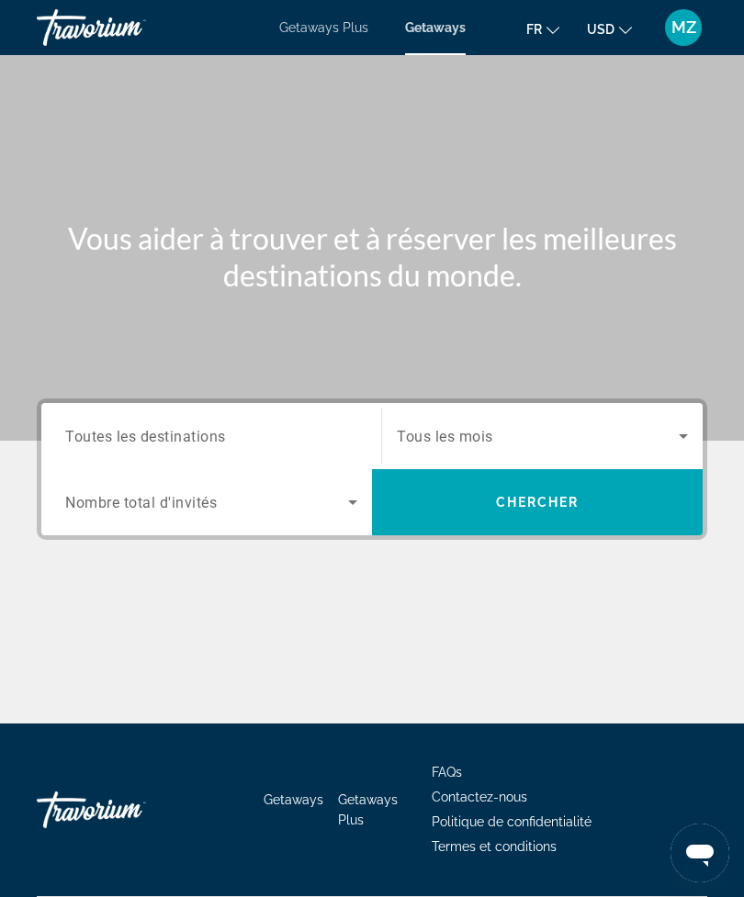
click at [444, 516] on span "Search" at bounding box center [537, 502] width 331 height 44
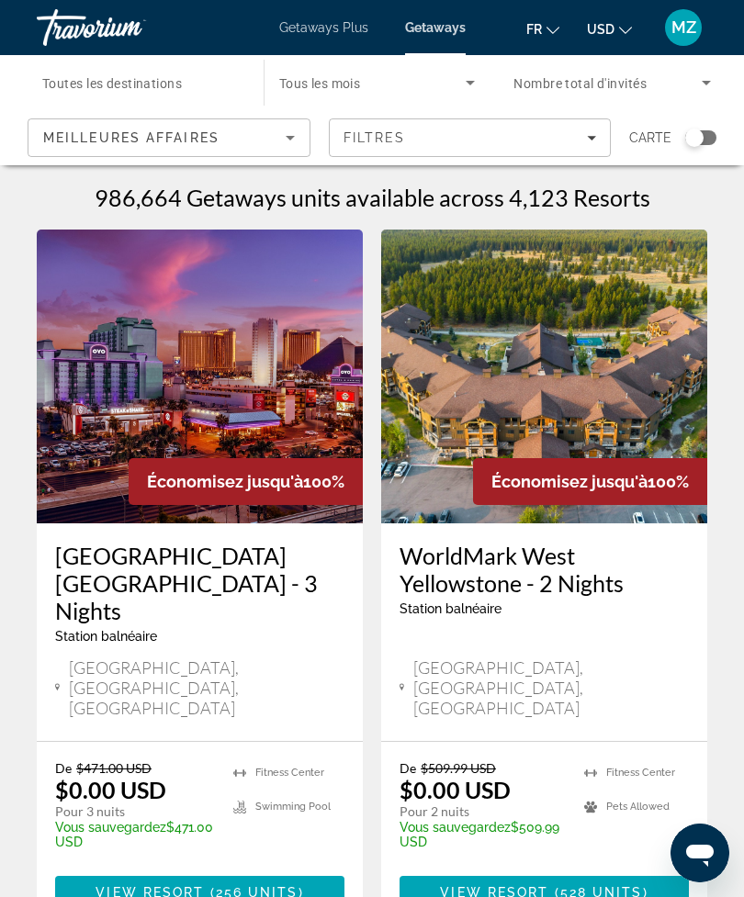
click at [708, 138] on div "Search widget" at bounding box center [700, 137] width 31 height 15
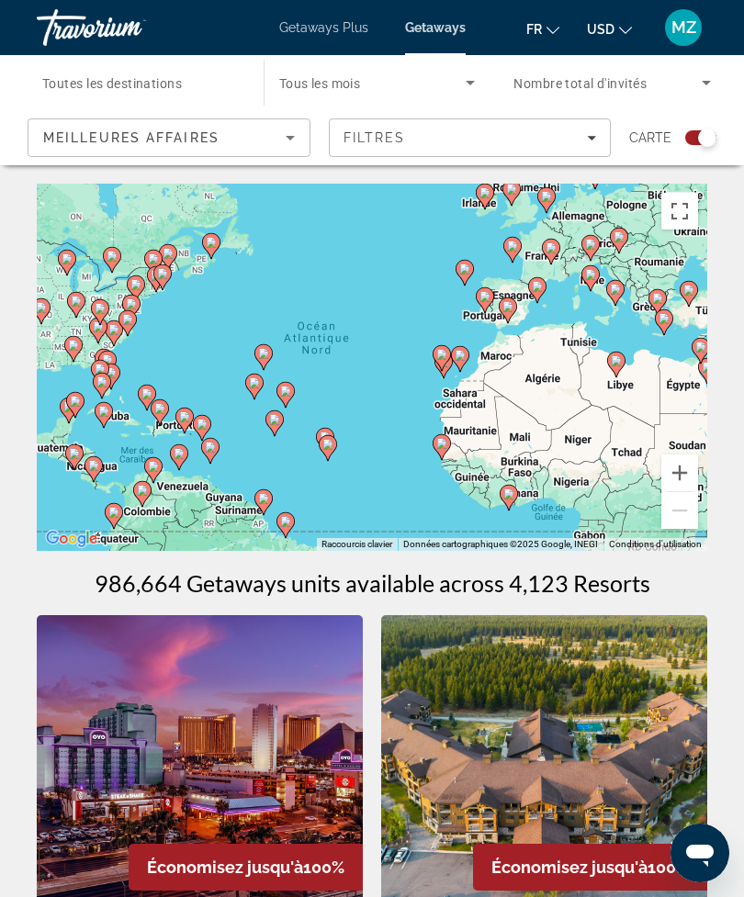
click at [686, 217] on button "Passer en plein écran" at bounding box center [679, 211] width 37 height 37
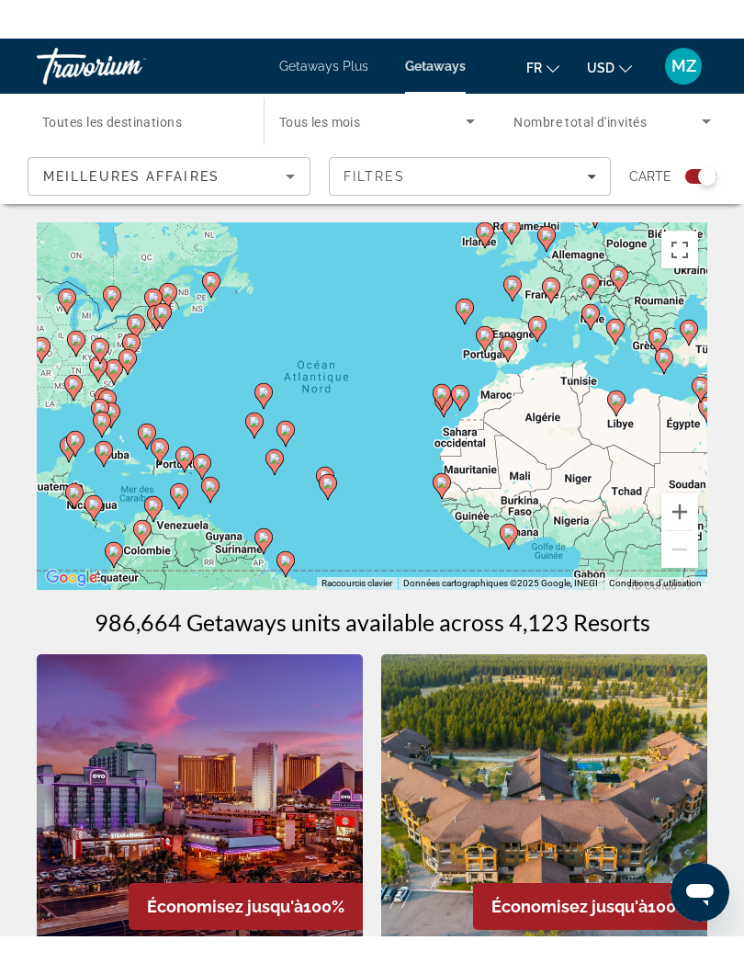
scroll to position [18, 0]
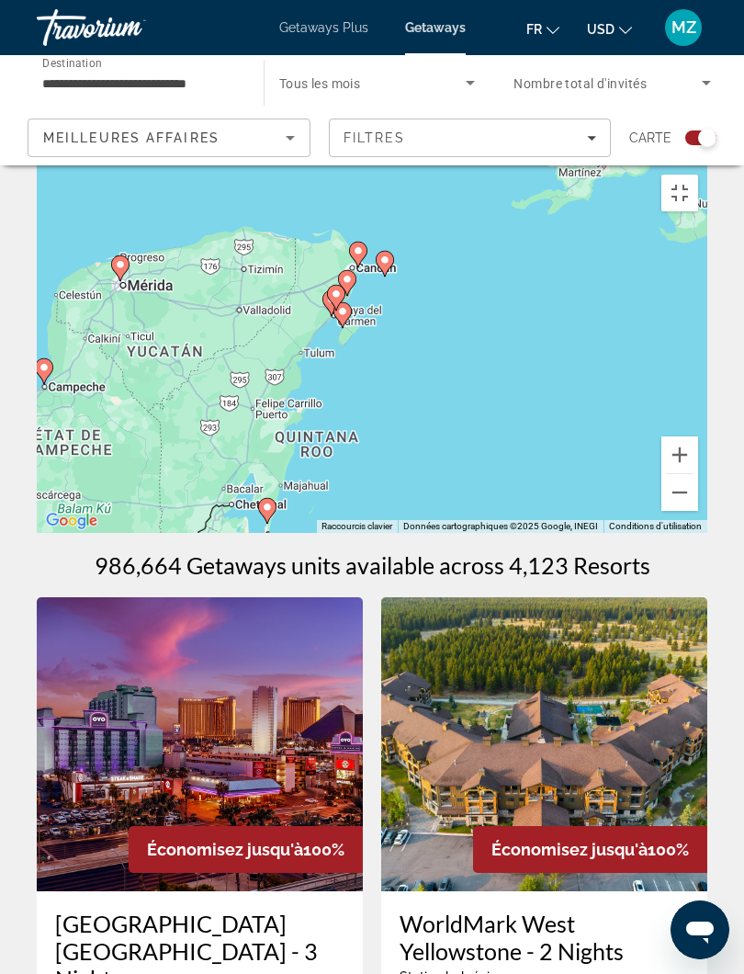
type input "**********"
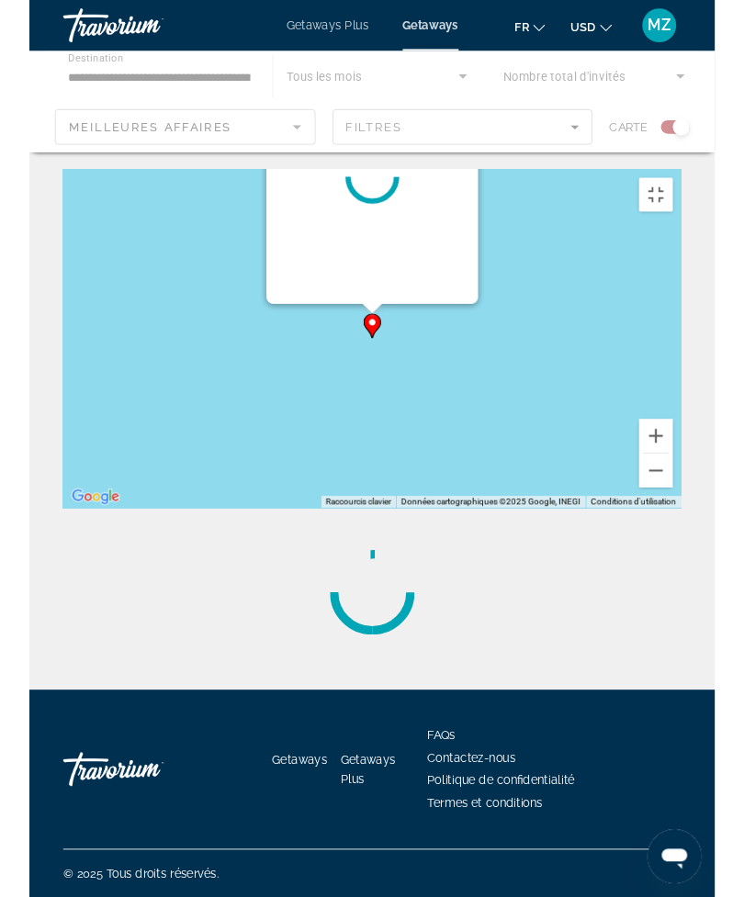
scroll to position [0, 0]
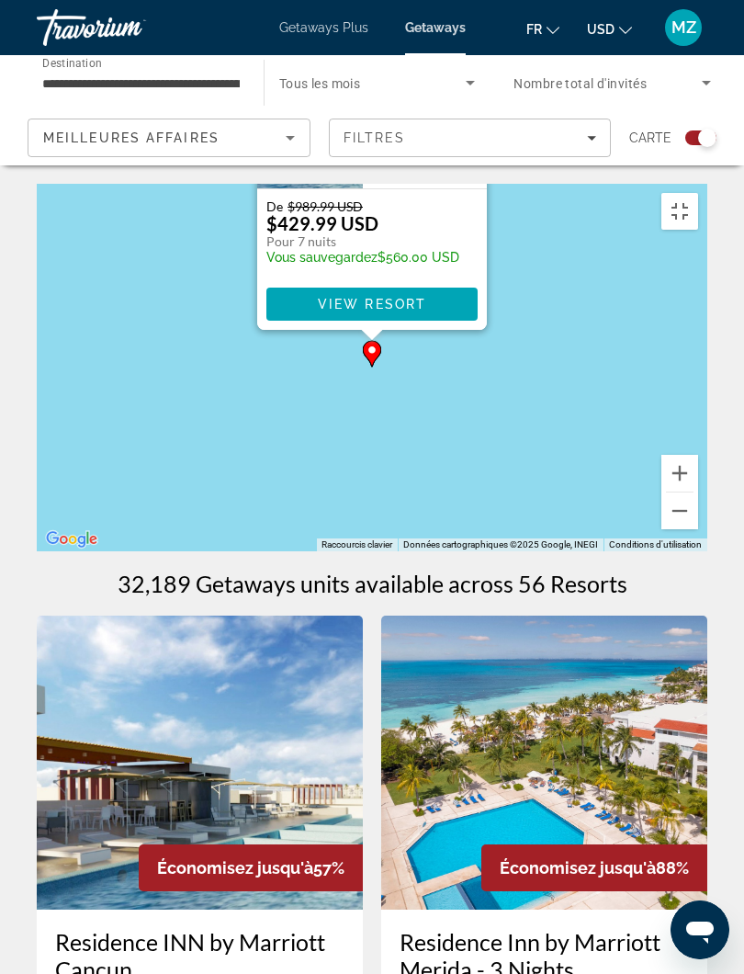
click at [479, 80] on button "Fermer" at bounding box center [471, 66] width 28 height 28
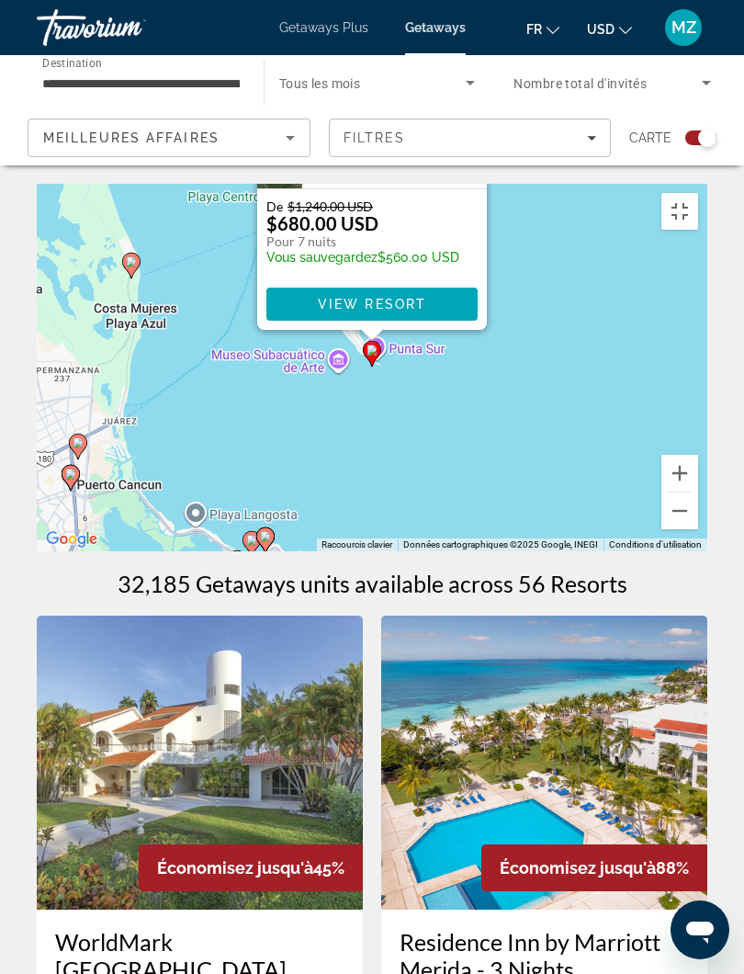
click at [475, 80] on button "Fermer" at bounding box center [471, 66] width 28 height 28
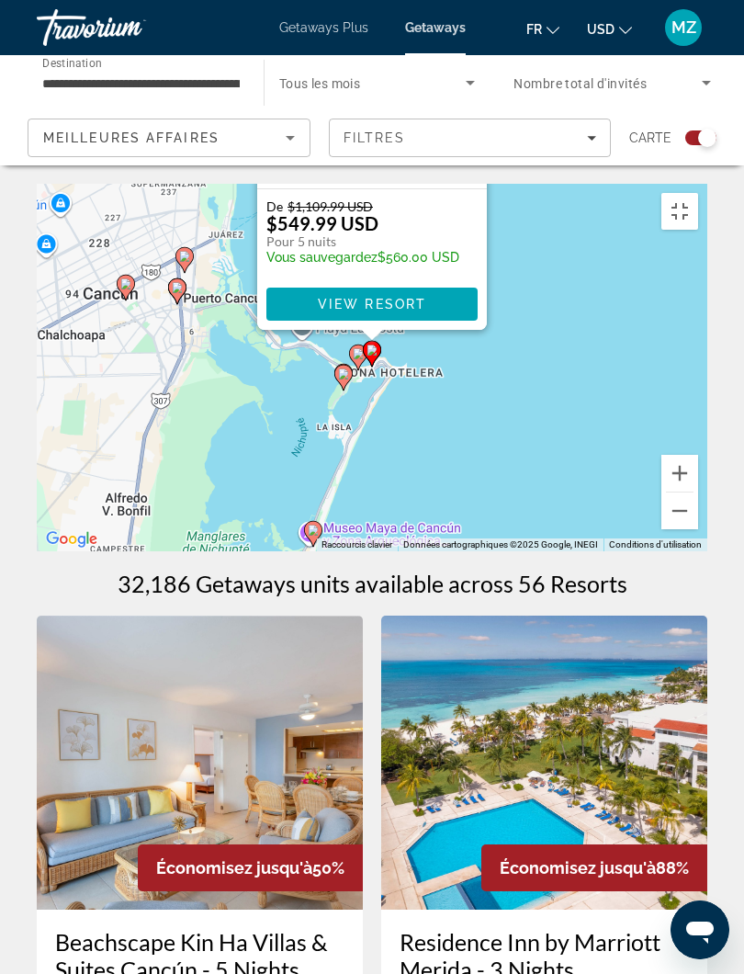
click at [473, 74] on button "Fermer" at bounding box center [471, 61] width 28 height 28
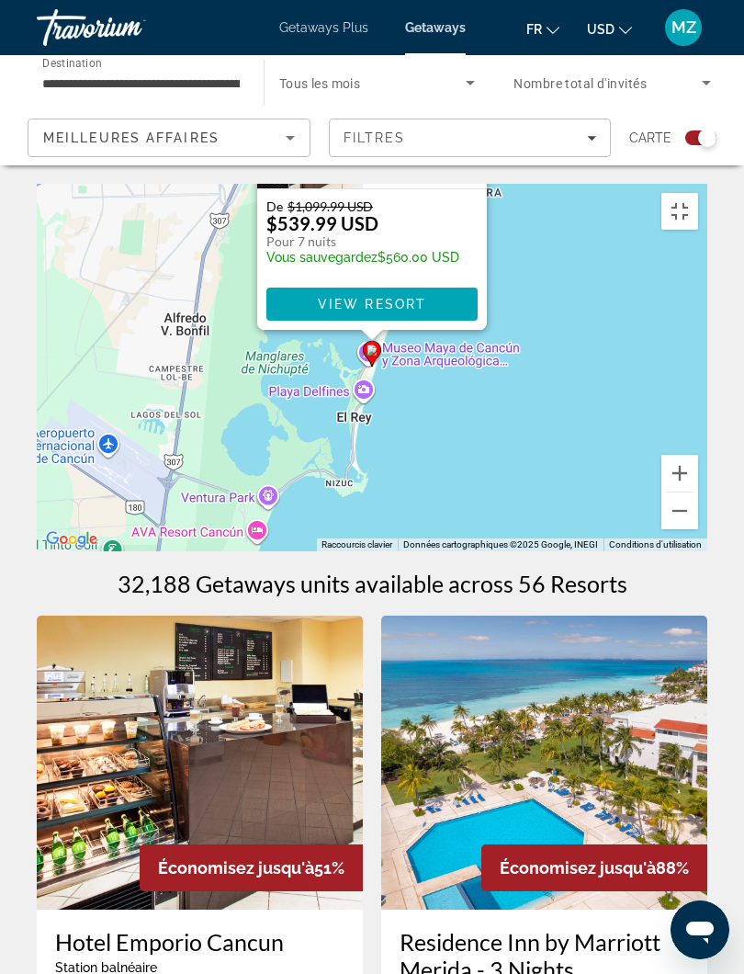
click at [473, 80] on button "Fermer" at bounding box center [471, 66] width 28 height 28
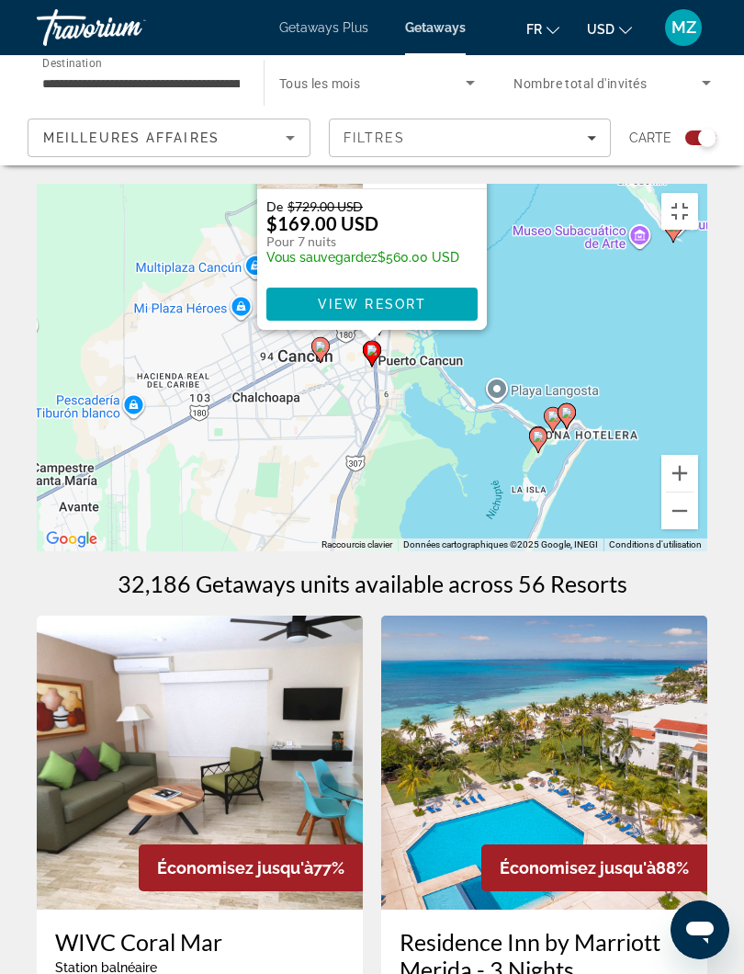
click at [482, 80] on button "Fermer" at bounding box center [471, 66] width 28 height 28
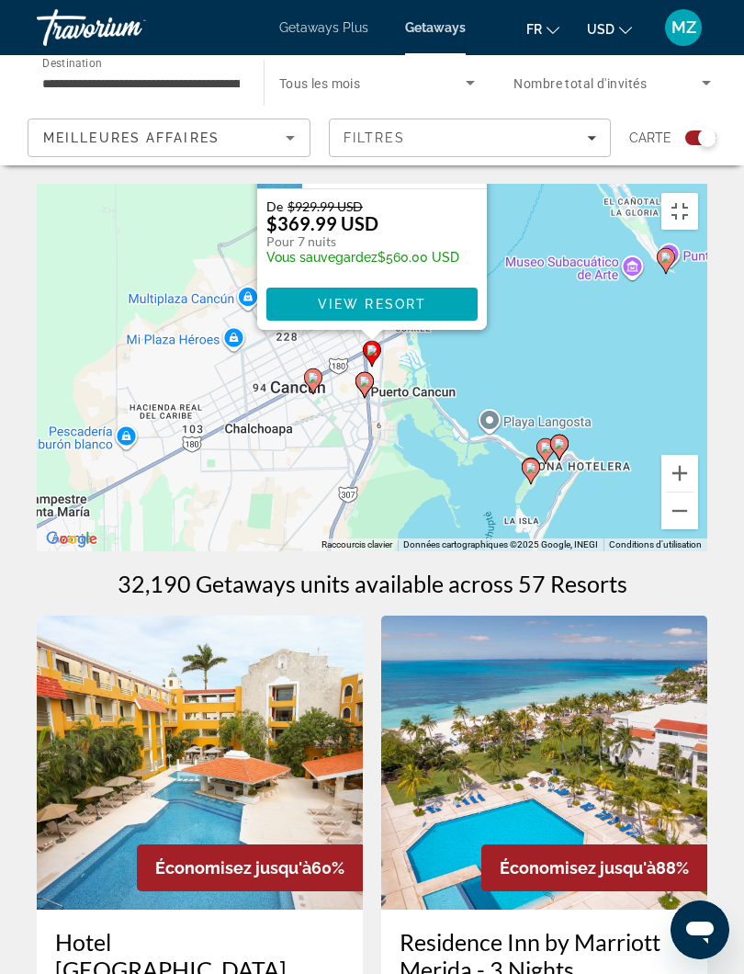
click at [483, 80] on button "Fermer" at bounding box center [471, 66] width 28 height 28
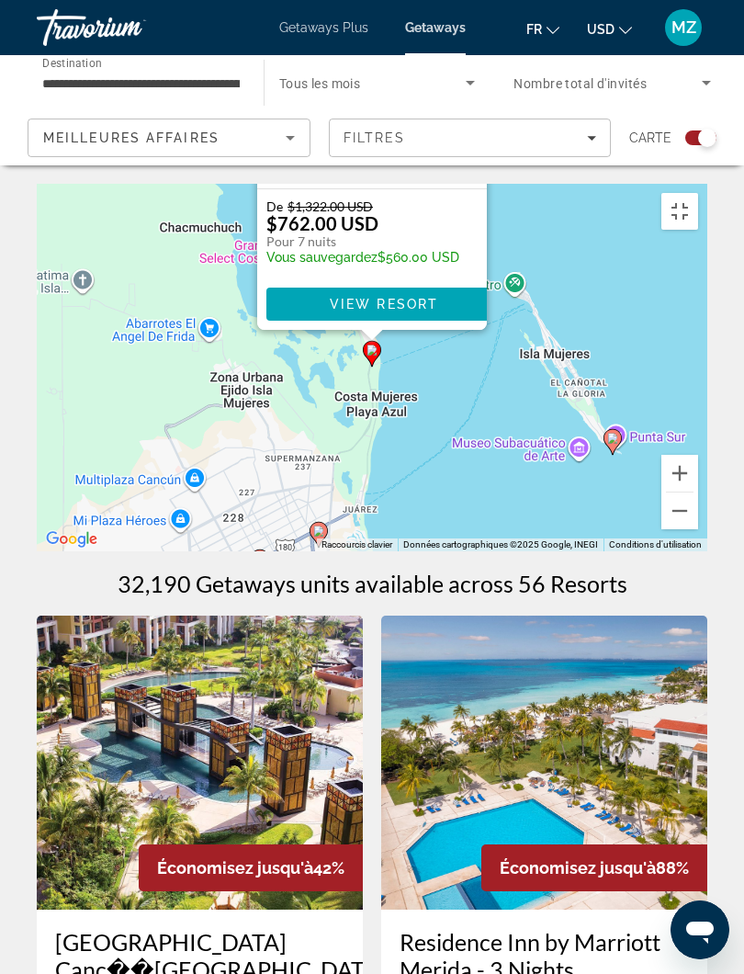
click at [476, 80] on button "Fermer" at bounding box center [471, 66] width 28 height 28
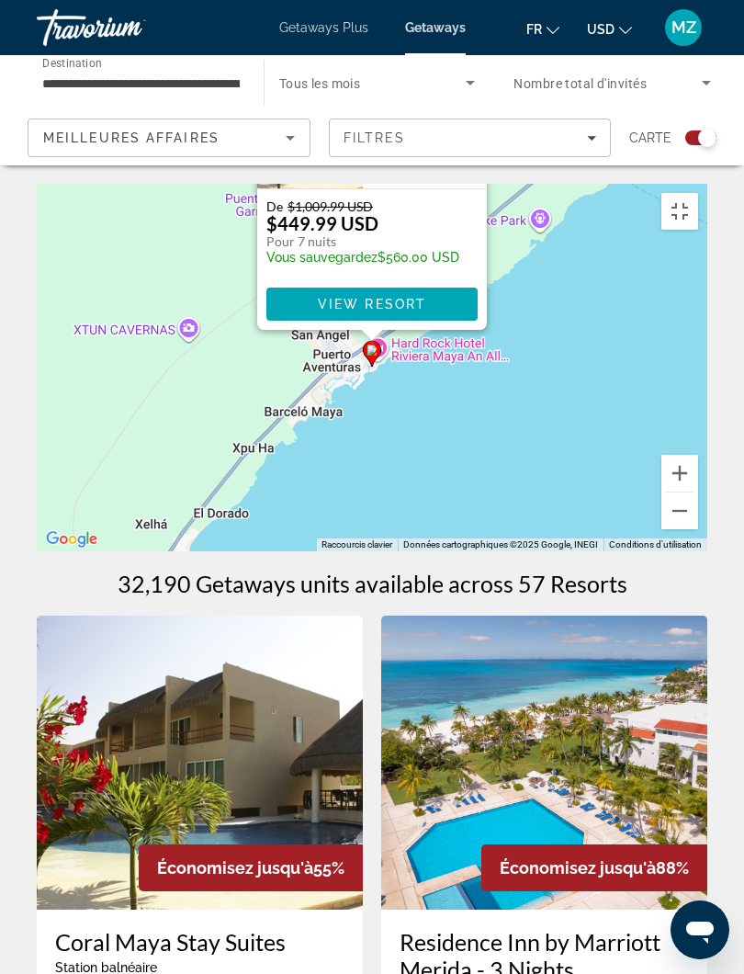
click at [479, 80] on button "Fermer" at bounding box center [471, 66] width 28 height 28
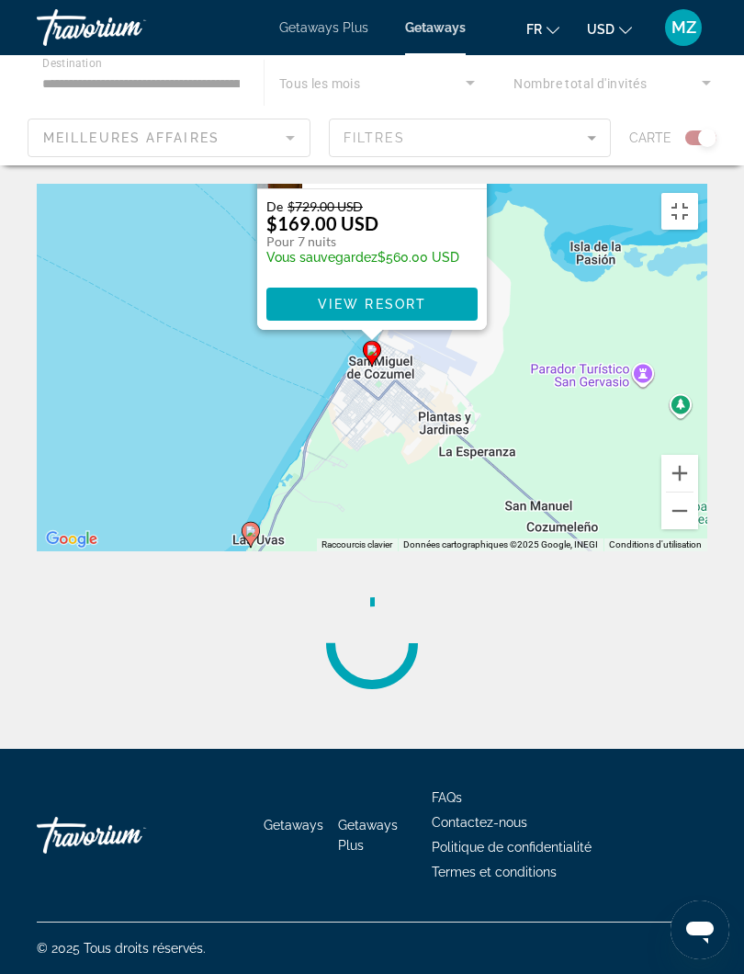
click at [468, 112] on h3 "[GEOGRAPHIC_DATA]" at bounding box center [394, 103] width 166 height 18
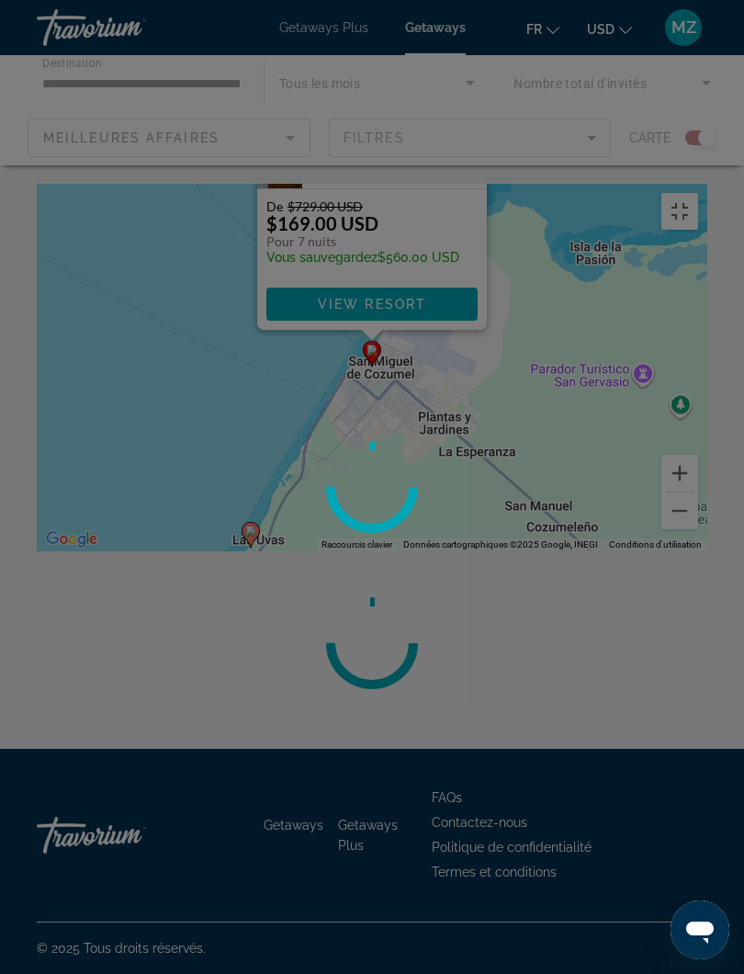
click at [698, 193] on button "Passer en plein écran" at bounding box center [679, 211] width 37 height 37
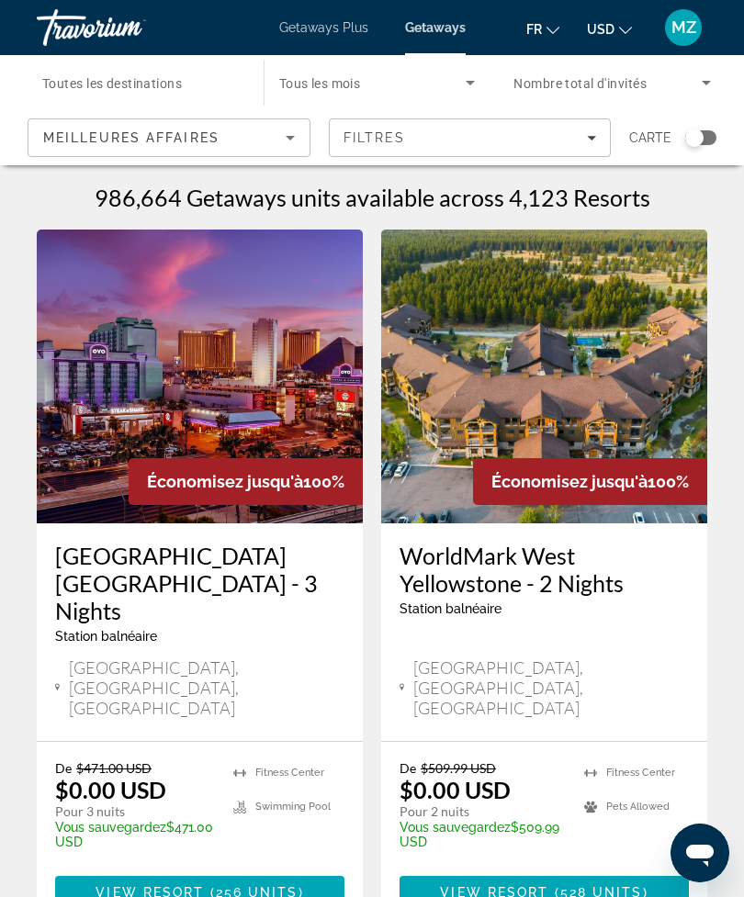
click at [706, 132] on div "Search widget" at bounding box center [700, 137] width 31 height 15
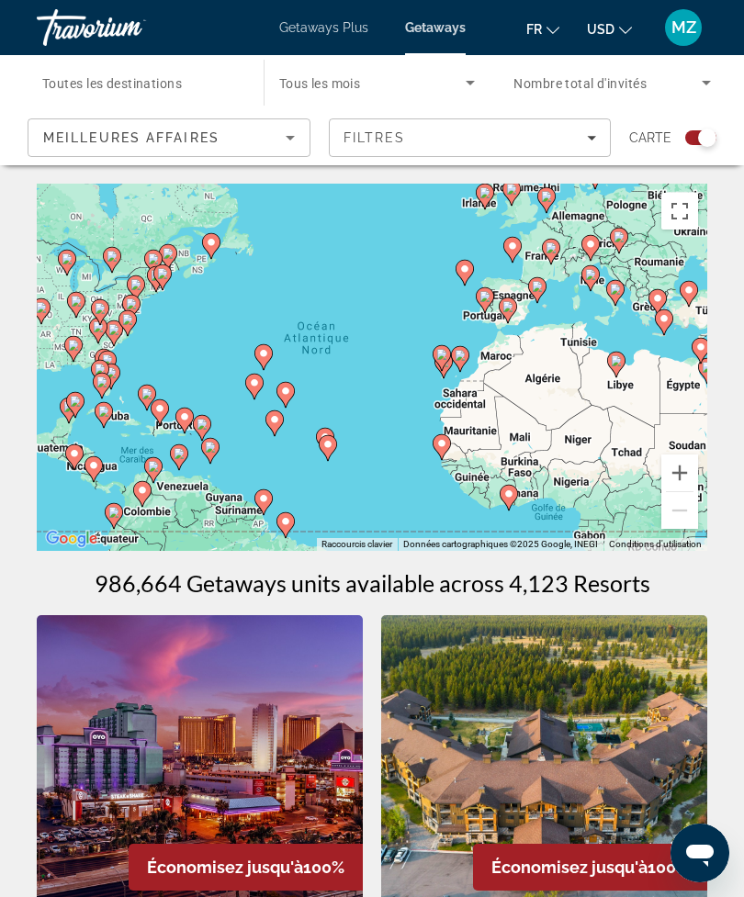
click at [680, 212] on button "Passer en plein écran" at bounding box center [679, 211] width 37 height 37
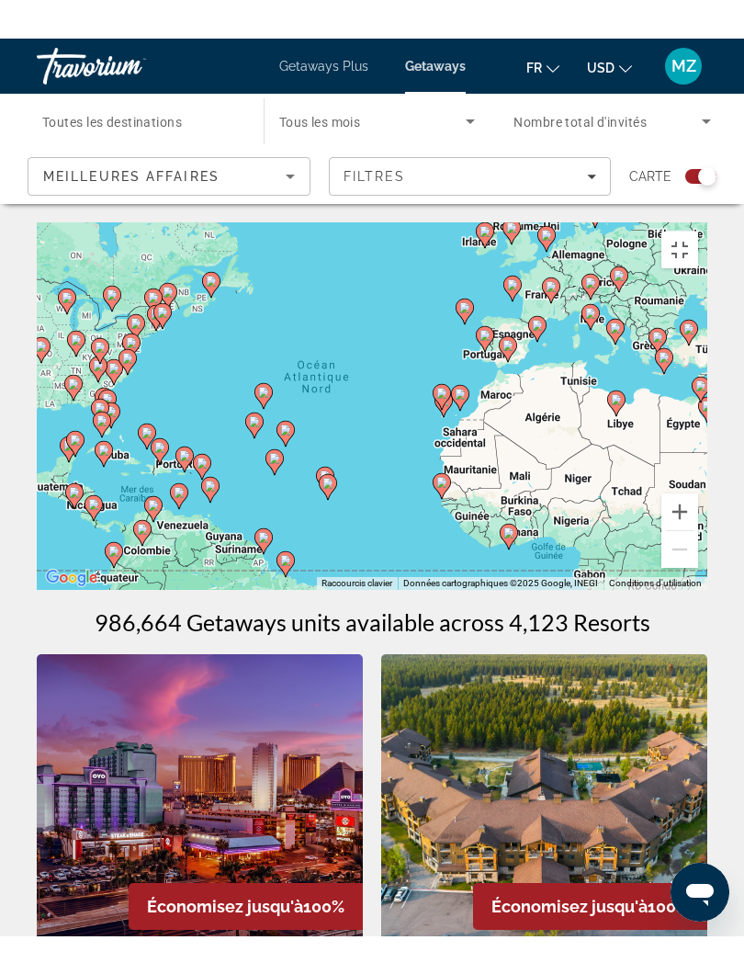
scroll to position [18, 0]
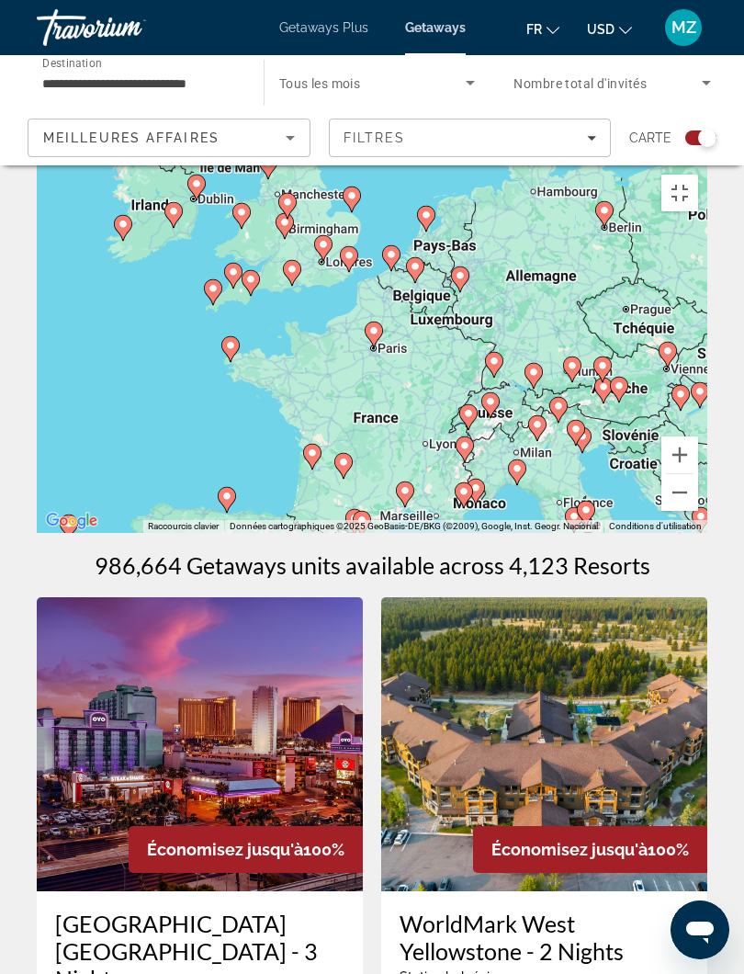
type input "**********"
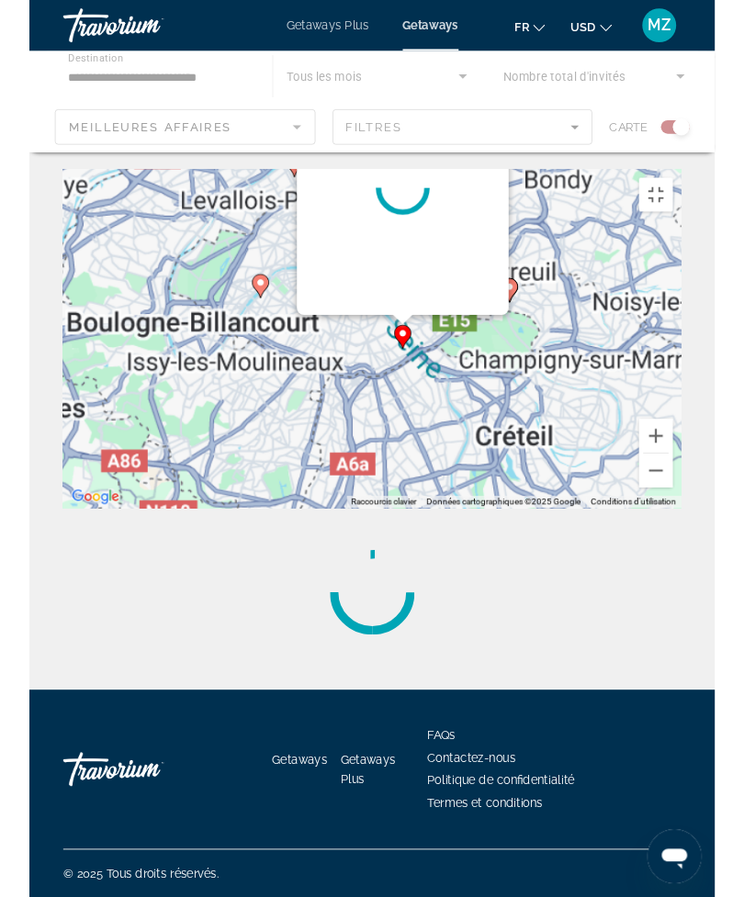
scroll to position [0, 0]
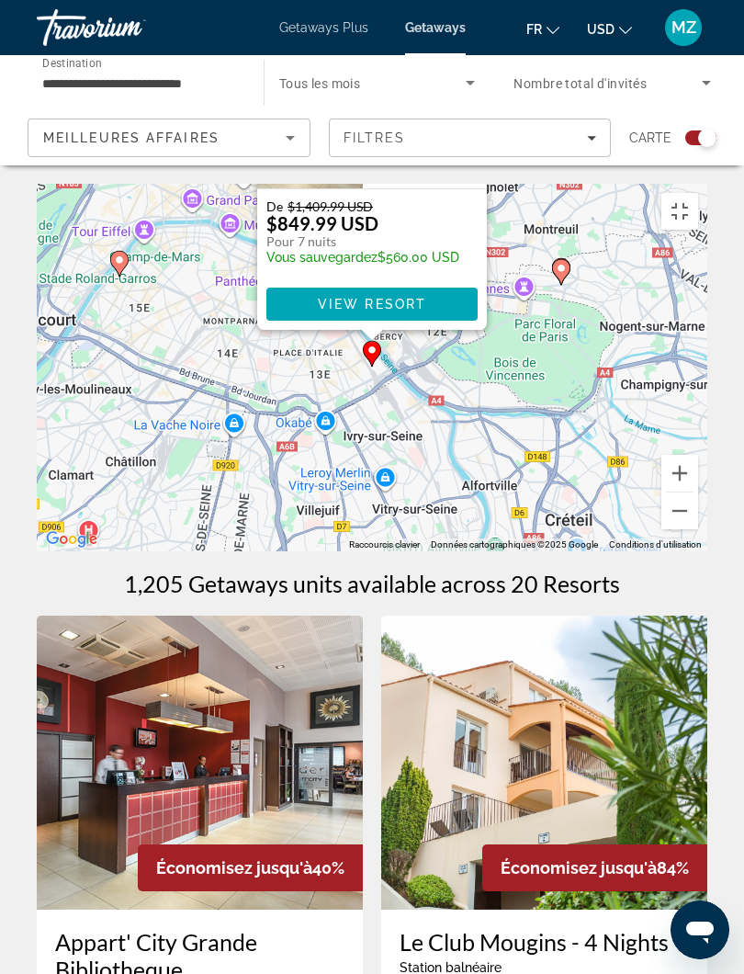
click at [473, 80] on button "Fermer" at bounding box center [471, 66] width 28 height 28
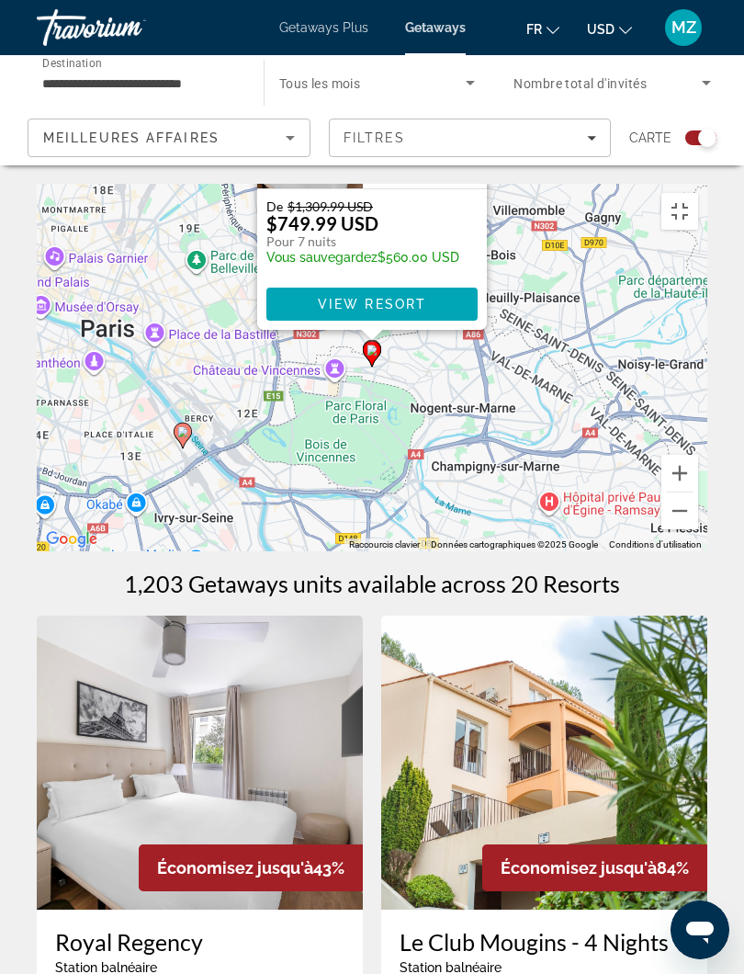
click at [476, 80] on button "Fermer" at bounding box center [471, 66] width 28 height 28
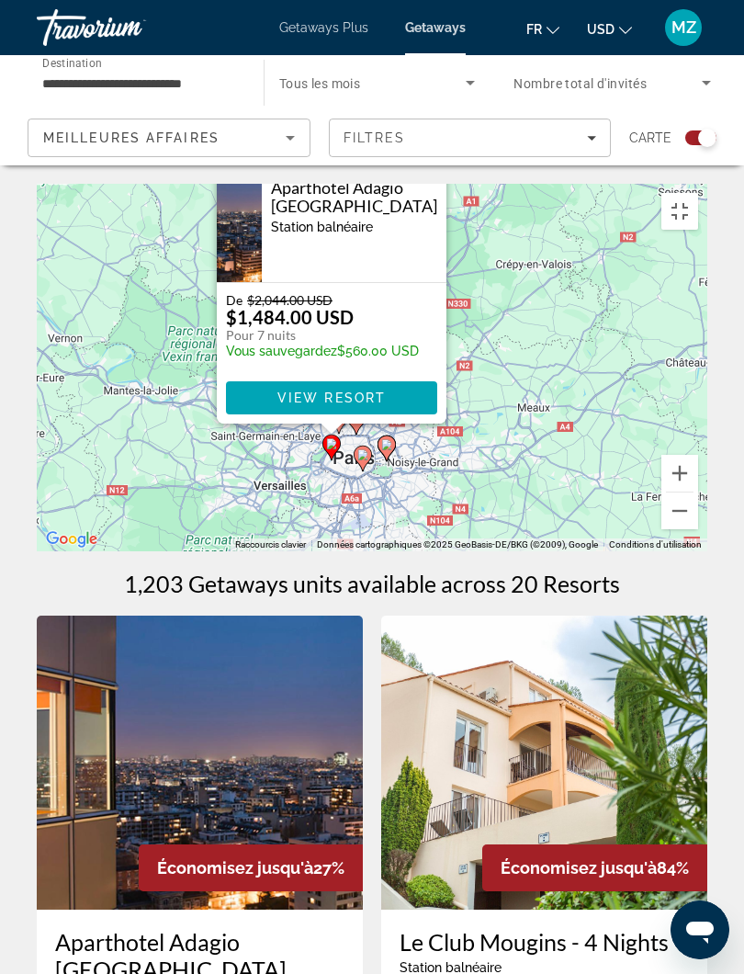
click at [698, 193] on button "Passer en plein écran" at bounding box center [679, 211] width 37 height 37
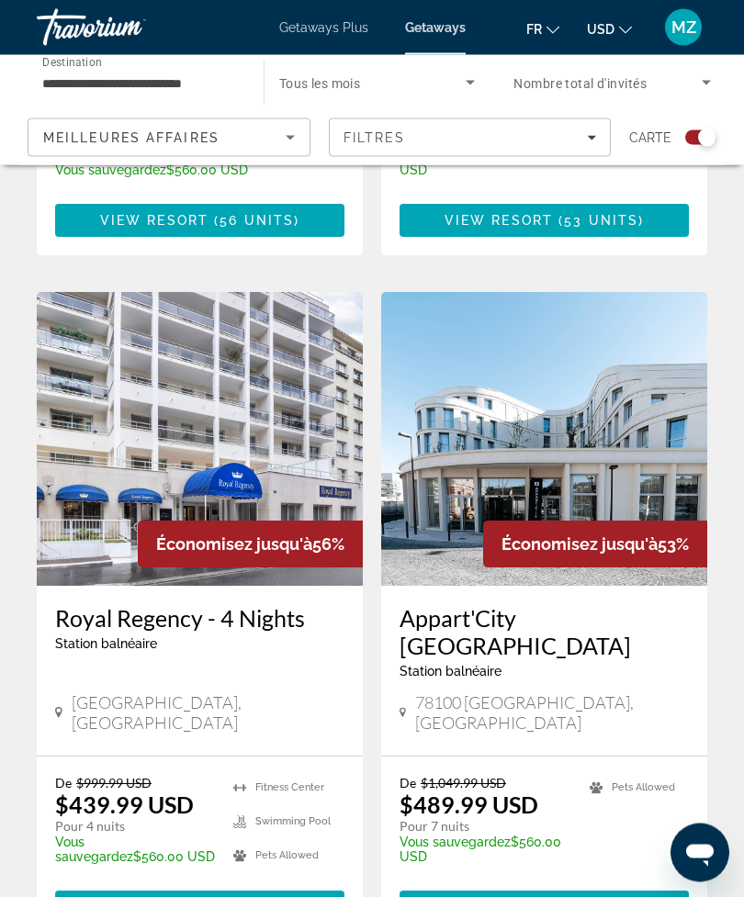
scroll to position [3731, 0]
